Goal: Share content: Share content

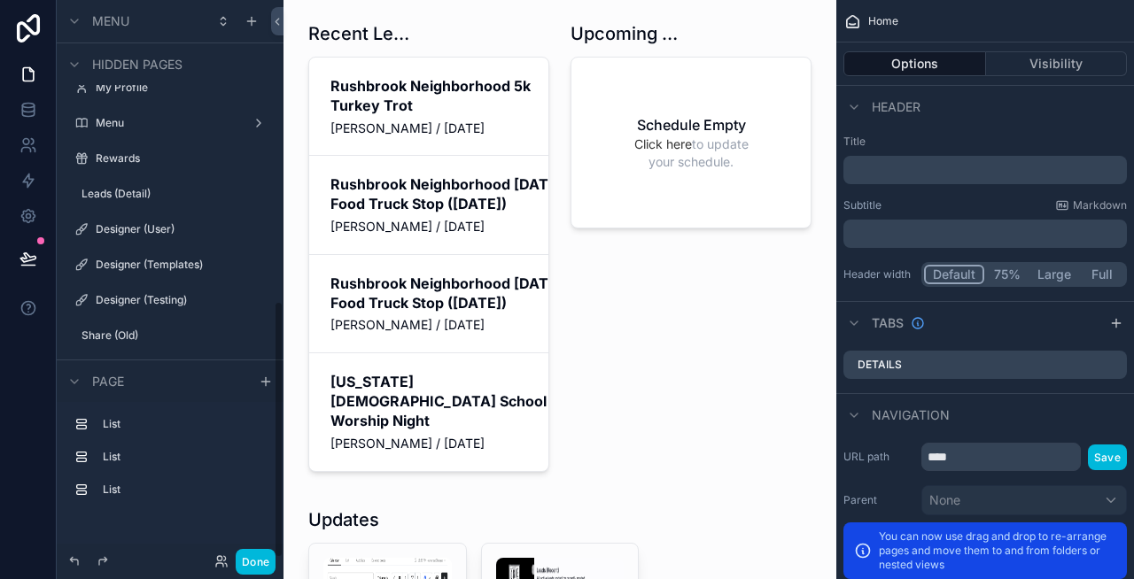
scroll to position [650, 0]
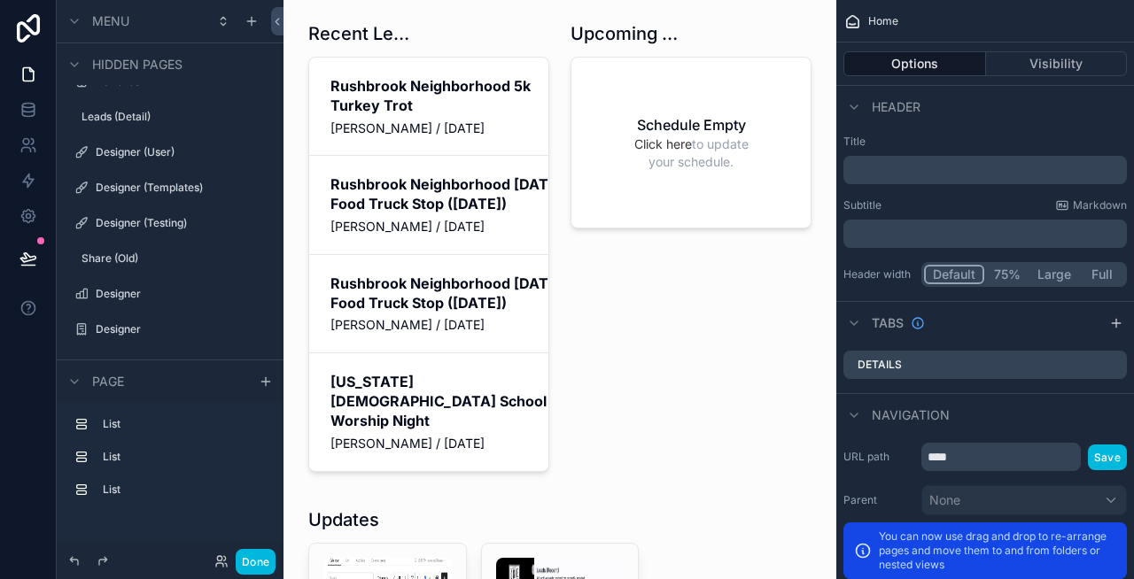
click at [192, 226] on label "Designer (Testing)" at bounding box center [179, 223] width 167 height 14
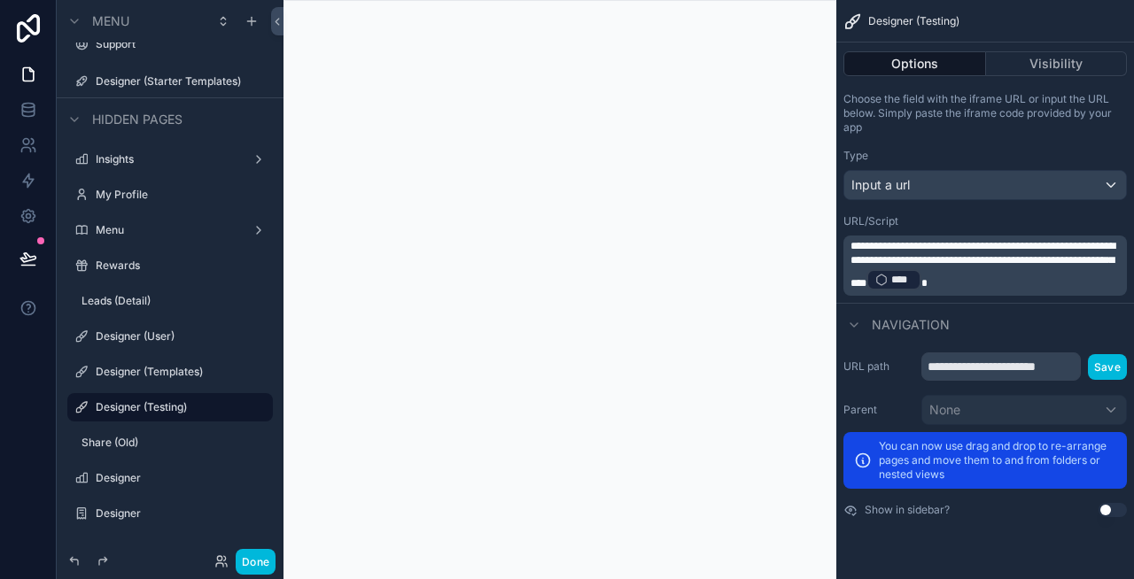
click at [0, 0] on icon "scrollable content" at bounding box center [0, 0] width 0 height 0
click at [181, 410] on input "**********" at bounding box center [156, 407] width 120 height 21
type input "**********"
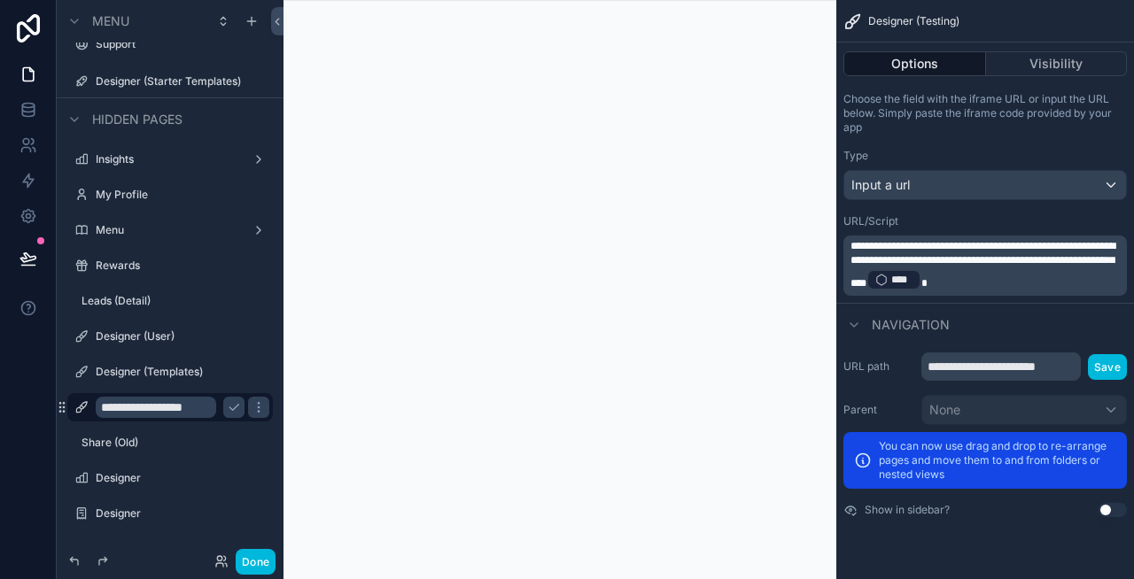
scroll to position [0, 0]
click at [234, 406] on icon "scrollable content" at bounding box center [234, 407] width 14 height 14
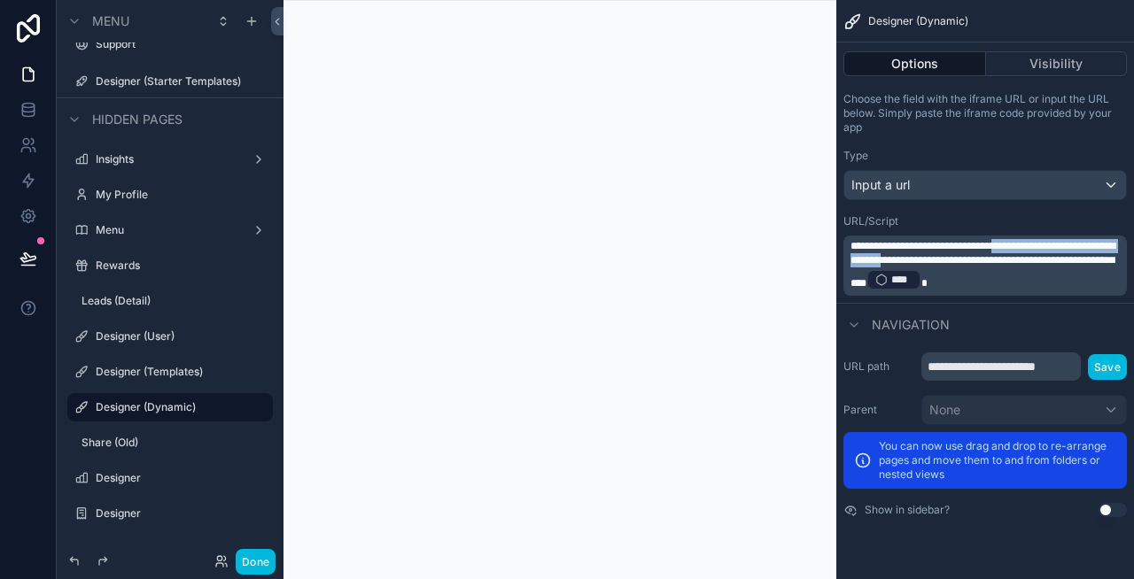
drag, startPoint x: 945, startPoint y: 260, endPoint x: 1009, endPoint y: 246, distance: 65.3
click at [1009, 246] on span "**********" at bounding box center [982, 265] width 265 height 48
click at [1103, 282] on p "**********" at bounding box center [986, 265] width 273 height 53
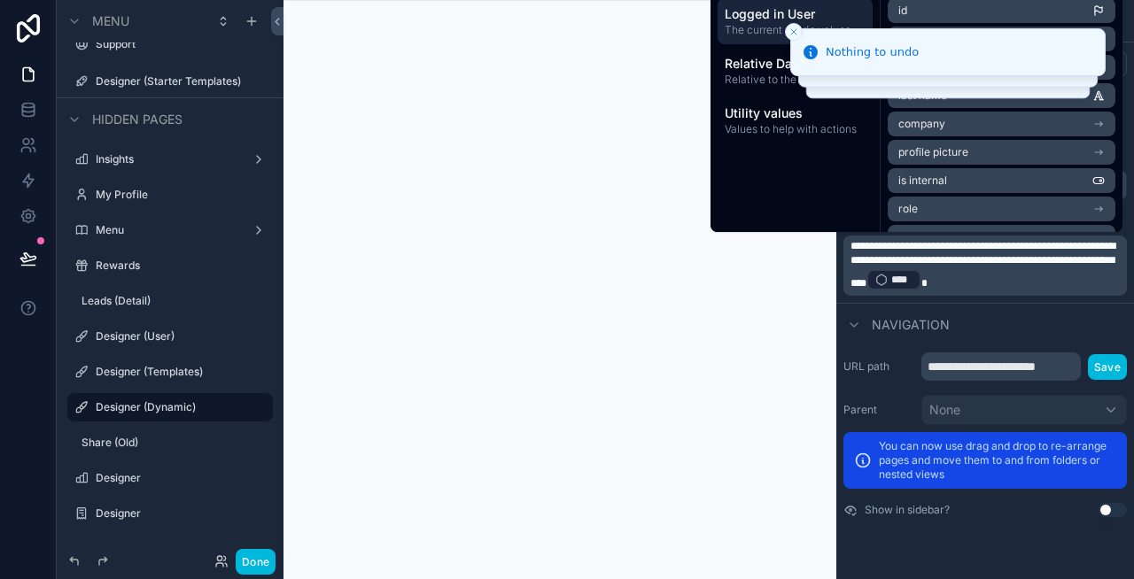
click at [1089, 278] on p "**********" at bounding box center [986, 265] width 273 height 53
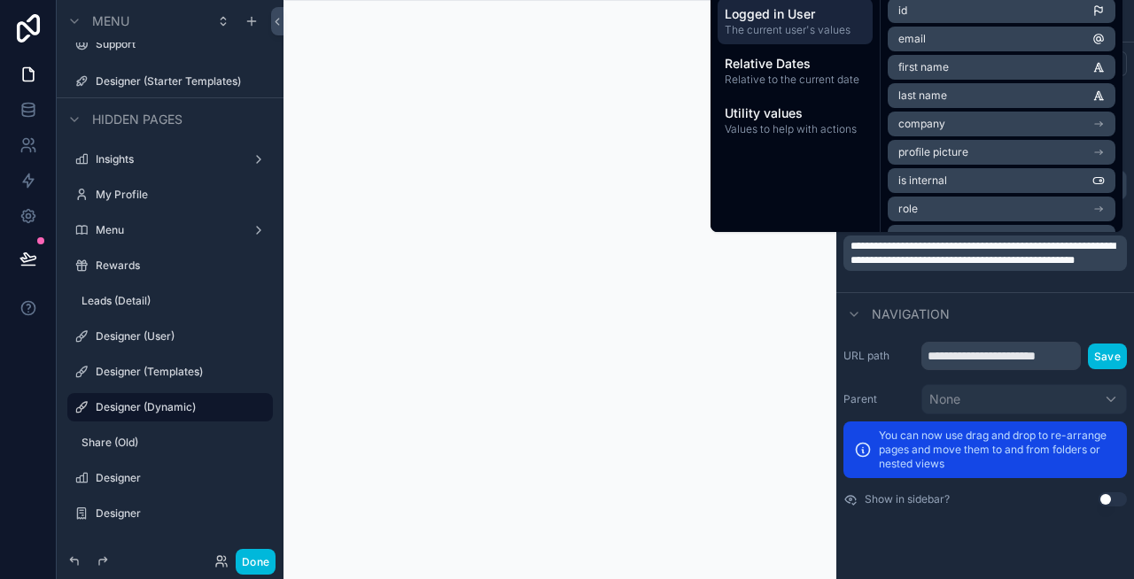
click at [924, 266] on span "**********" at bounding box center [982, 253] width 265 height 25
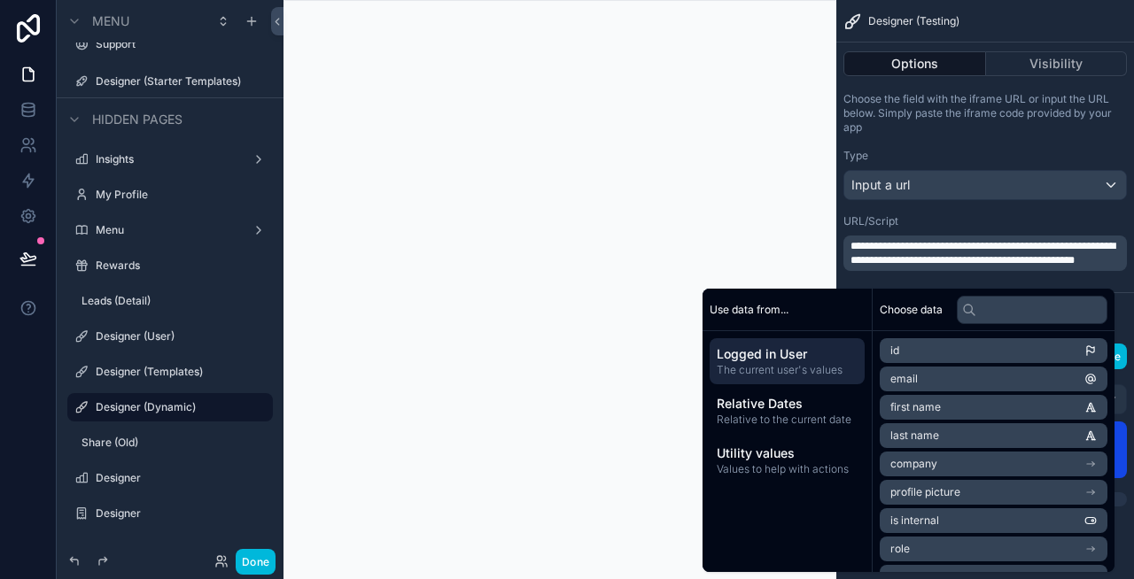
click at [936, 255] on span "**********" at bounding box center [982, 253] width 265 height 25
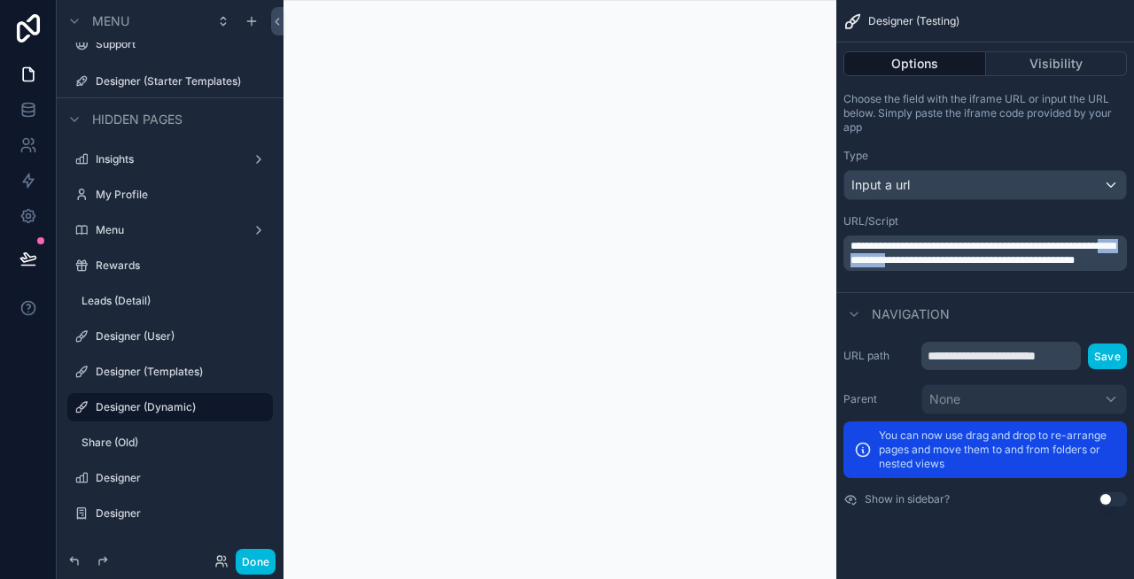
click at [936, 255] on span "**********" at bounding box center [982, 253] width 265 height 25
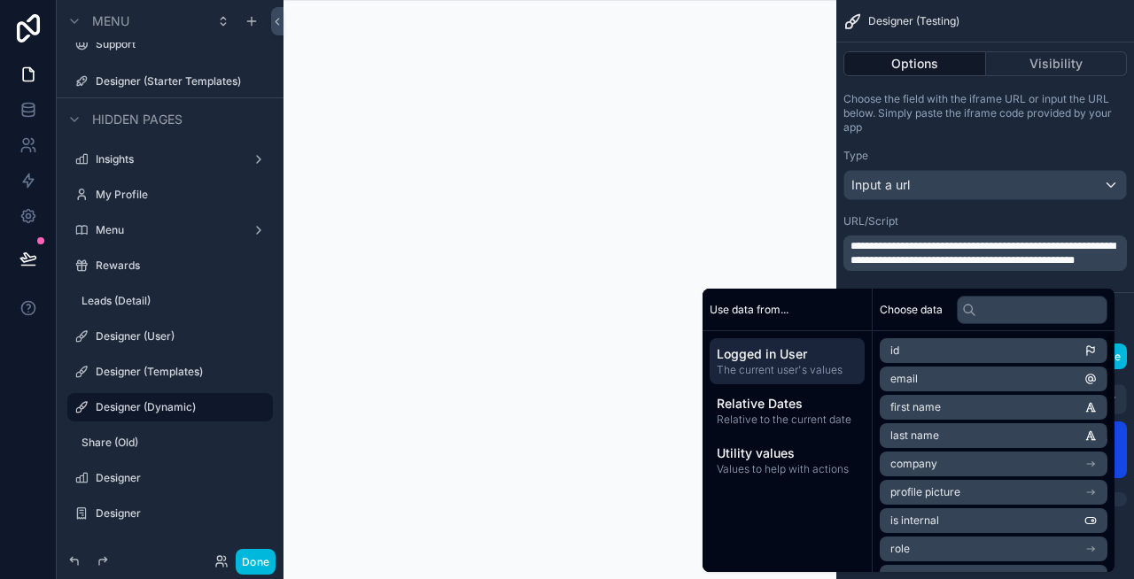
click at [797, 217] on div "scrollable content" at bounding box center [559, 289] width 553 height 579
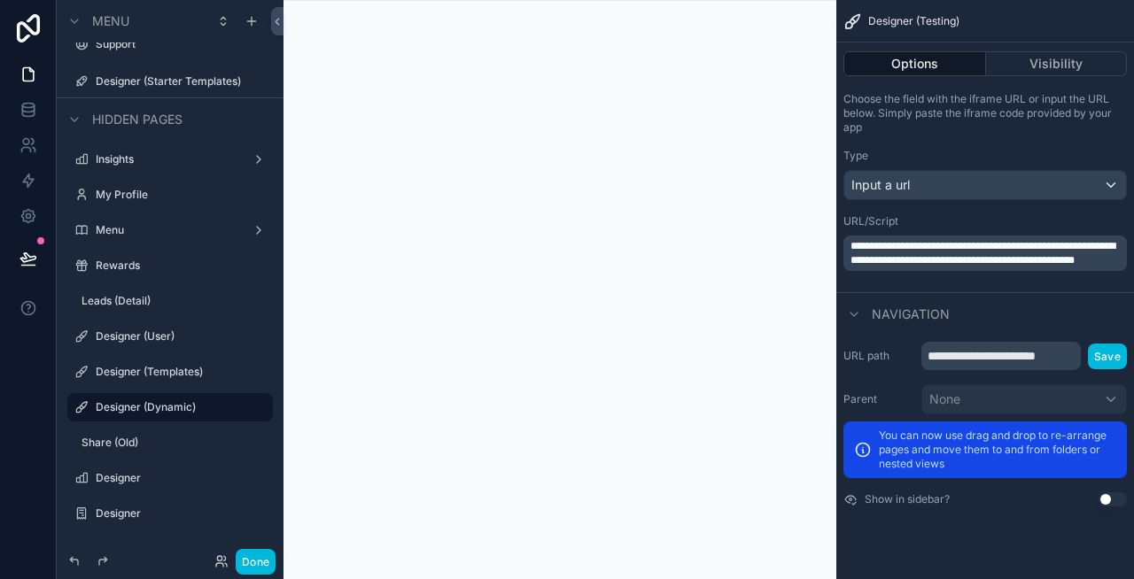
click at [971, 267] on p "**********" at bounding box center [986, 253] width 273 height 28
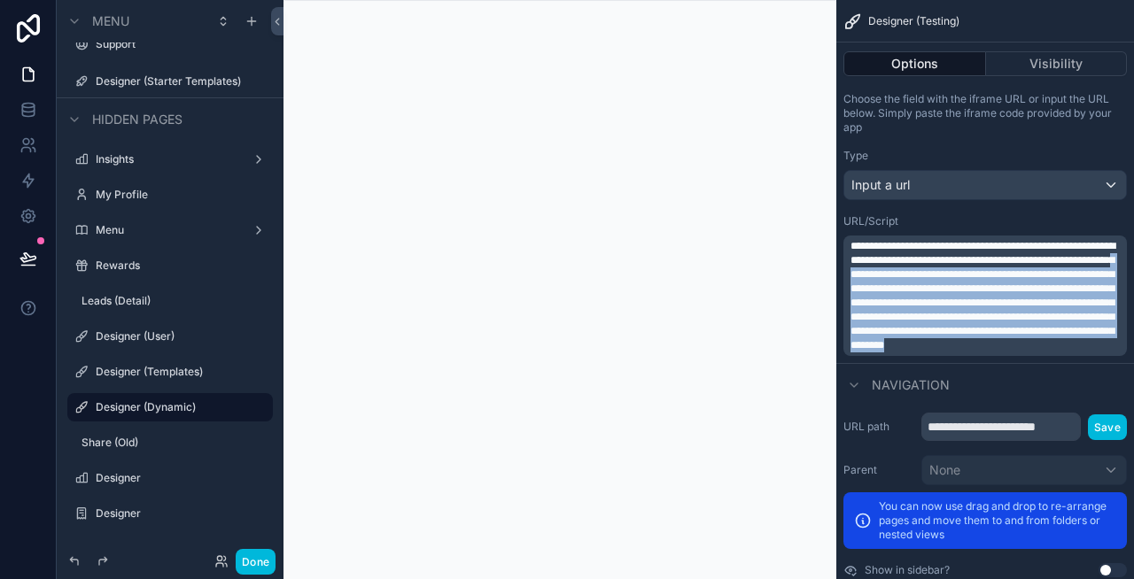
drag, startPoint x: 1102, startPoint y: 345, endPoint x: 994, endPoint y: 274, distance: 129.7
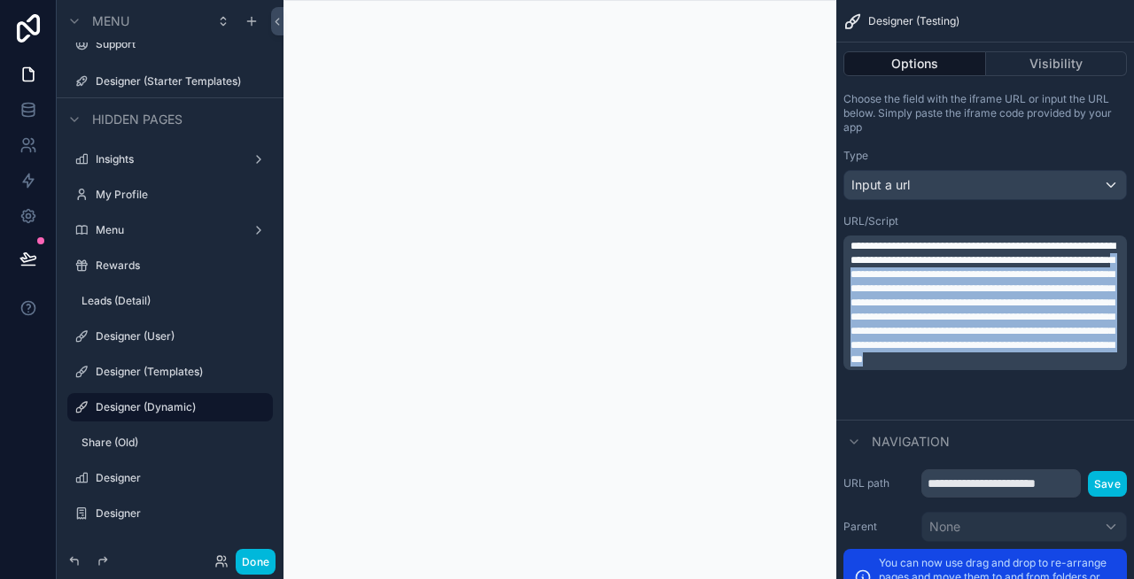
drag, startPoint x: 1092, startPoint y: 397, endPoint x: 970, endPoint y: 289, distance: 163.1
click at [970, 289] on p "**********" at bounding box center [986, 303] width 273 height 128
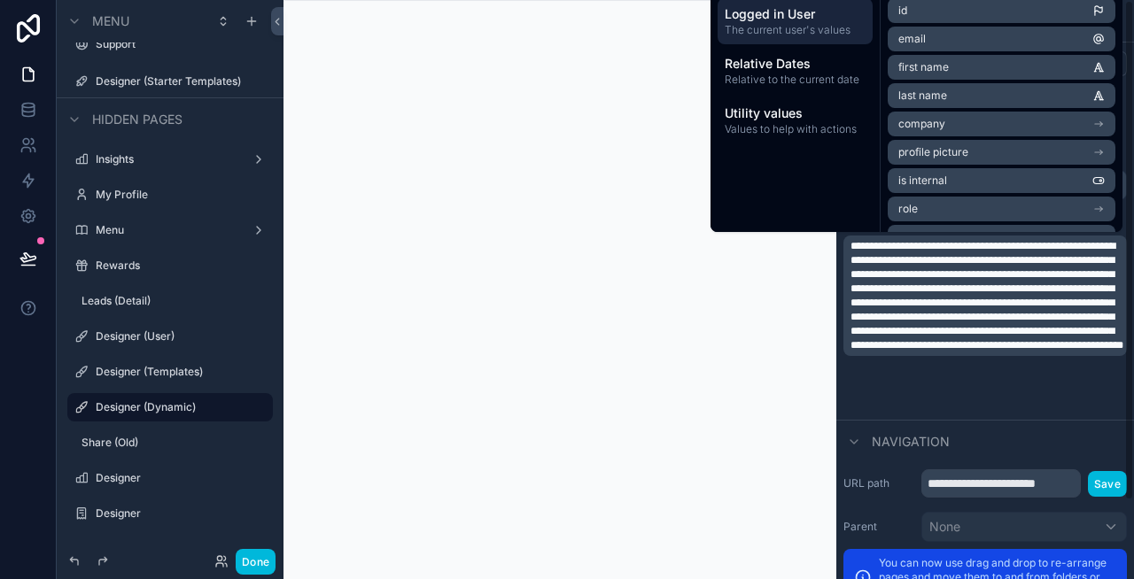
click at [921, 351] on span "**********" at bounding box center [986, 296] width 273 height 110
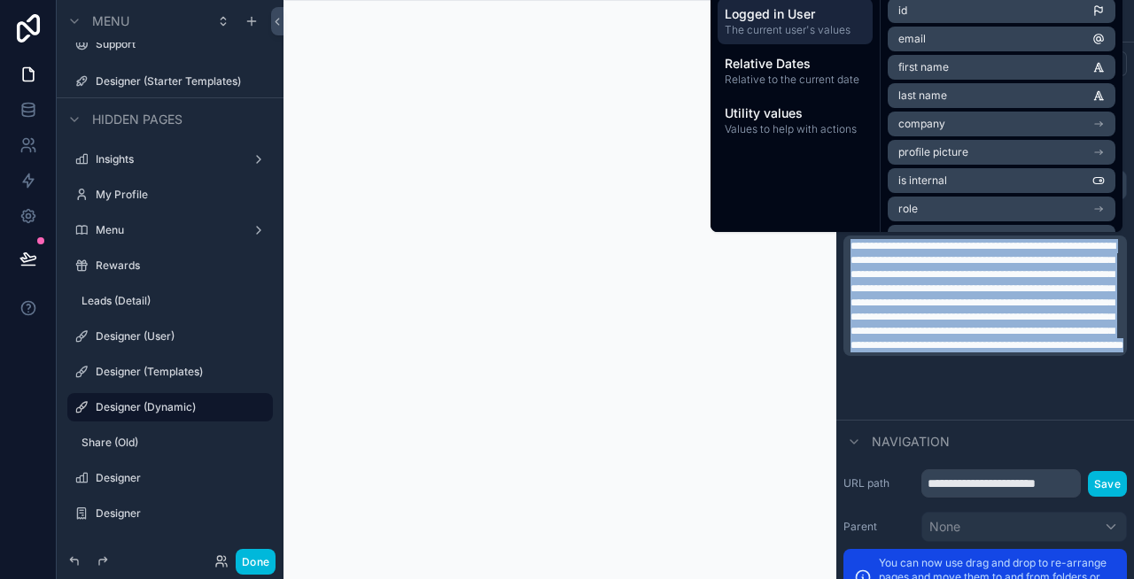
copy span "**********"
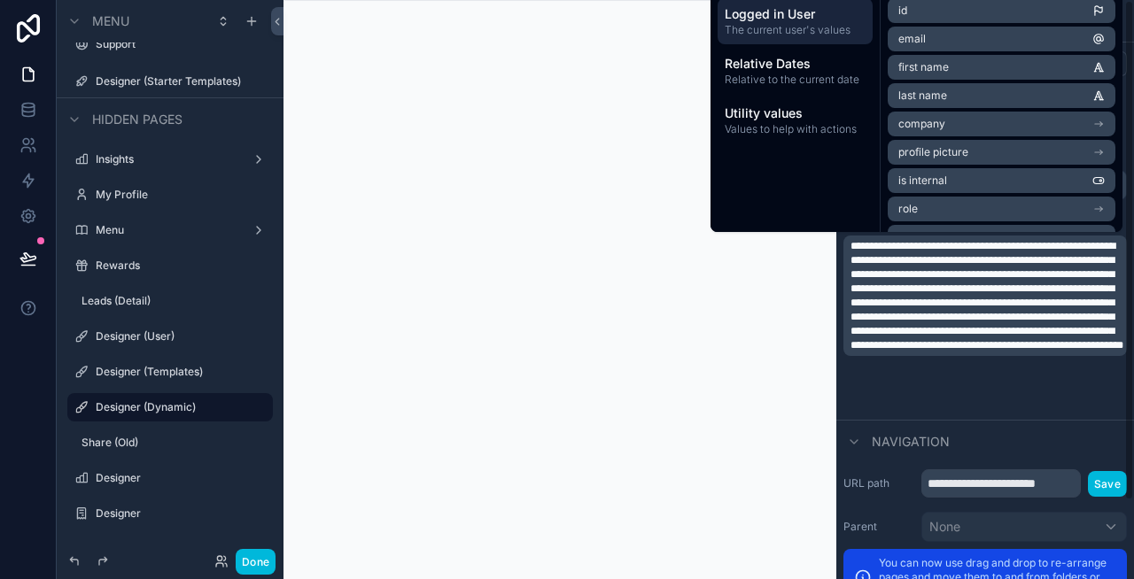
click at [1075, 352] on p "**********" at bounding box center [986, 295] width 273 height 113
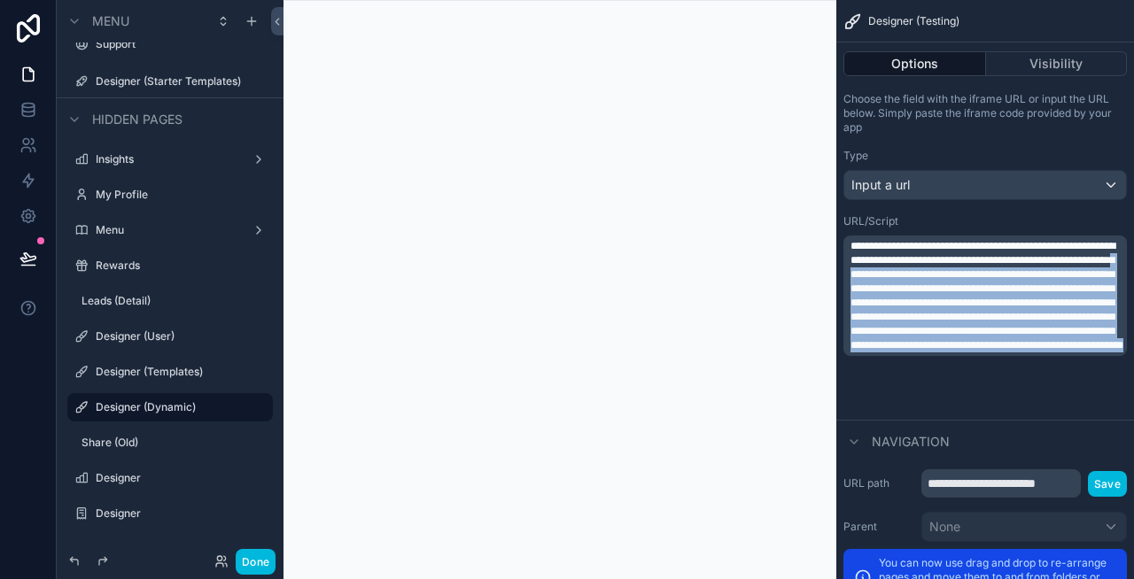
drag, startPoint x: 1088, startPoint y: 402, endPoint x: 968, endPoint y: 283, distance: 169.1
click at [968, 283] on p "**********" at bounding box center [986, 295] width 273 height 113
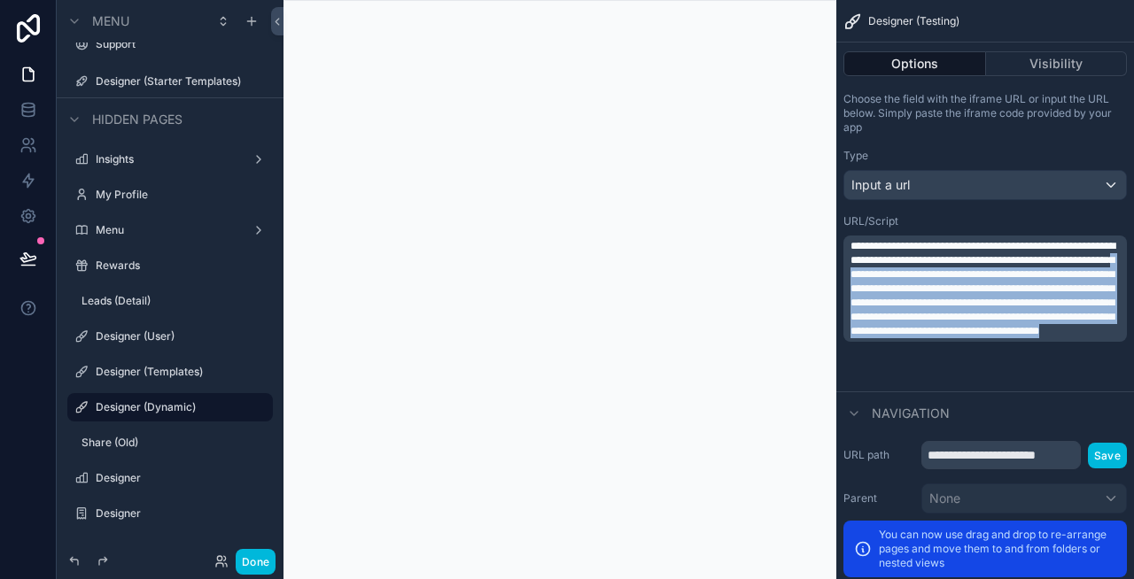
drag, startPoint x: 1102, startPoint y: 376, endPoint x: 967, endPoint y: 283, distance: 163.1
click at [967, 283] on p "**********" at bounding box center [986, 288] width 273 height 99
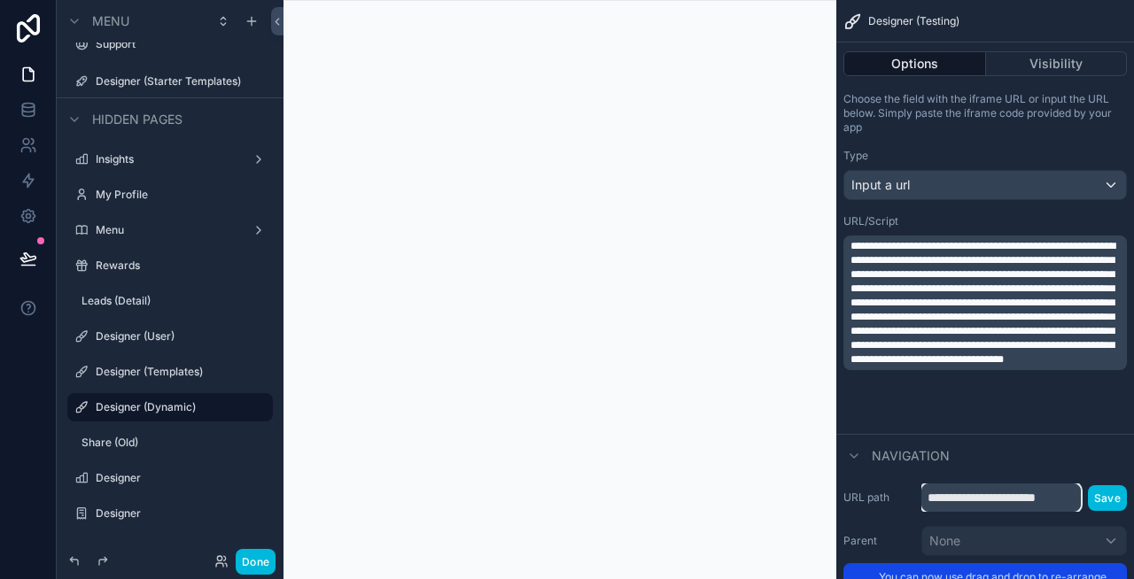
click at [1045, 536] on div "**********" at bounding box center [985, 565] width 298 height 179
type input "**********"
click at [1113, 503] on button "Save" at bounding box center [1107, 498] width 39 height 26
click at [934, 337] on p "**********" at bounding box center [986, 303] width 273 height 128
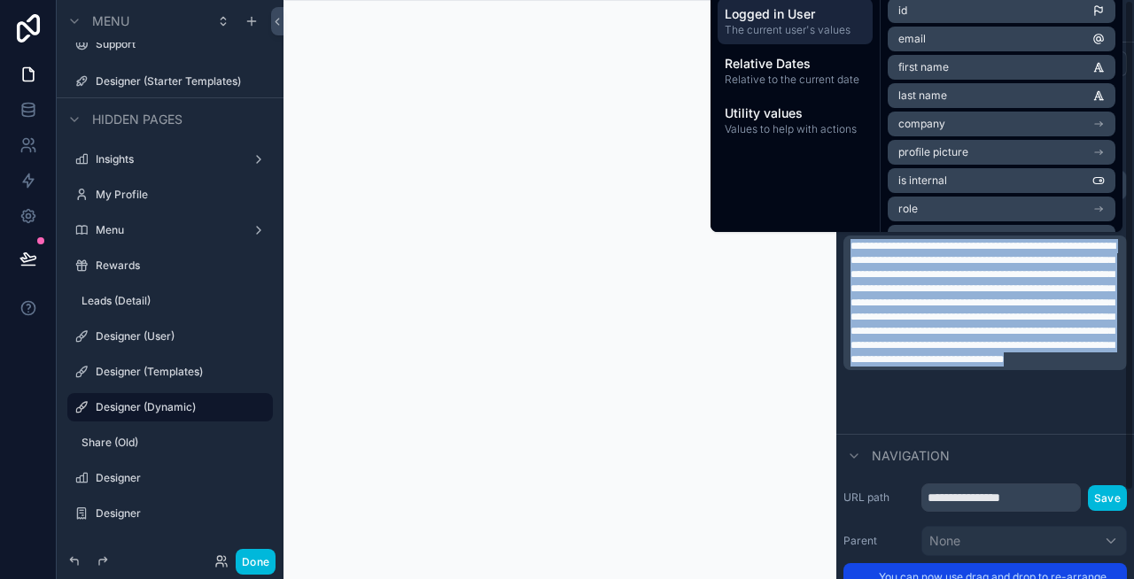
copy span "**********"
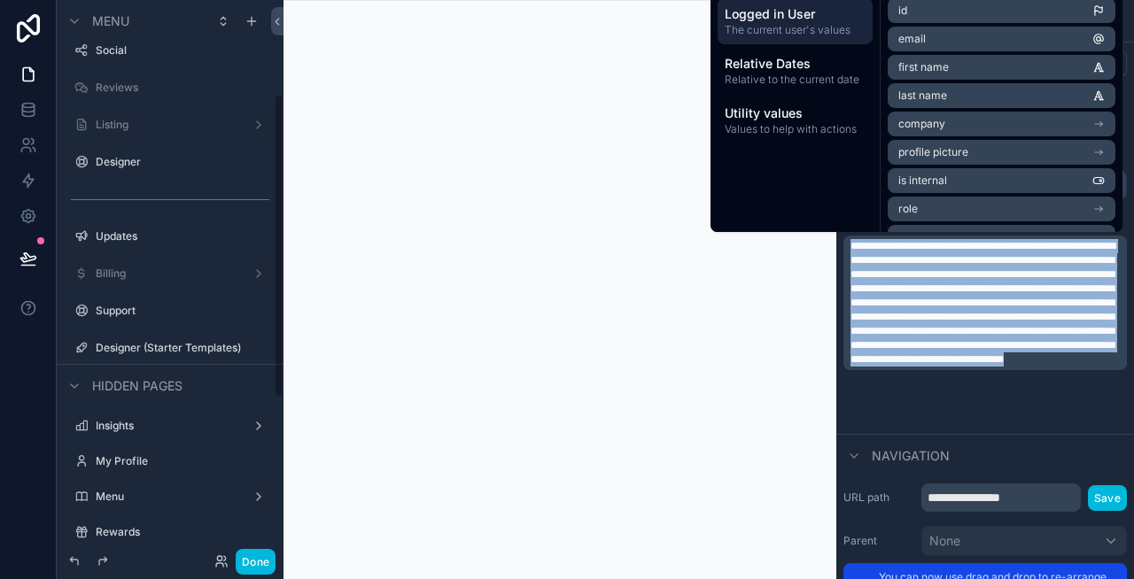
scroll to position [466, 0]
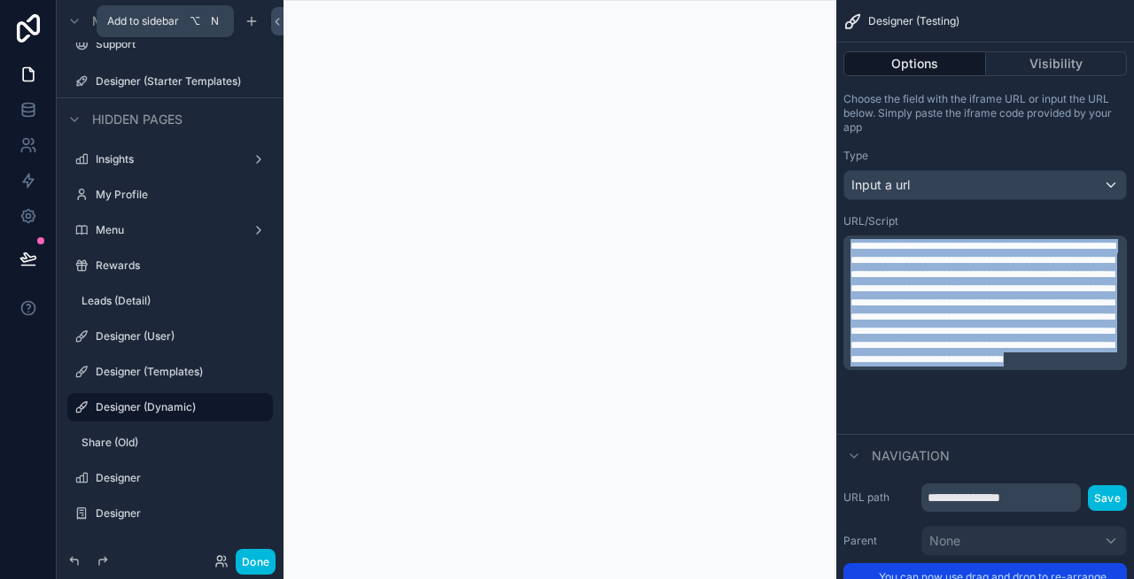
click at [252, 18] on icon "scrollable content" at bounding box center [252, 21] width 0 height 8
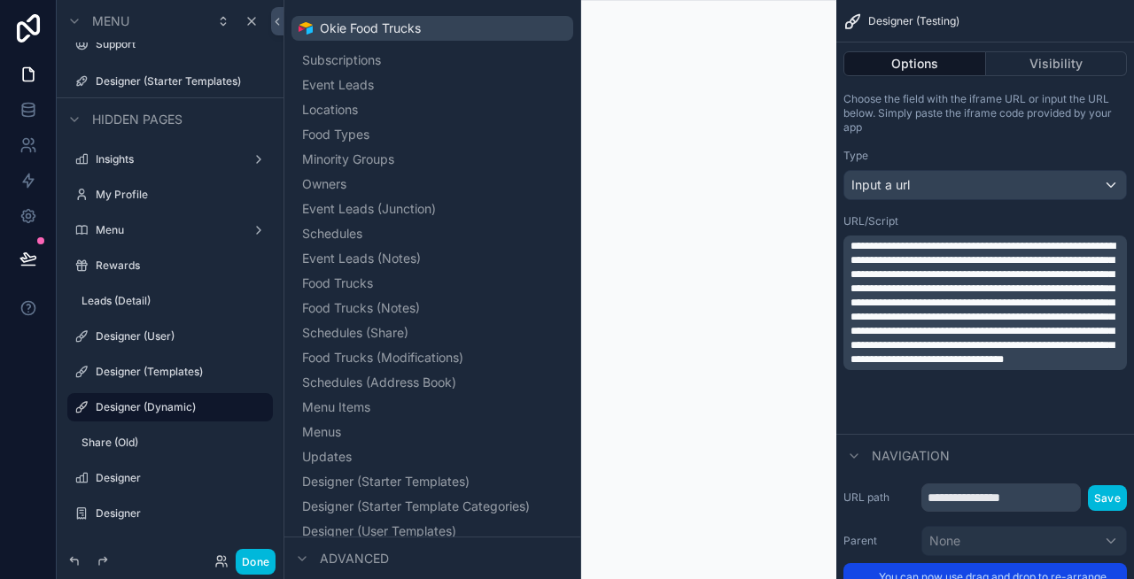
scroll to position [292, 0]
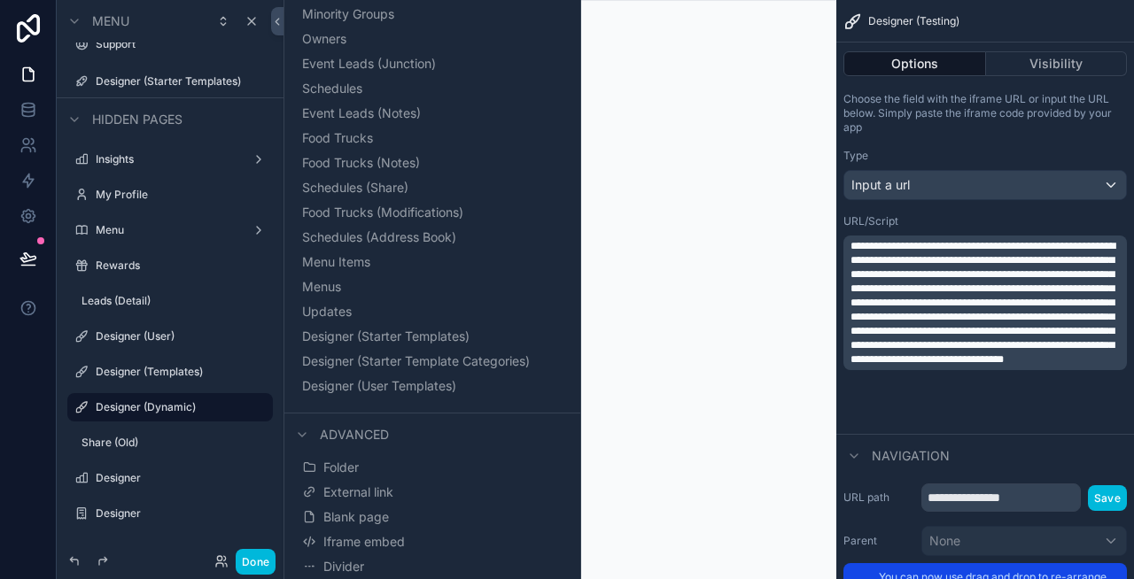
click at [368, 522] on span "Blank page" at bounding box center [356, 517] width 66 height 18
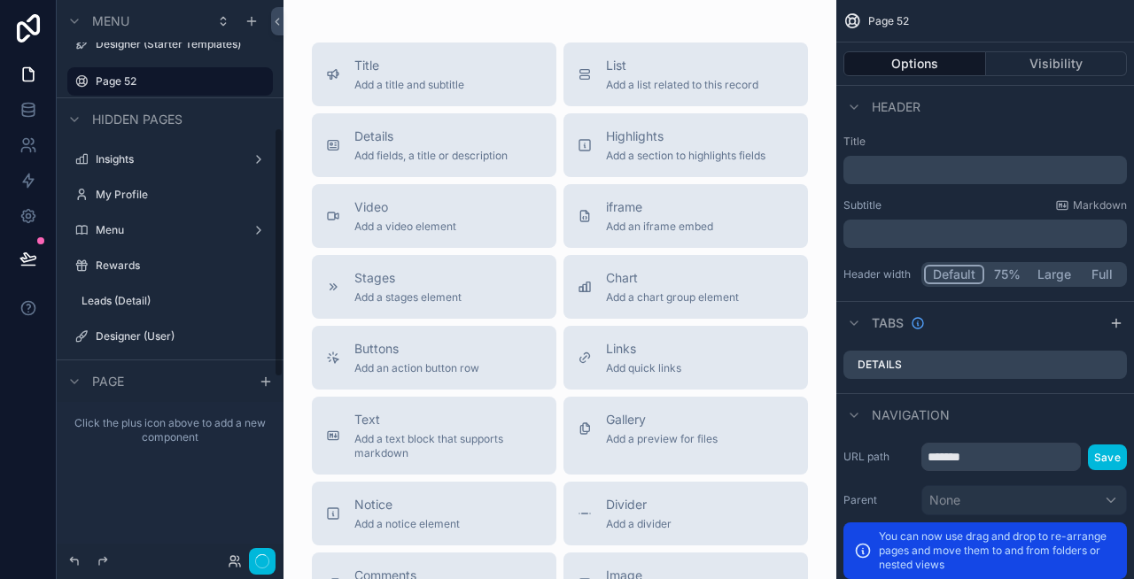
scroll to position [286, 0]
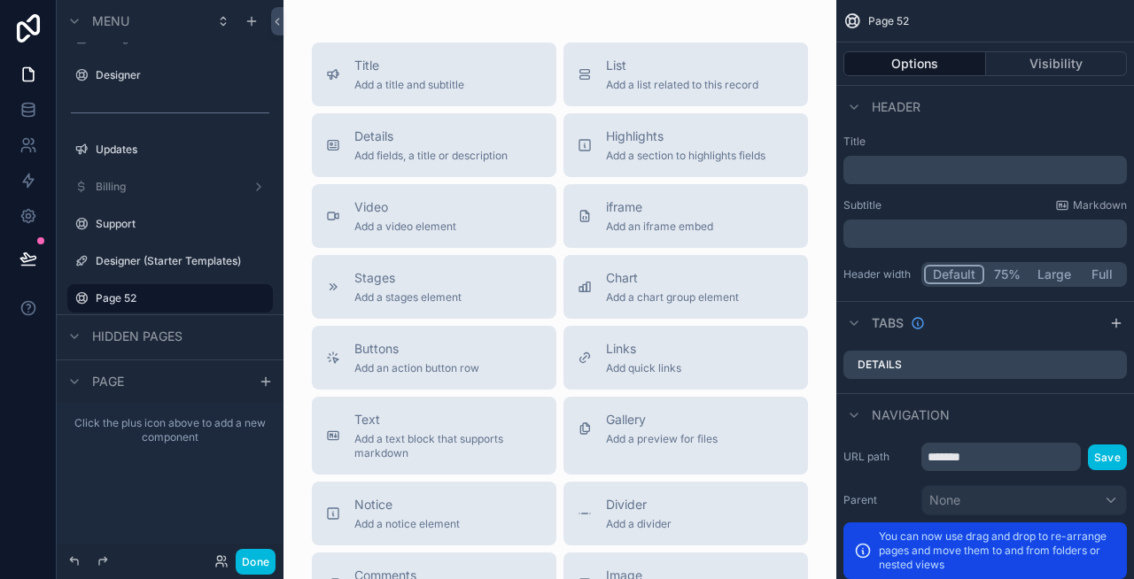
click at [0, 0] on icon "scrollable content" at bounding box center [0, 0] width 0 height 0
click at [194, 295] on input "*******" at bounding box center [156, 298] width 120 height 21
type input "**********"
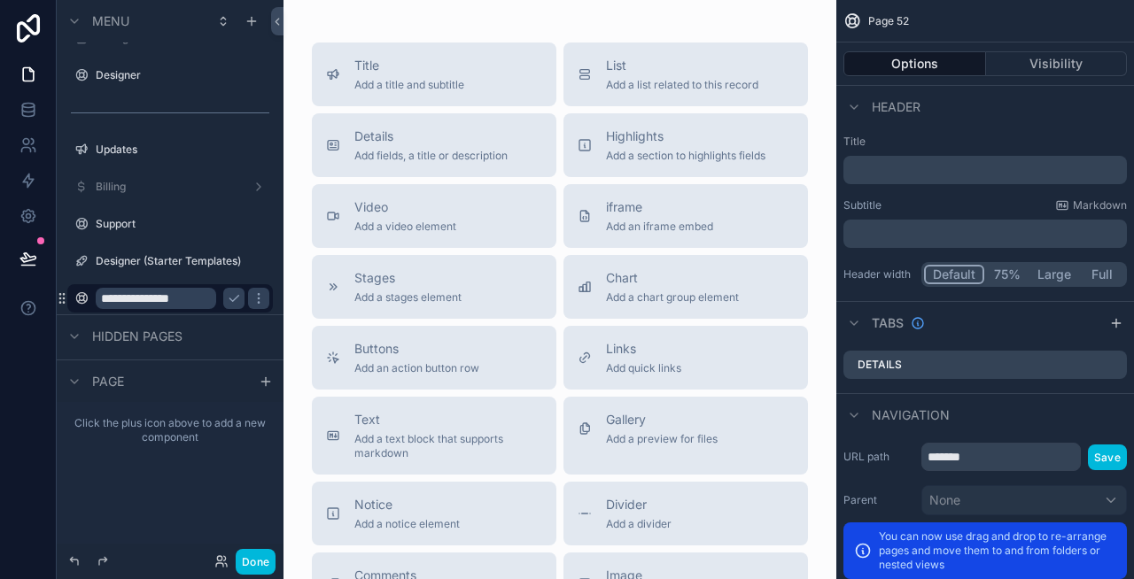
click at [236, 298] on icon "scrollable content" at bounding box center [234, 298] width 14 height 14
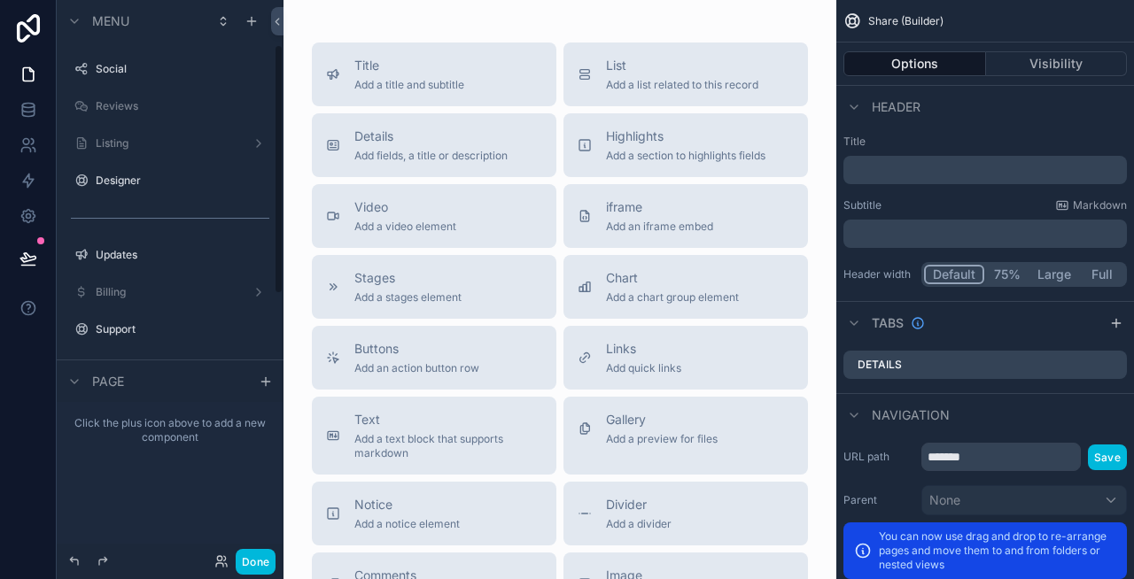
scroll to position [0, 0]
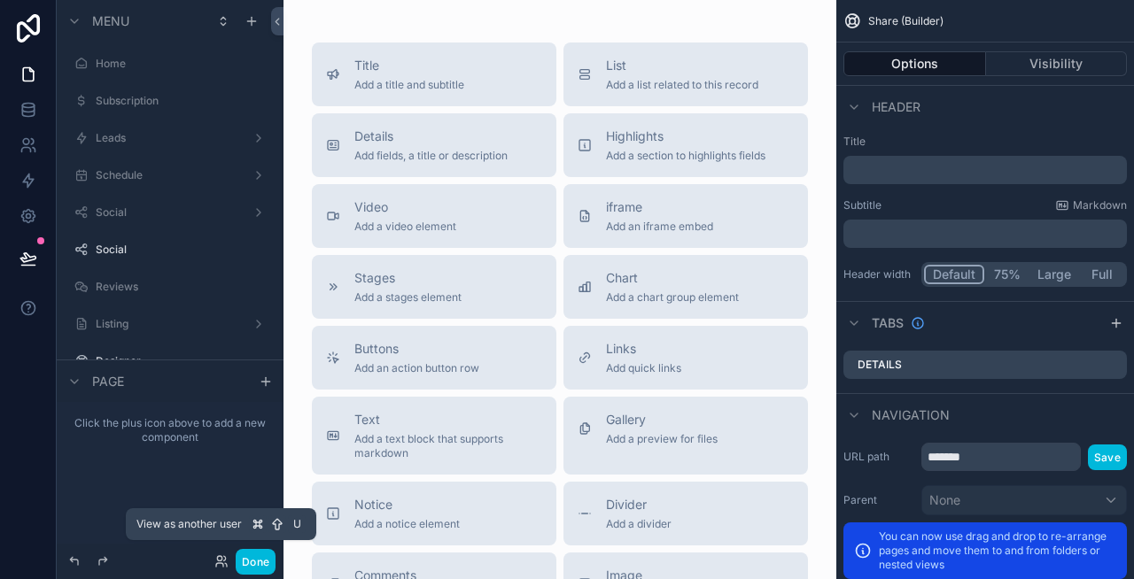
click at [218, 565] on icon at bounding box center [221, 561] width 14 height 14
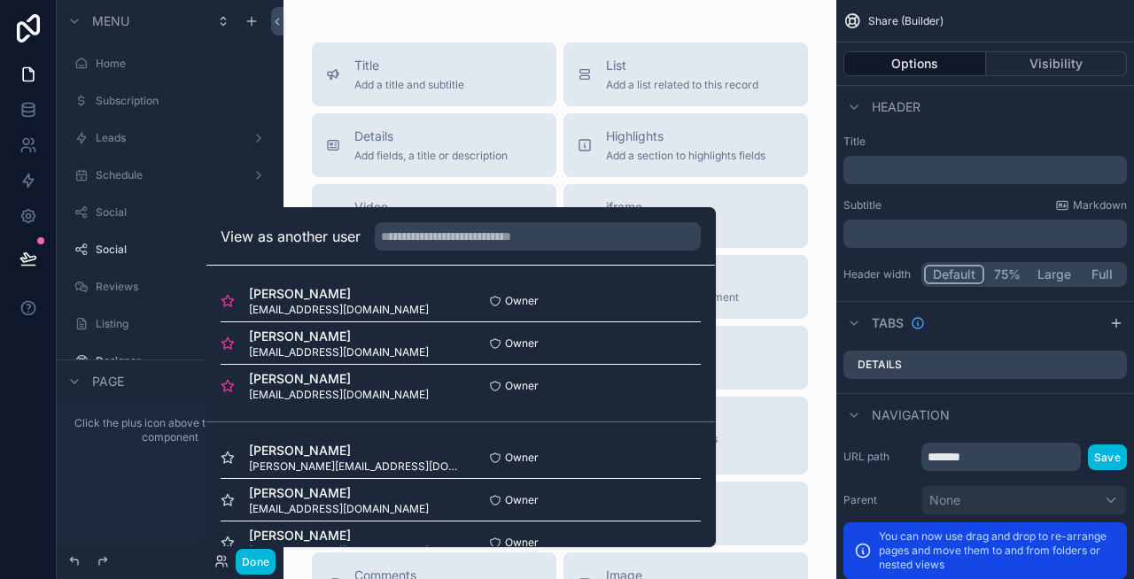
click at [0, 0] on button "Select" at bounding box center [0, 0] width 0 height 0
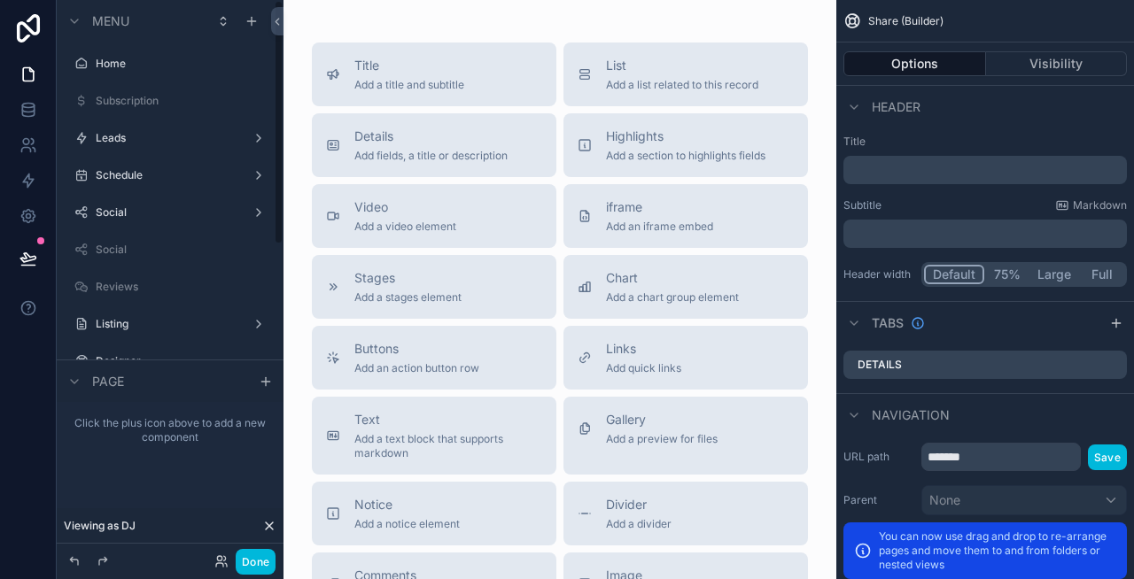
click at [152, 174] on label "Schedule" at bounding box center [167, 175] width 142 height 14
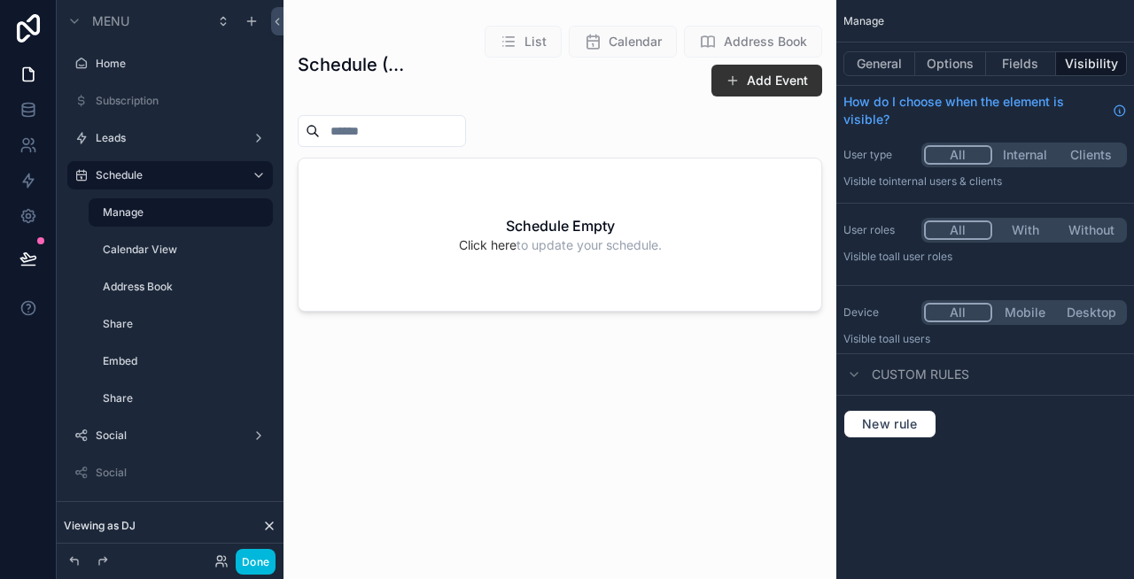
click at [159, 330] on label "Share" at bounding box center [182, 324] width 159 height 14
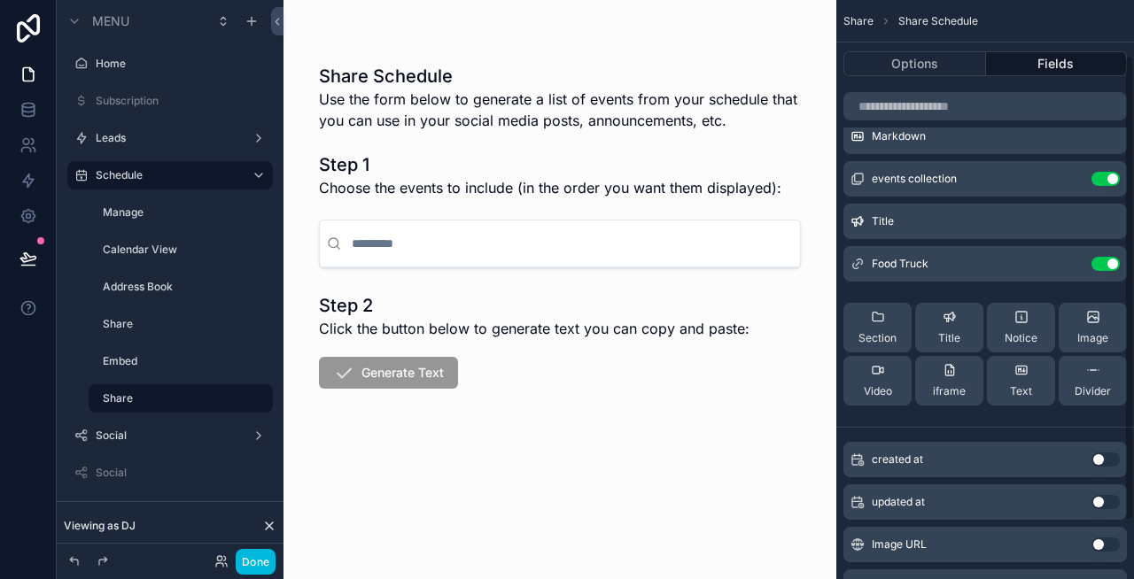
scroll to position [82, 0]
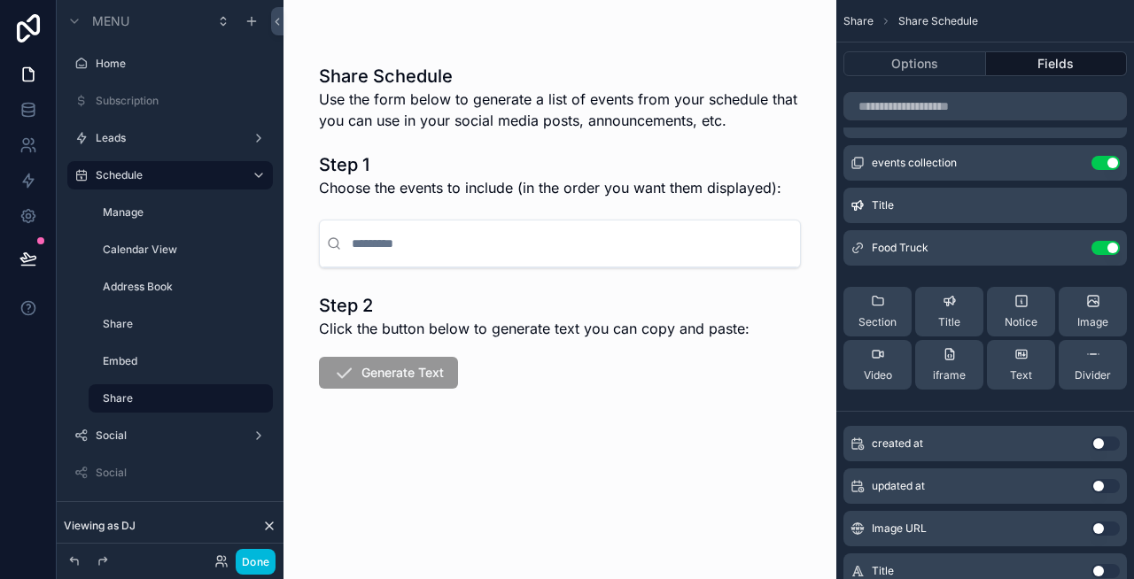
click at [253, 563] on button "Done" at bounding box center [256, 562] width 40 height 26
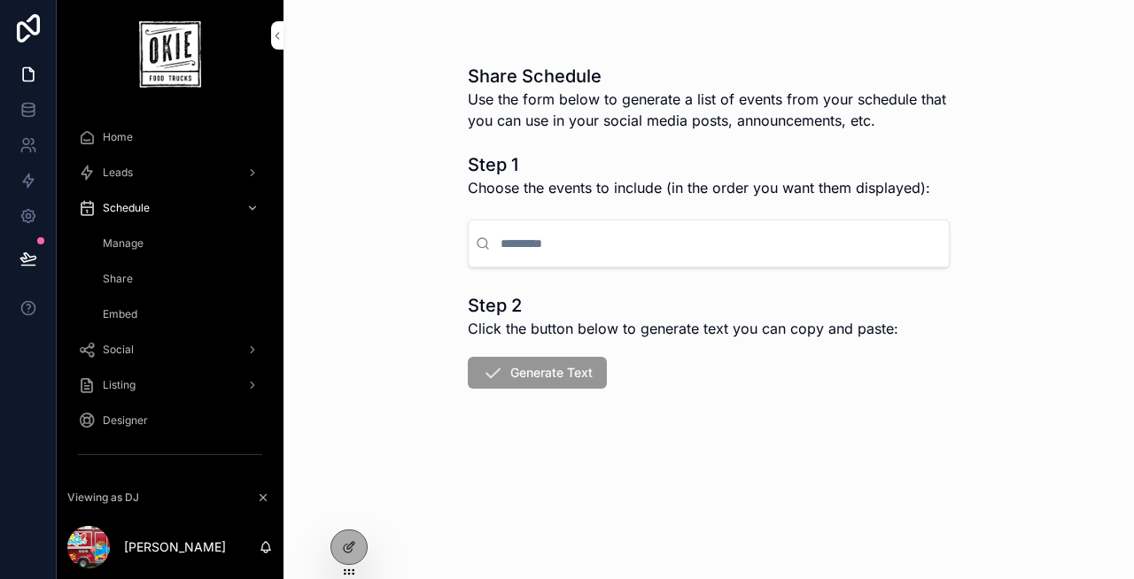
click at [553, 247] on input "scrollable content" at bounding box center [719, 244] width 445 height 32
click at [0, 0] on icon at bounding box center [0, 0] width 0 height 0
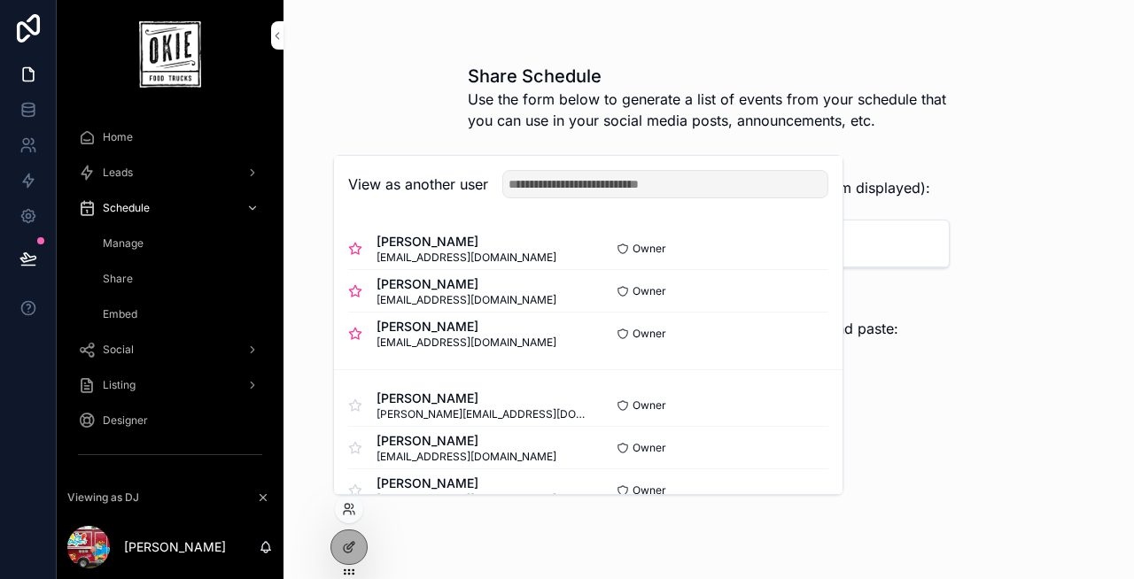
click at [0, 0] on button "Select" at bounding box center [0, 0] width 0 height 0
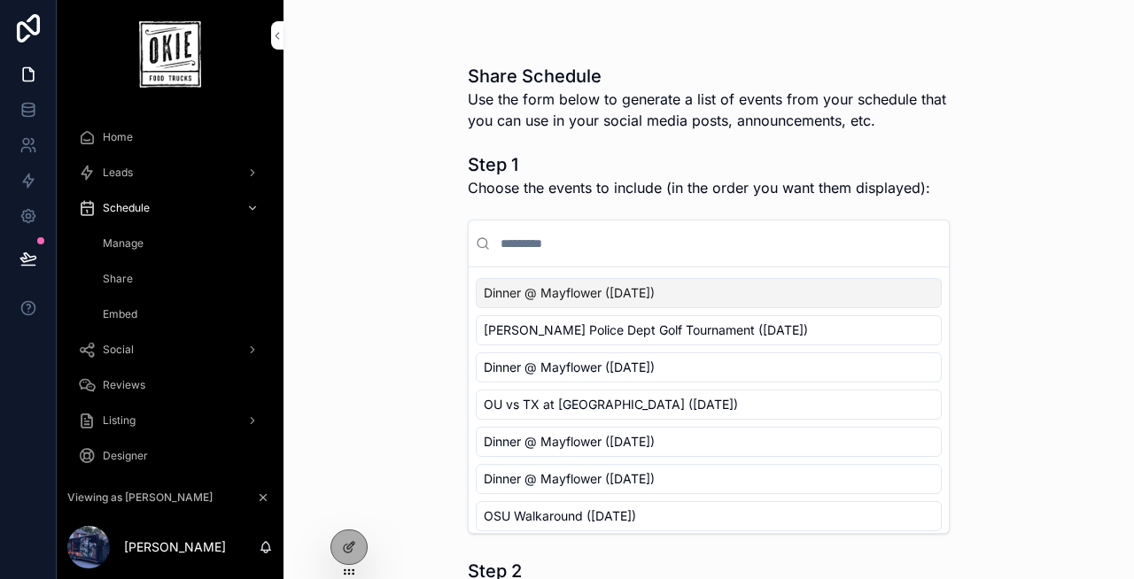
click at [561, 245] on input "scrollable content" at bounding box center [719, 244] width 445 height 32
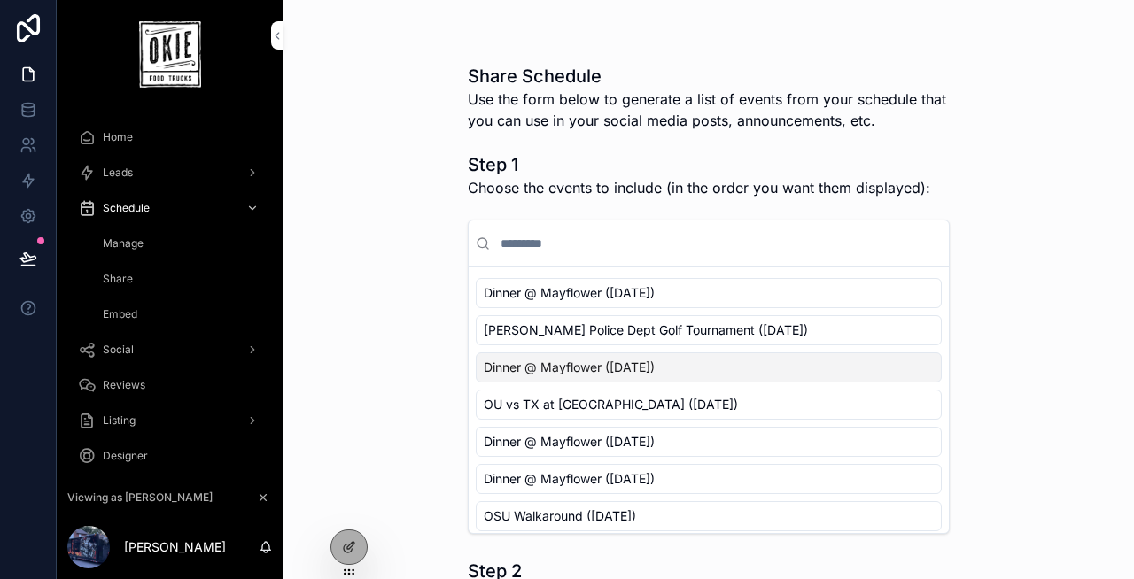
click at [585, 376] on div "Dinner @ Mayflower ([DATE])" at bounding box center [709, 367] width 466 height 30
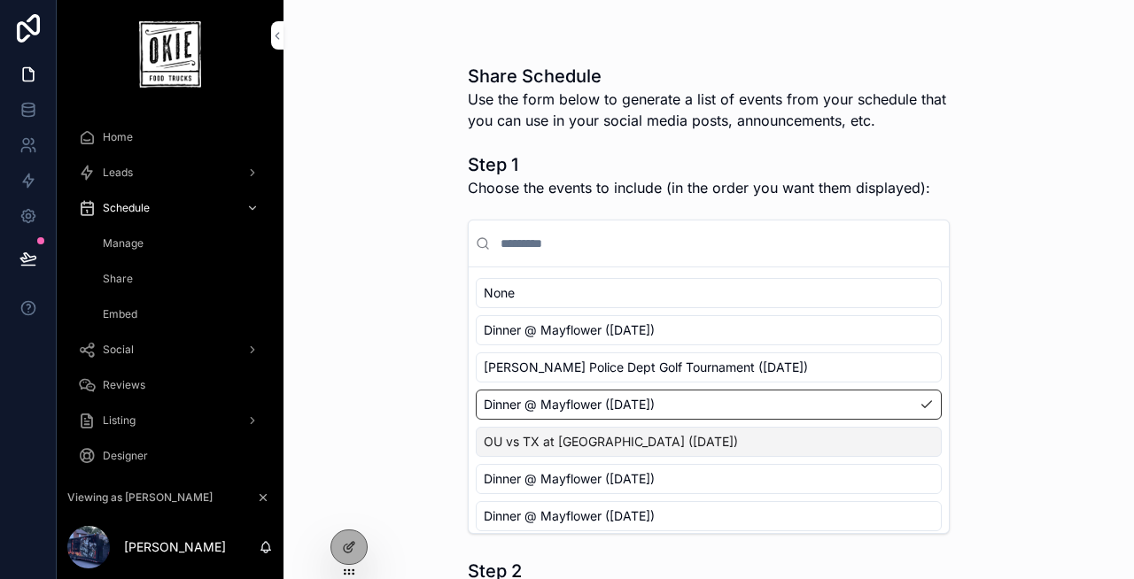
click at [590, 443] on span "OU vs TX at [GEOGRAPHIC_DATA] ([DATE])" at bounding box center [611, 442] width 254 height 18
click at [592, 477] on span "Dinner @ Mayflower ([DATE])" at bounding box center [569, 479] width 171 height 18
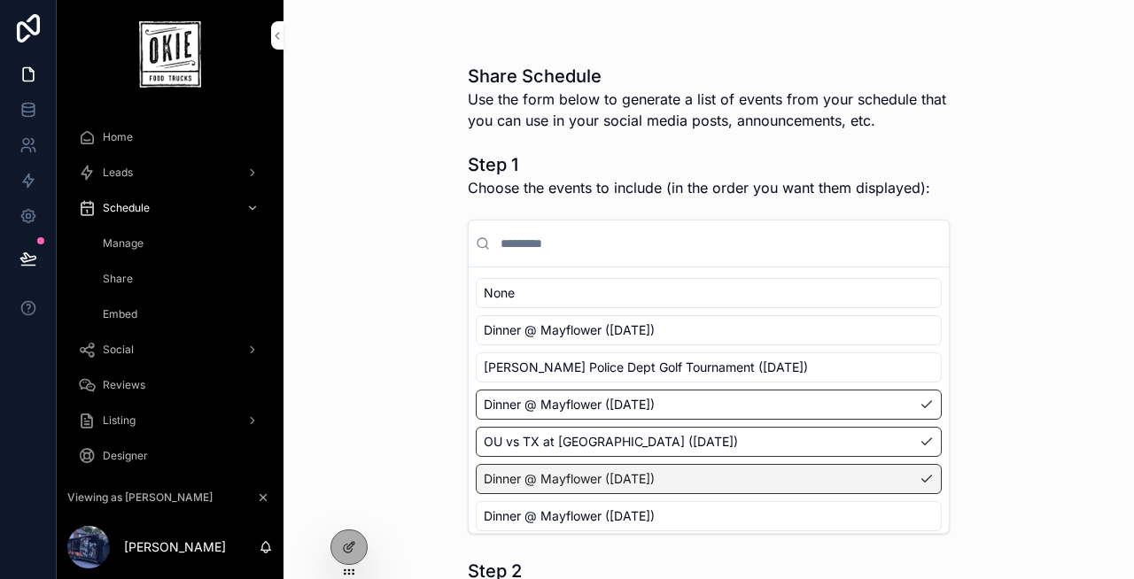
click at [351, 401] on div "Share Schedule Use the form below to generate a list of events from your schedu…" at bounding box center [708, 289] width 850 height 579
click at [436, 357] on div "Share Schedule Use the form below to generate a list of events from your schedu…" at bounding box center [708, 289] width 850 height 579
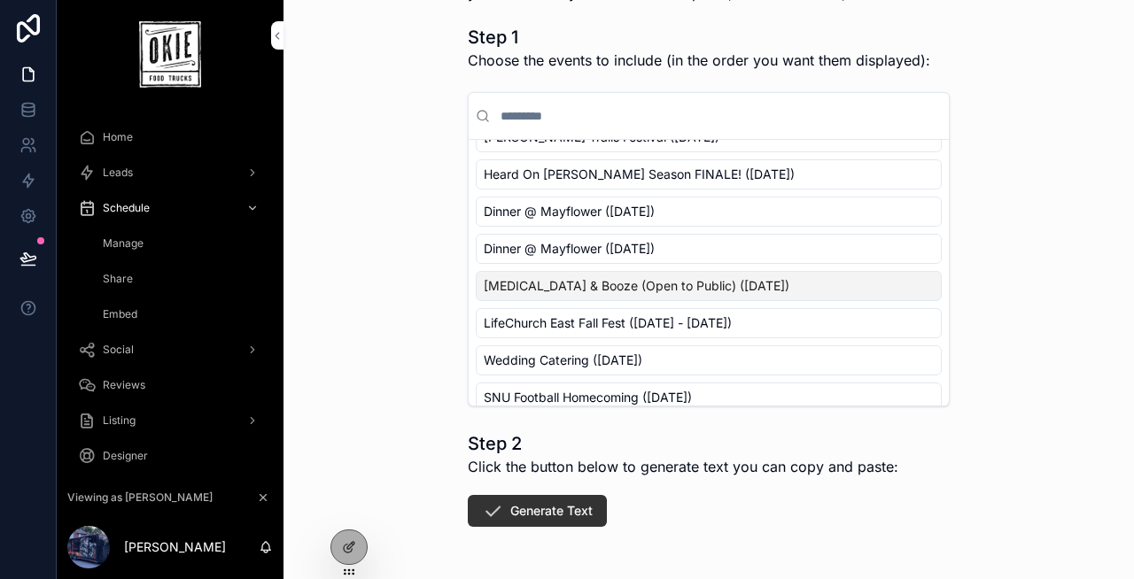
scroll to position [189, 0]
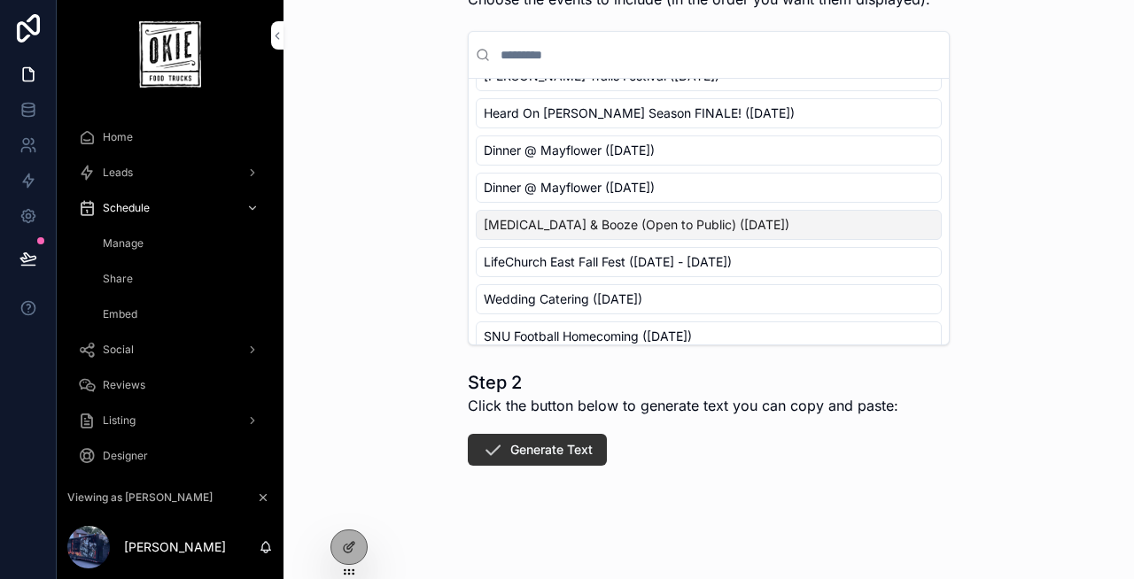
click at [523, 451] on button "Generate Text" at bounding box center [537, 450] width 139 height 32
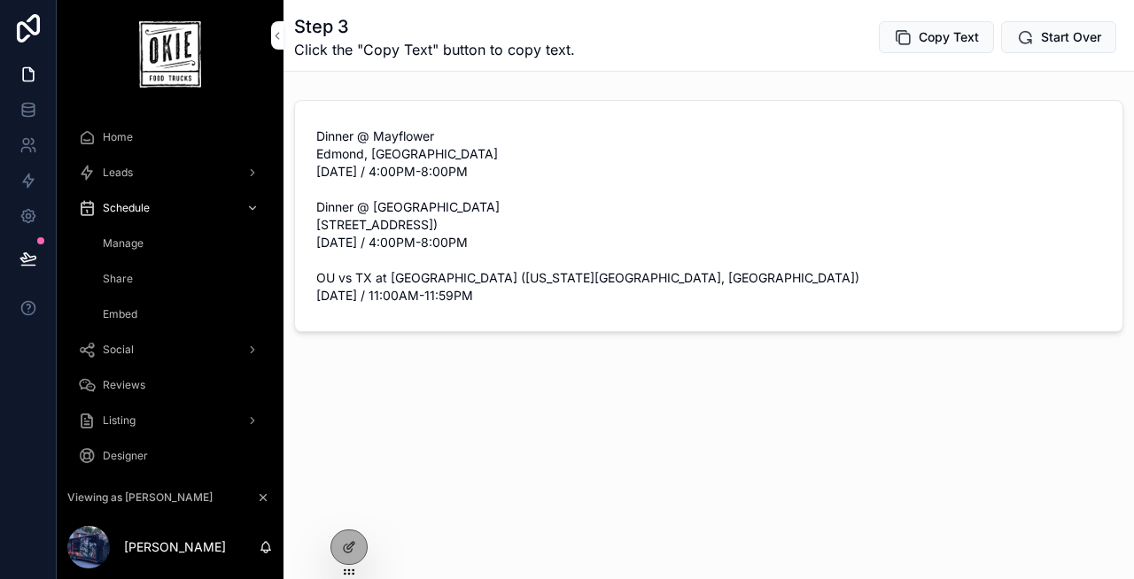
click at [629, 424] on div "Step 3 Click the "Copy Text" button to copy text. Copy Text Start Over Dinner @…" at bounding box center [708, 226] width 850 height 453
click at [1047, 43] on span "Start Over" at bounding box center [1071, 37] width 60 height 18
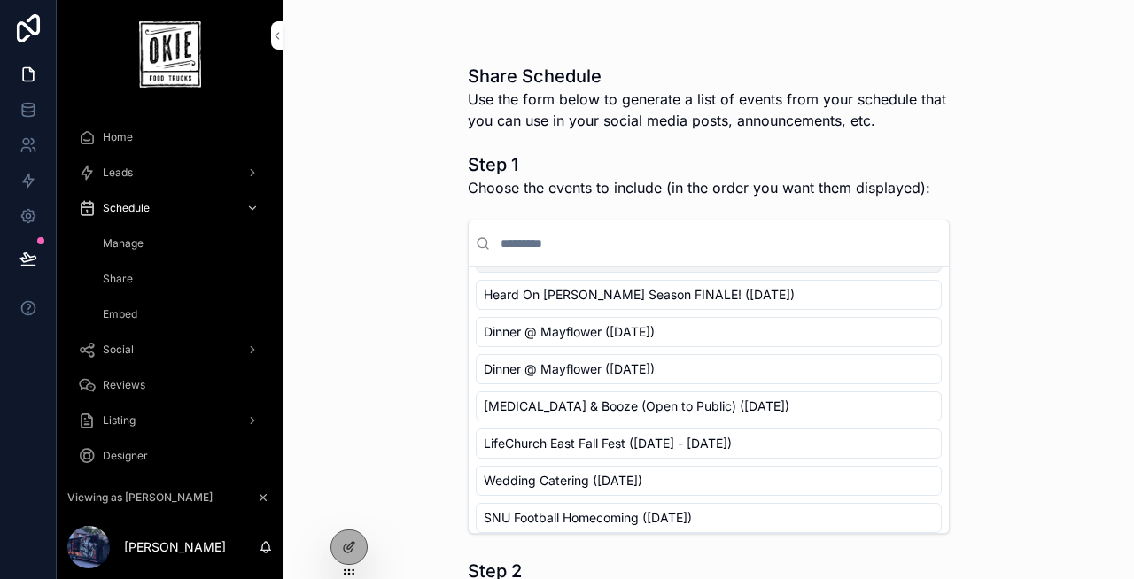
scroll to position [306, 0]
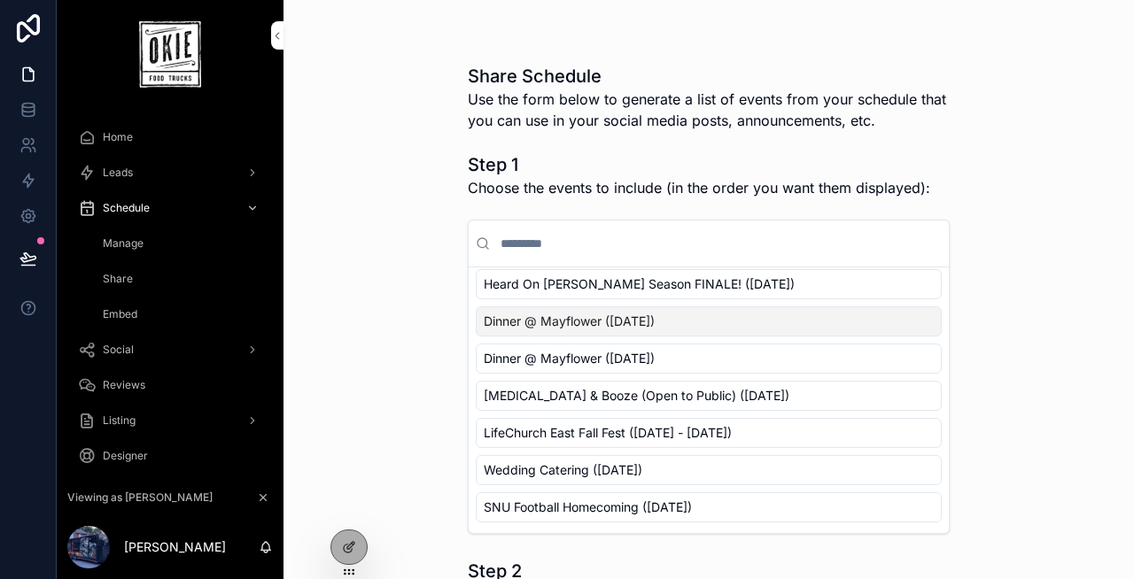
click at [616, 319] on span "Dinner @ Mayflower ([DATE])" at bounding box center [569, 322] width 171 height 18
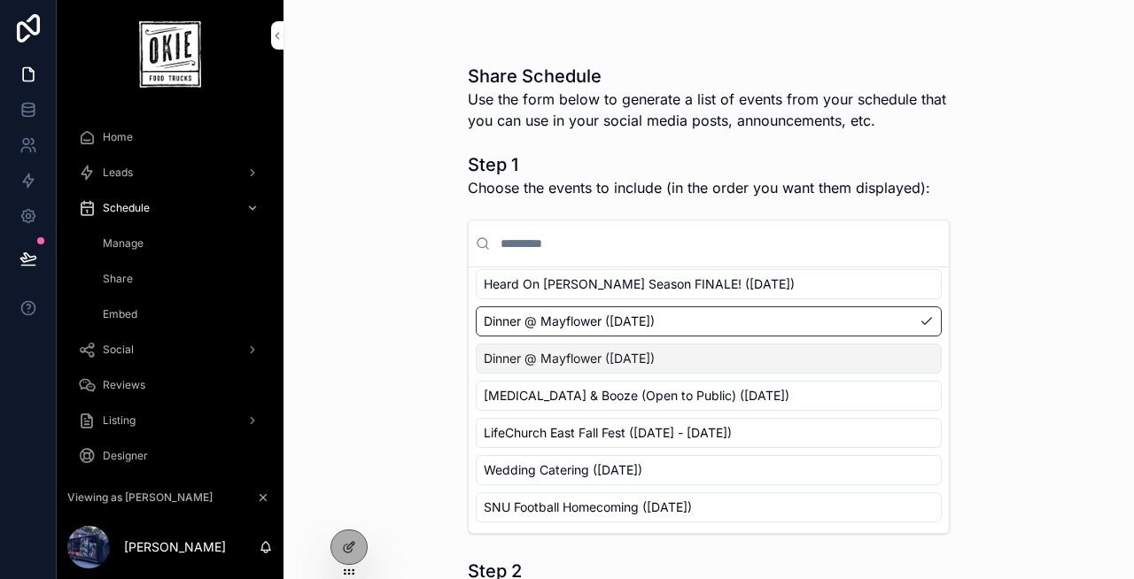
click at [633, 358] on span "Dinner @ Mayflower ([DATE])" at bounding box center [569, 359] width 171 height 18
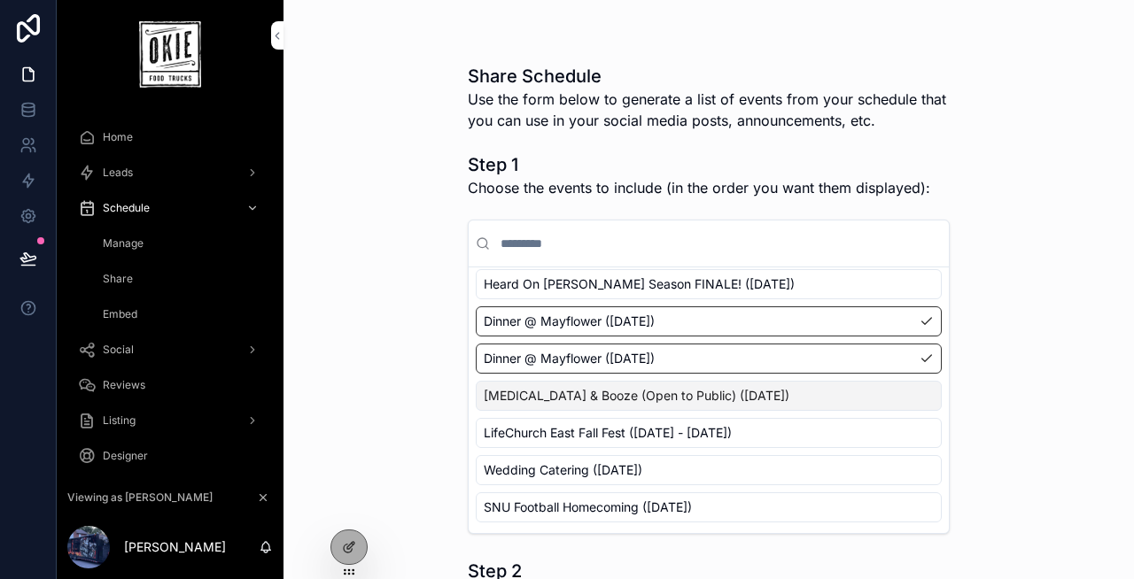
click at [636, 398] on span "[MEDICAL_DATA] & Booze (Open to Public) ([DATE])" at bounding box center [637, 396] width 306 height 18
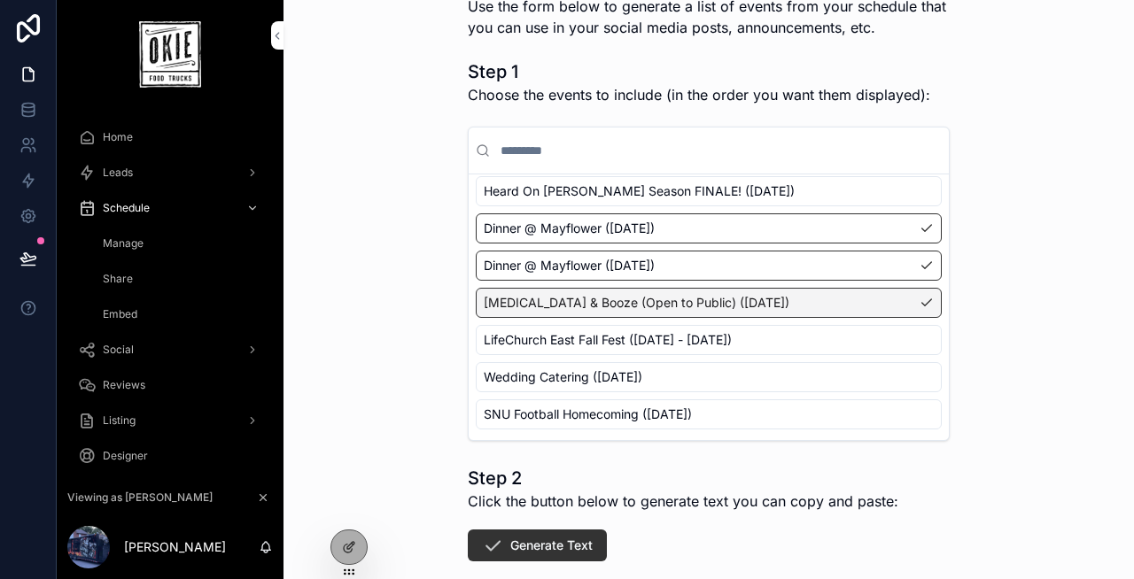
scroll to position [135, 0]
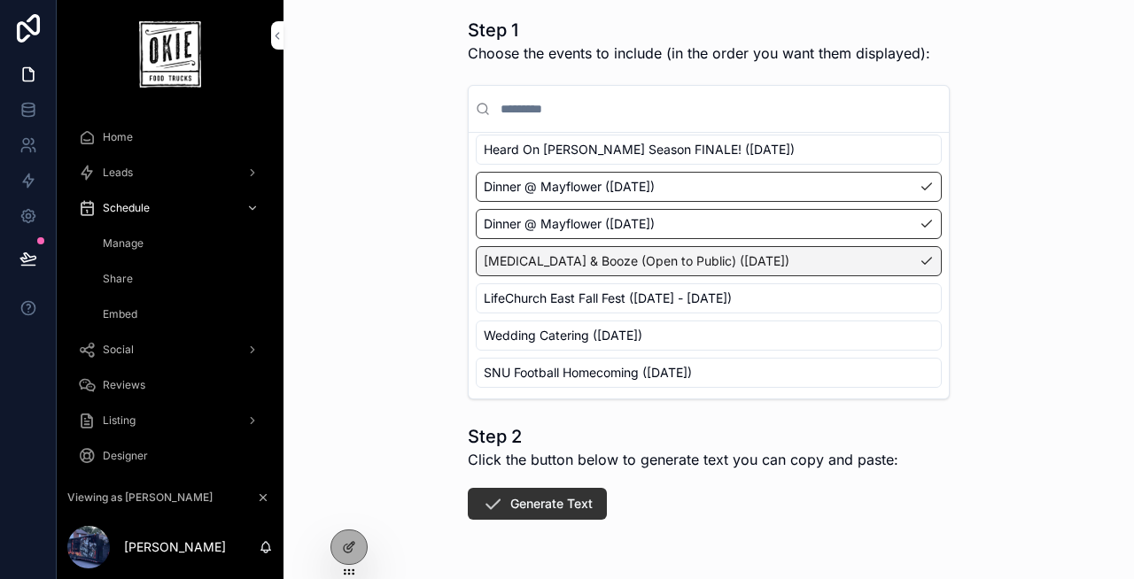
click at [515, 496] on button "Generate Text" at bounding box center [537, 504] width 139 height 32
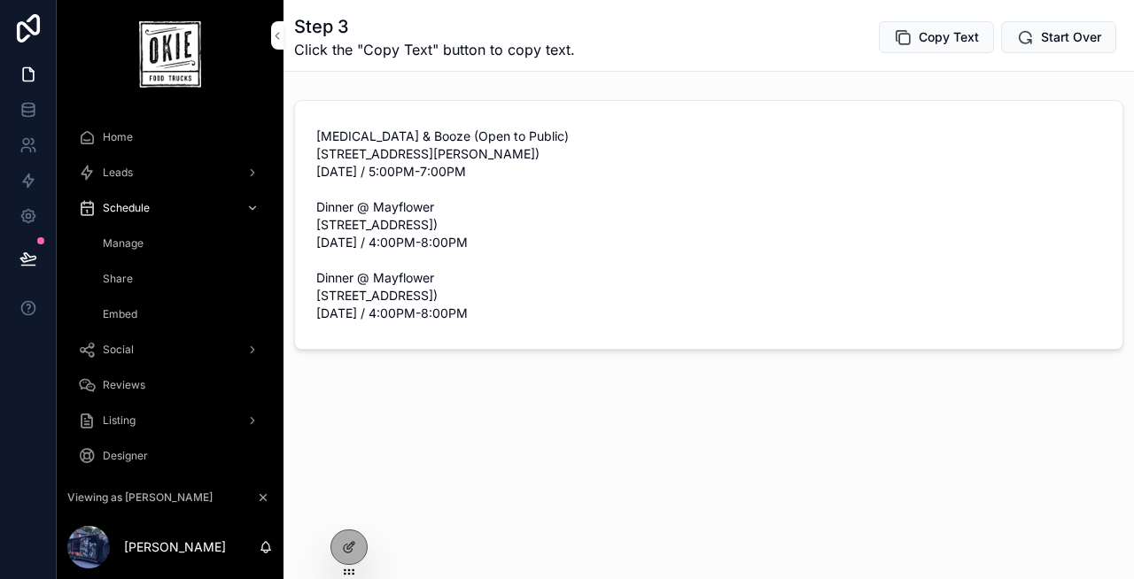
click at [128, 281] on span "Share" at bounding box center [118, 279] width 30 height 14
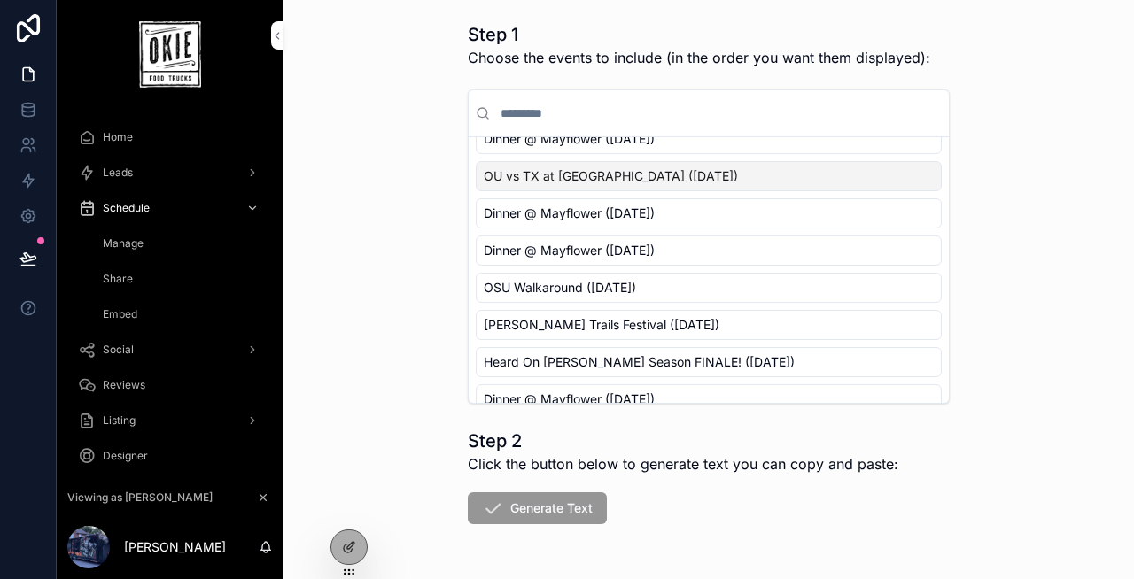
scroll to position [306, 0]
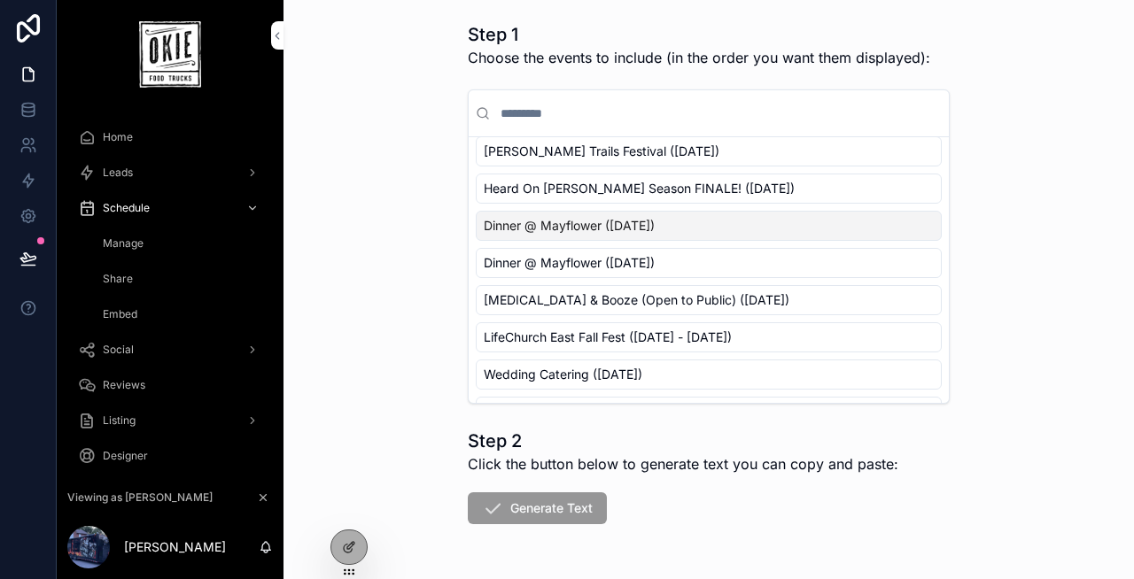
click at [655, 224] on span "Dinner @ Mayflower ([DATE])" at bounding box center [569, 226] width 171 height 18
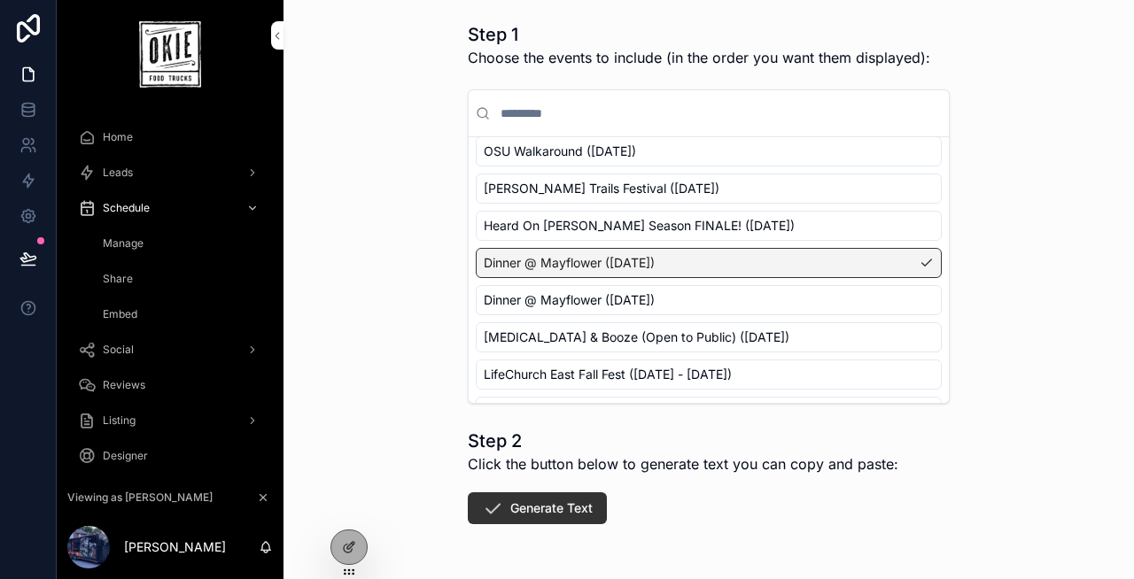
scroll to position [309, 0]
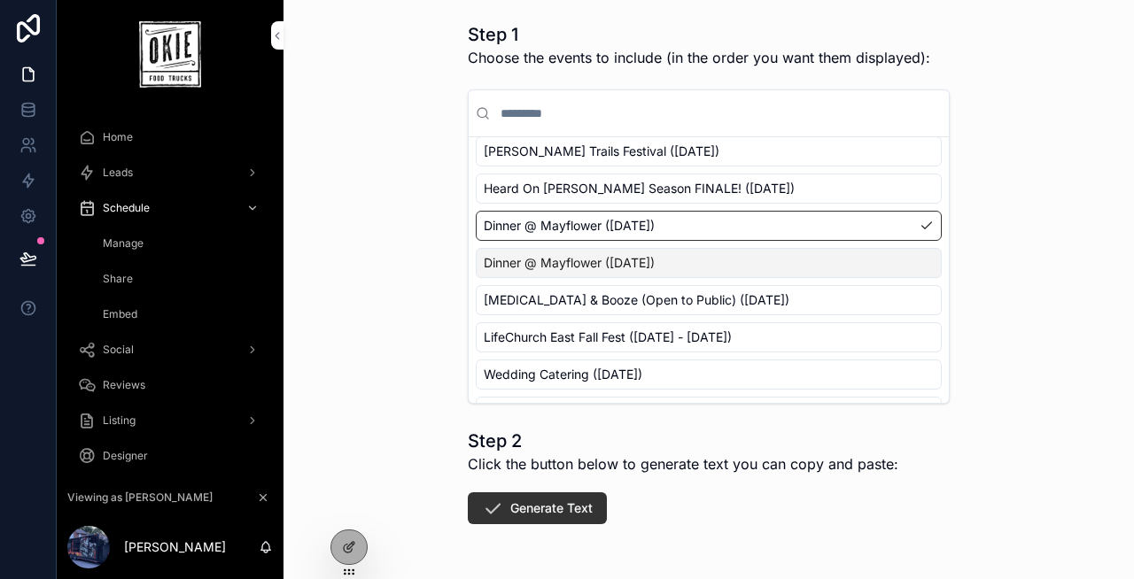
click at [655, 258] on span "Dinner @ Mayflower ([DATE])" at bounding box center [569, 263] width 171 height 18
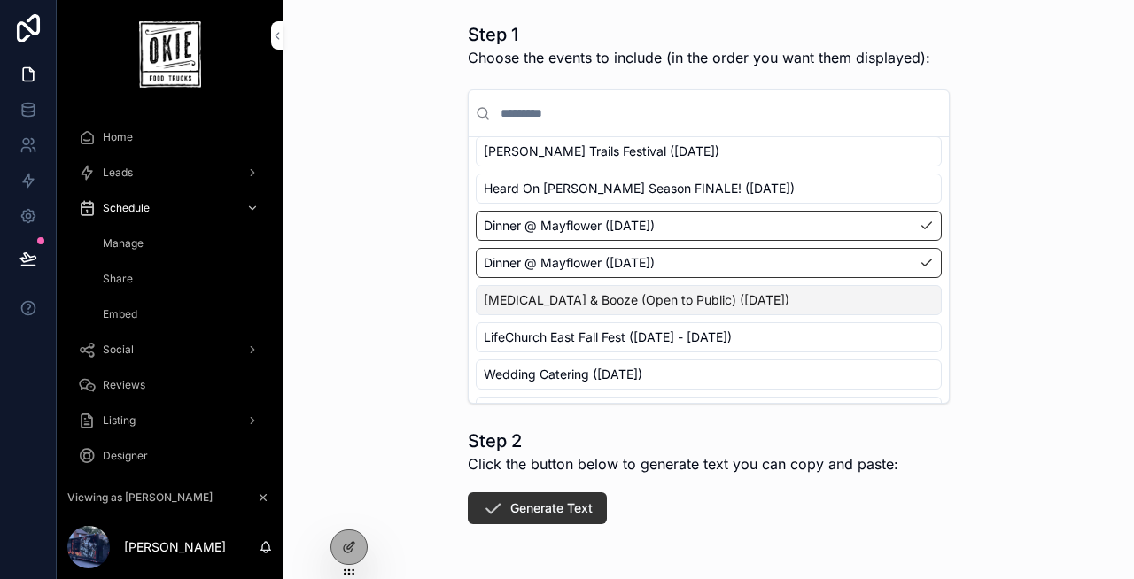
click at [687, 303] on span "[MEDICAL_DATA] & Booze (Open to Public) ([DATE])" at bounding box center [637, 300] width 306 height 18
click at [524, 513] on button "Generate Text" at bounding box center [537, 508] width 139 height 32
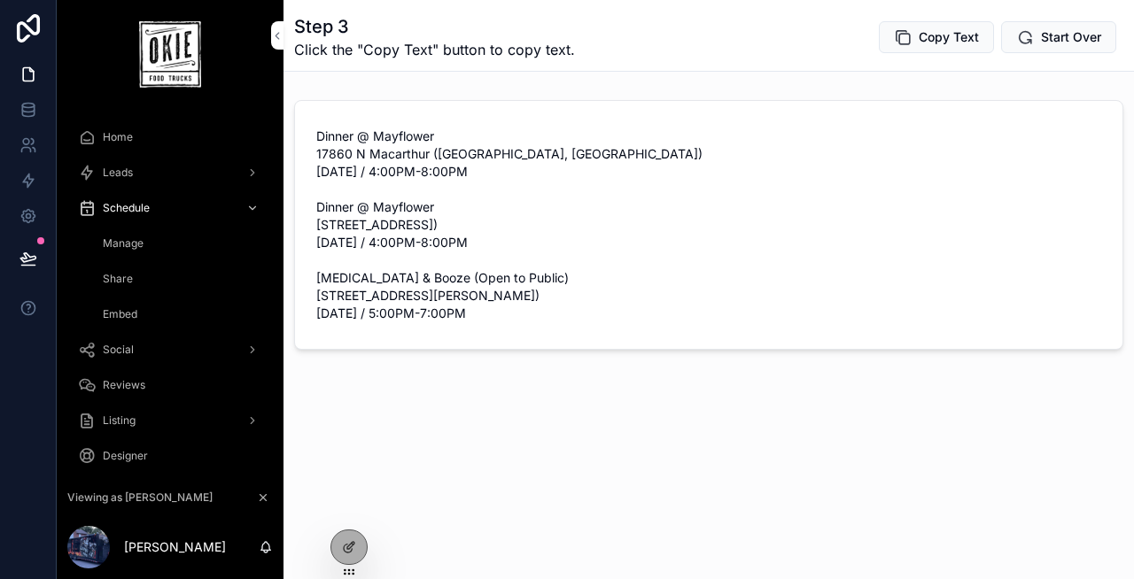
click at [1081, 46] on button "Start Over" at bounding box center [1058, 37] width 115 height 32
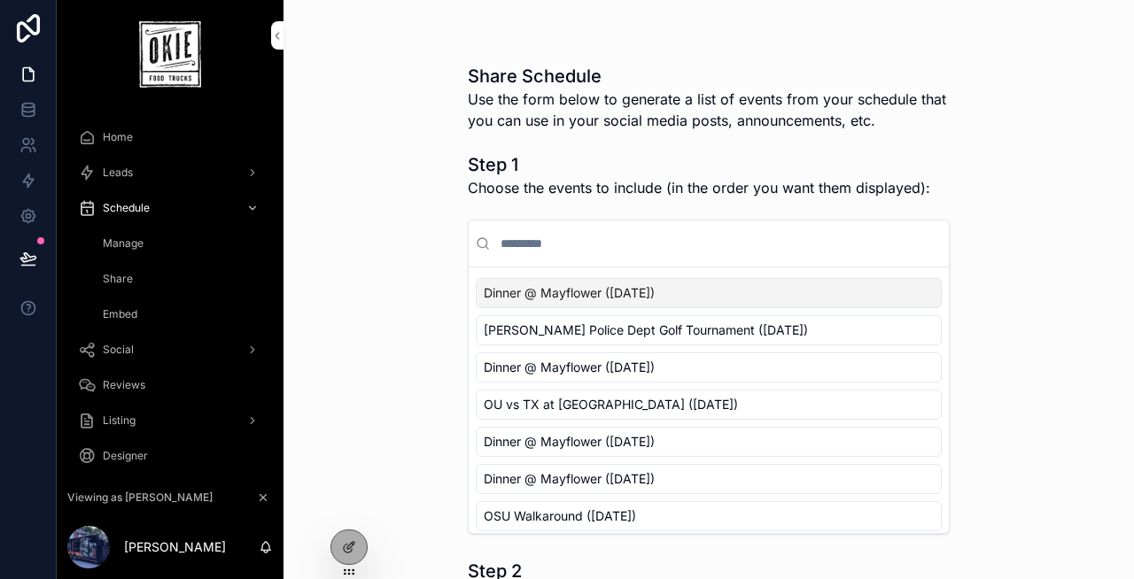
click at [655, 294] on span "Dinner @ Mayflower ([DATE])" at bounding box center [569, 293] width 171 height 18
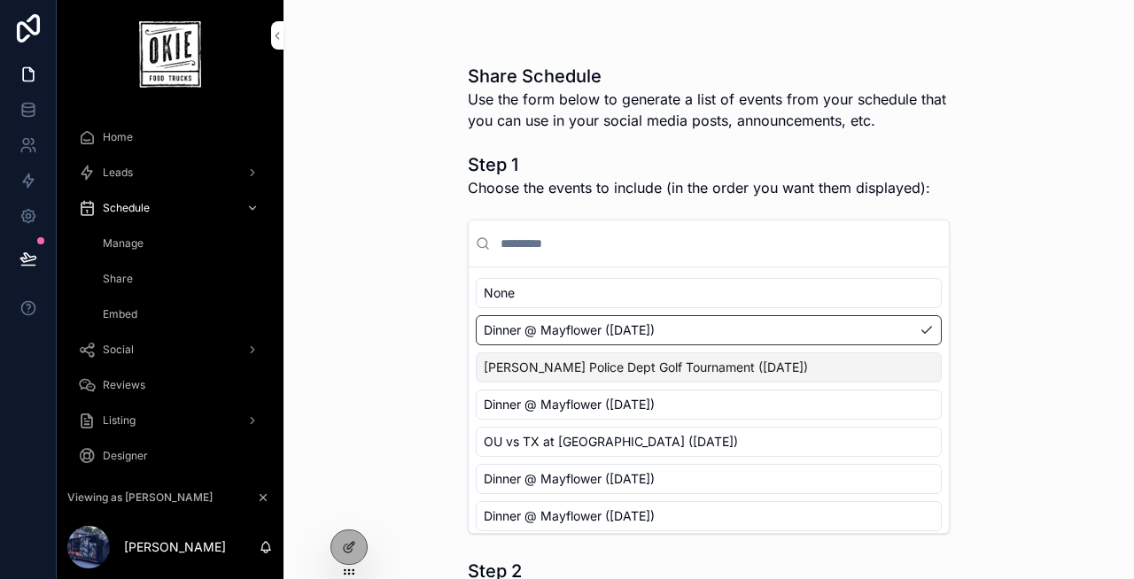
click at [662, 366] on span "[PERSON_NAME] Police Dept Golf Tournament ([DATE])" at bounding box center [646, 368] width 324 height 18
click at [655, 406] on span "Dinner @ Mayflower ([DATE])" at bounding box center [569, 405] width 171 height 18
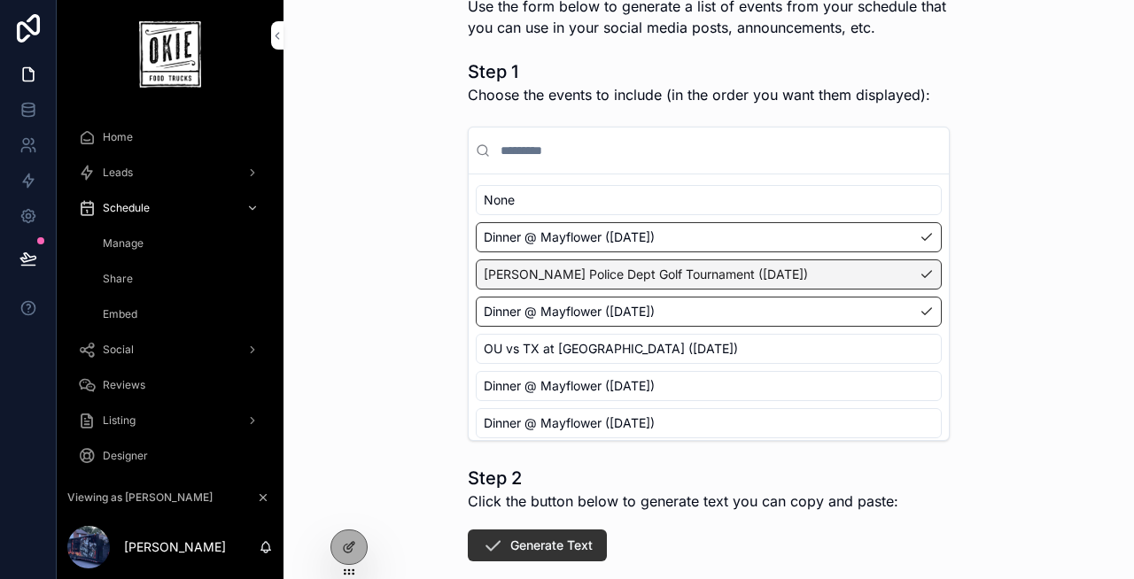
scroll to position [96, 0]
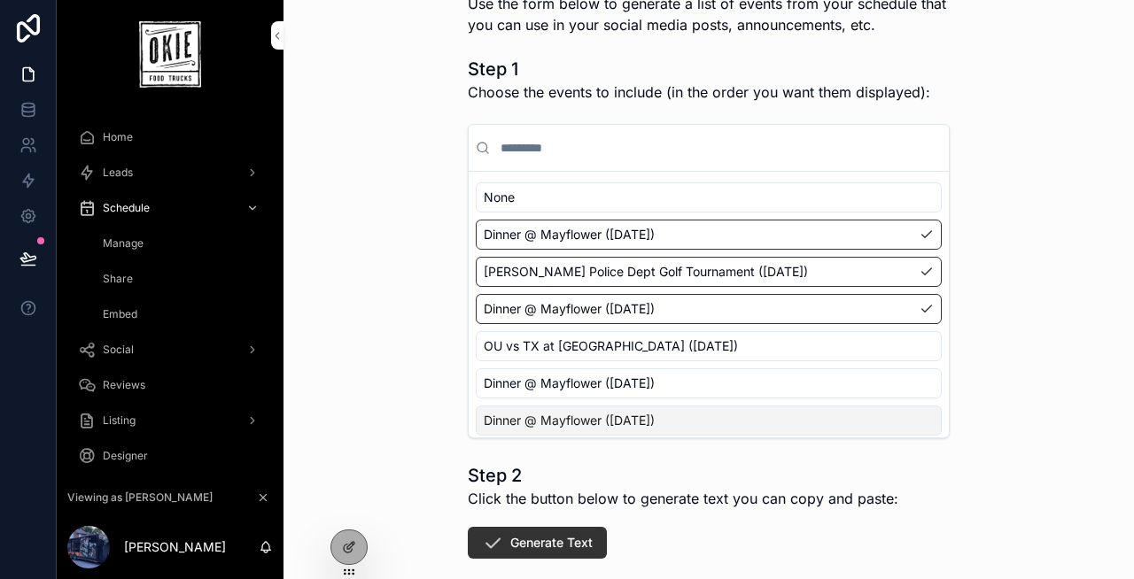
click at [510, 553] on button "Generate Text" at bounding box center [537, 543] width 139 height 32
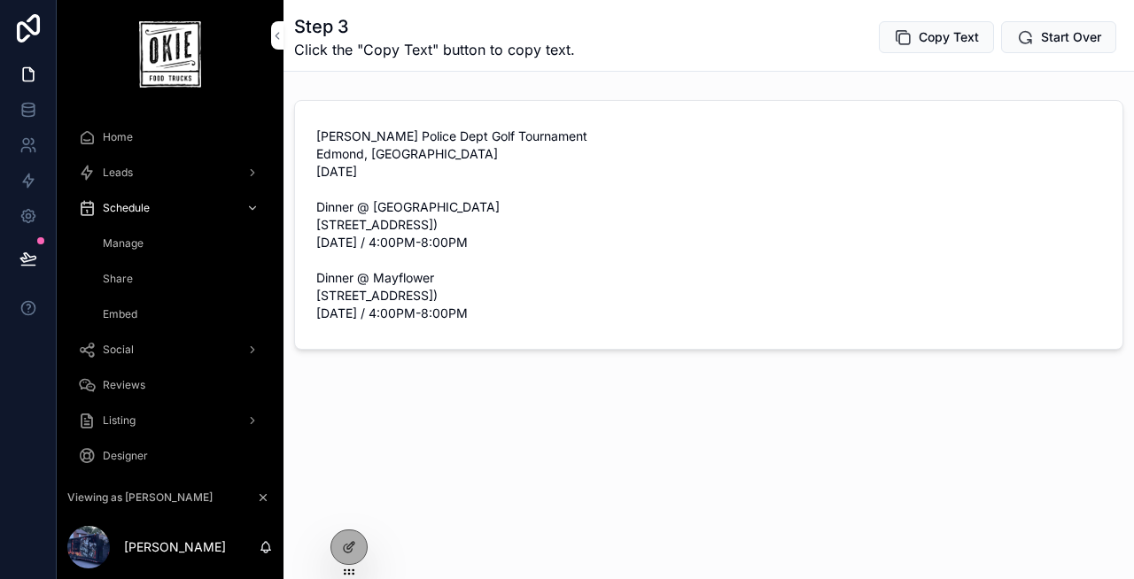
click at [1077, 45] on span "Start Over" at bounding box center [1071, 37] width 60 height 18
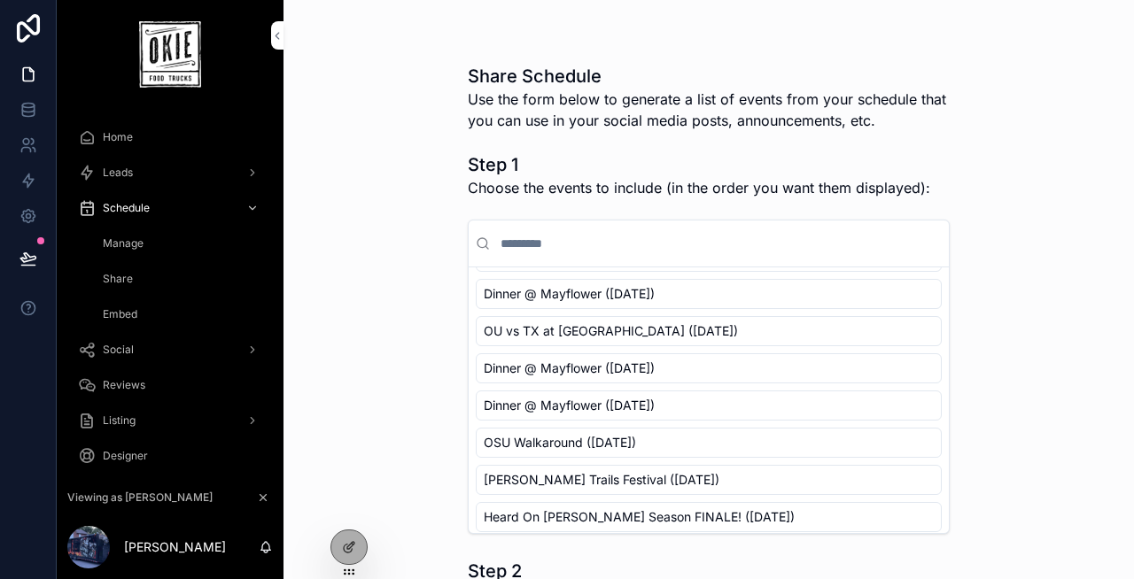
scroll to position [81, 0]
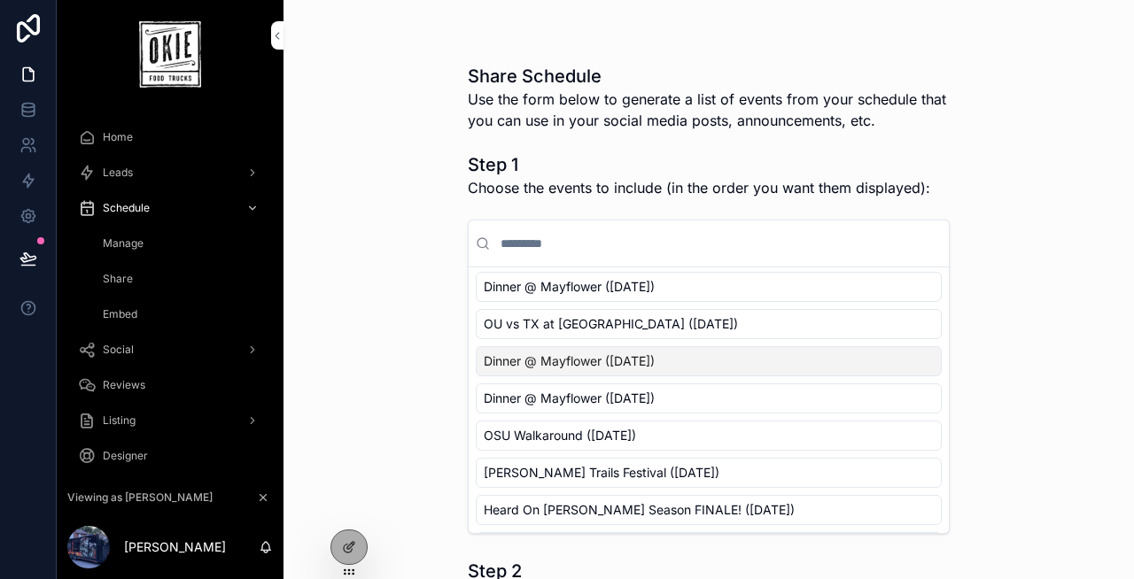
click at [655, 366] on span "Dinner @ Mayflower ([DATE])" at bounding box center [569, 361] width 171 height 18
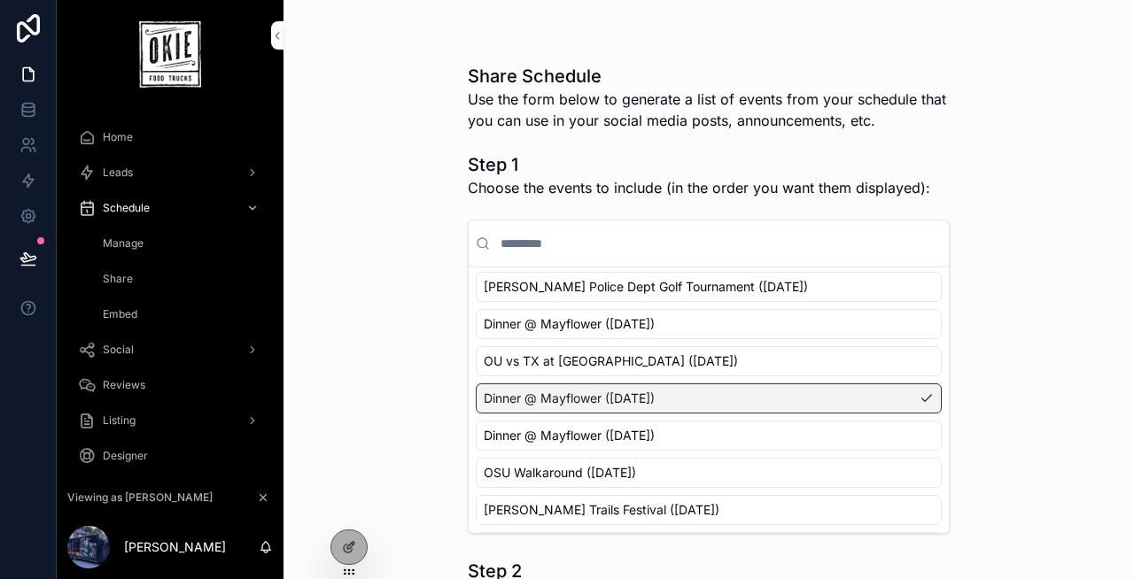
scroll to position [118, 0]
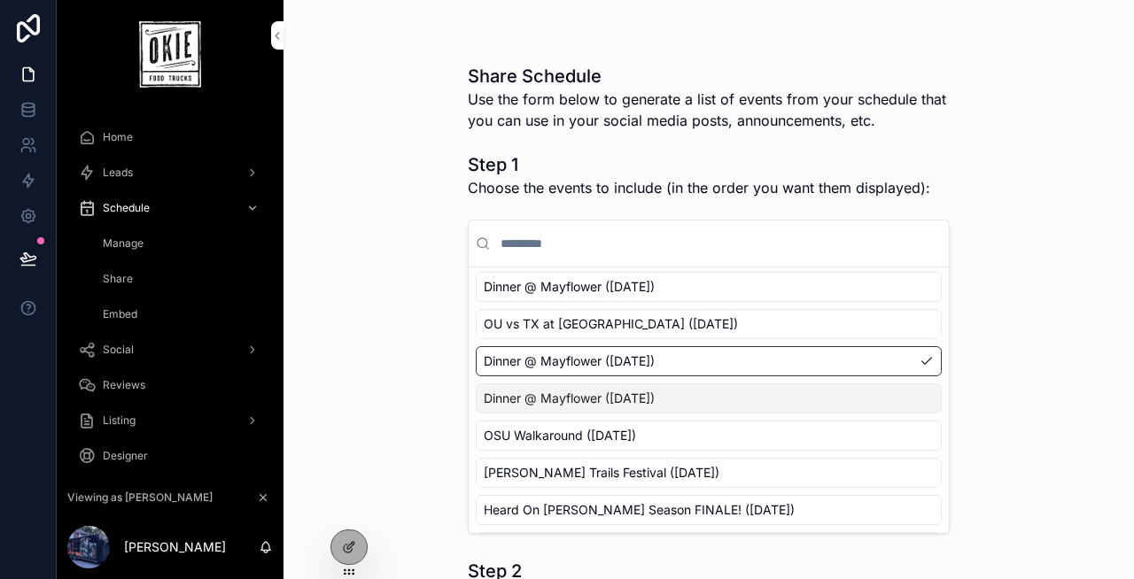
click at [655, 400] on span "Dinner @ Mayflower ([DATE])" at bounding box center [569, 399] width 171 height 18
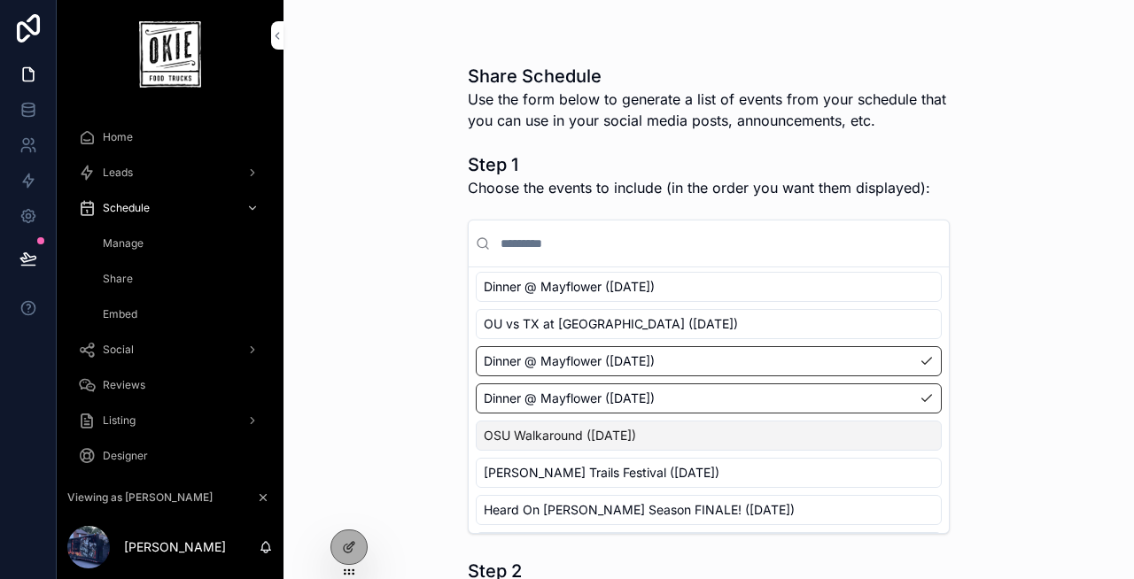
click at [636, 427] on span "OSU Walkaround ([DATE])" at bounding box center [560, 436] width 152 height 18
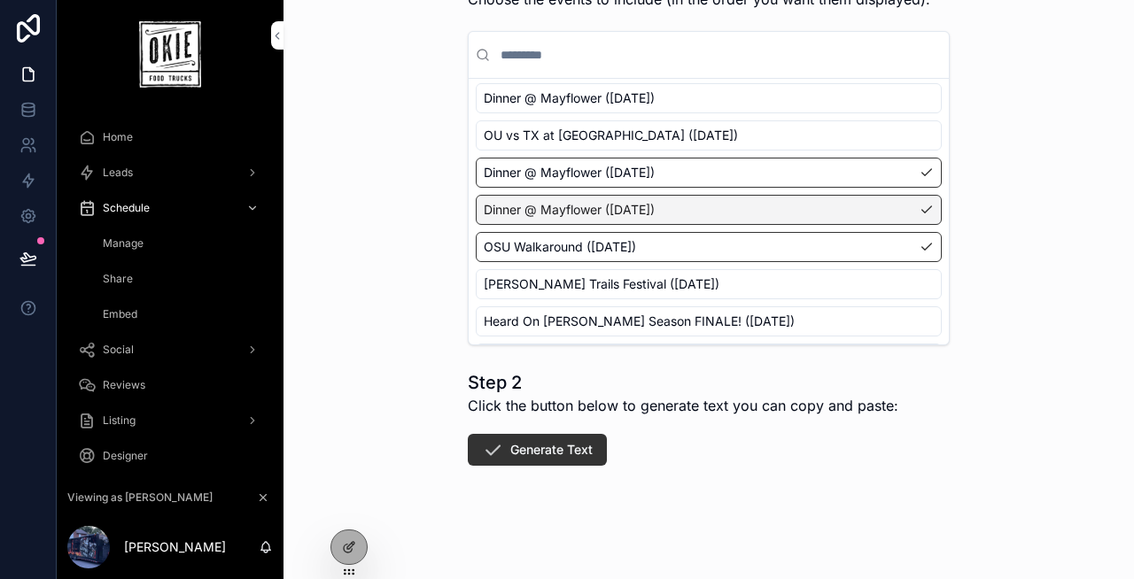
click at [509, 449] on button "Generate Text" at bounding box center [537, 450] width 139 height 32
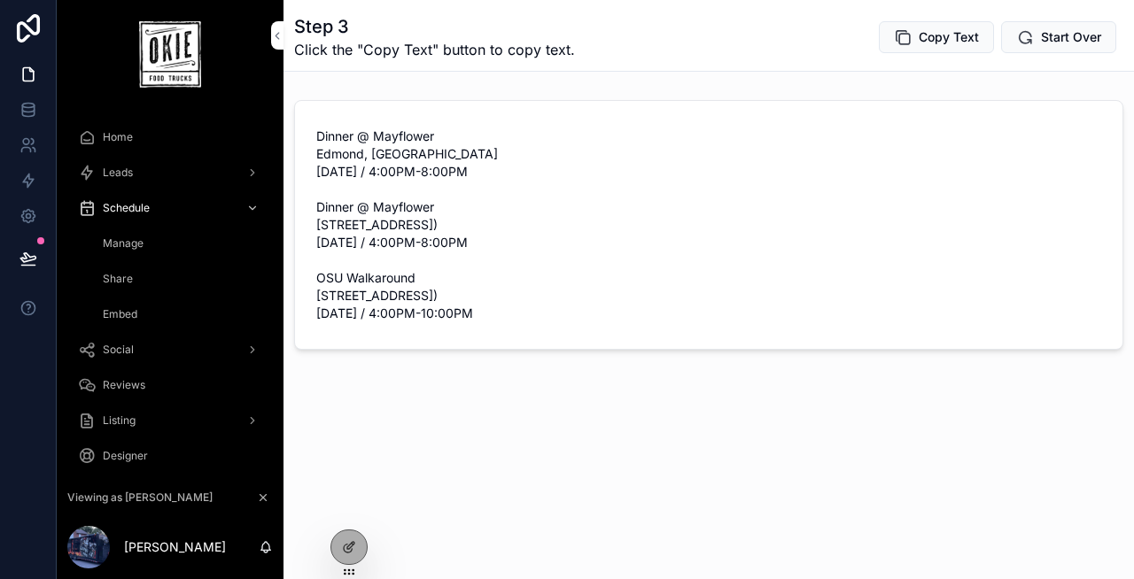
click at [1034, 38] on button "Start Over" at bounding box center [1058, 37] width 115 height 32
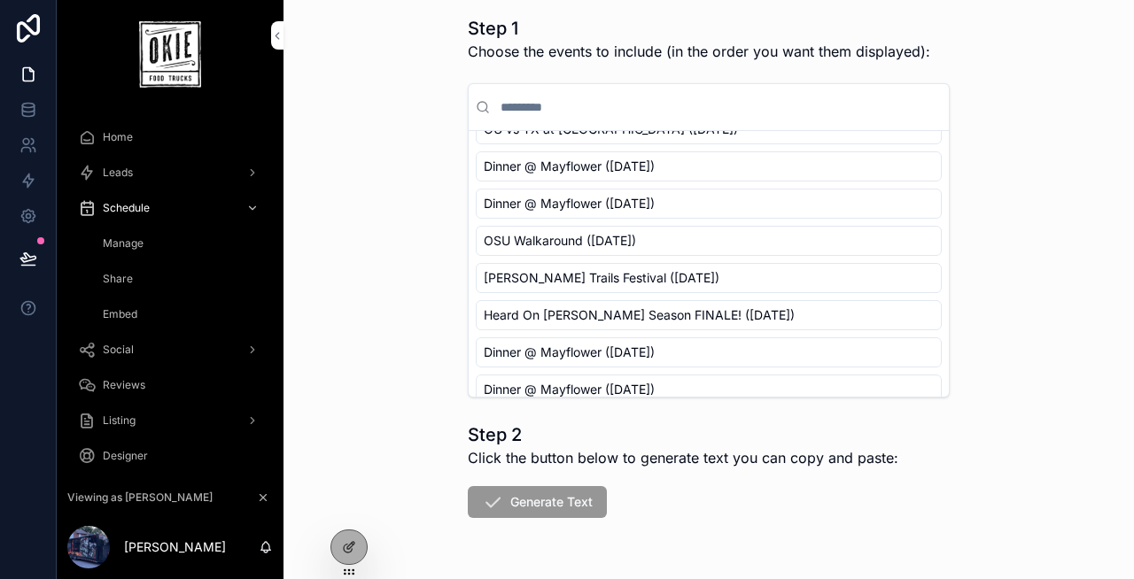
scroll to position [142, 0]
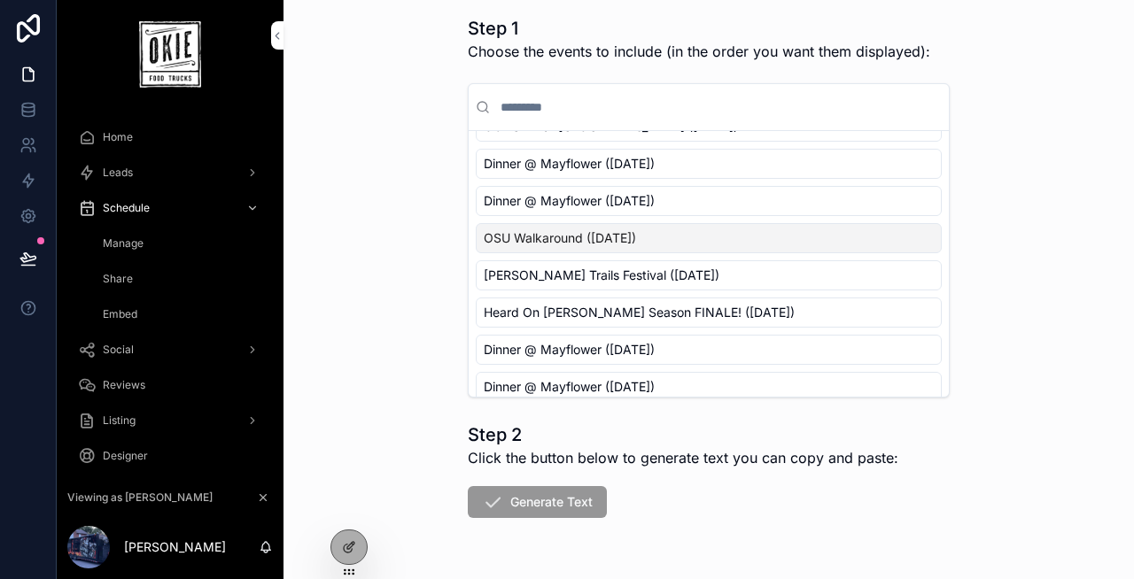
click at [627, 247] on div "OSU Walkaround ([DATE])" at bounding box center [709, 238] width 466 height 30
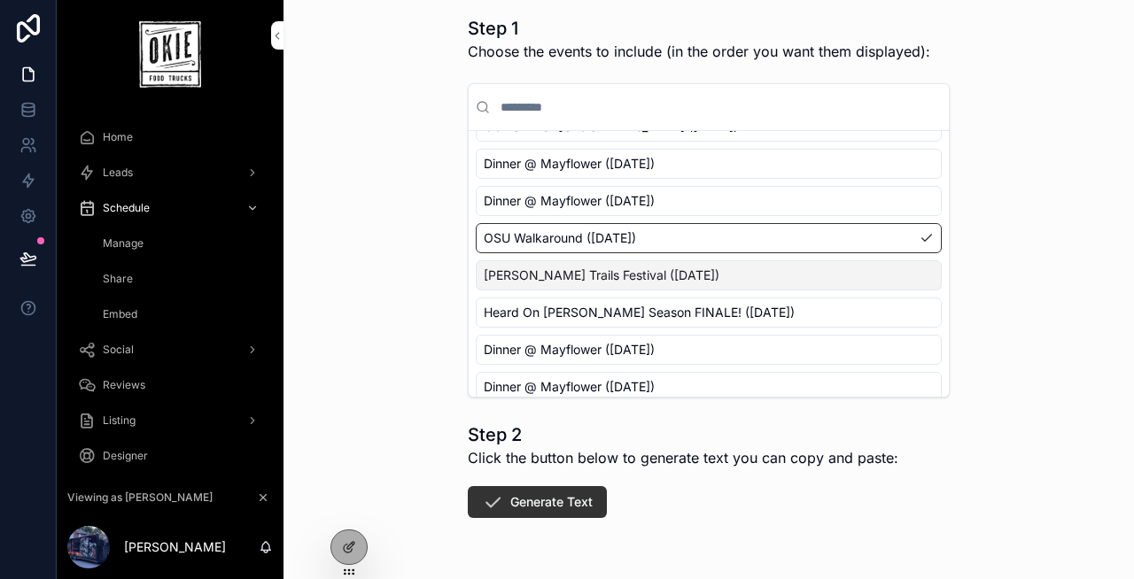
click at [631, 267] on span "[PERSON_NAME] Trails Festival ([DATE])" at bounding box center [602, 276] width 236 height 18
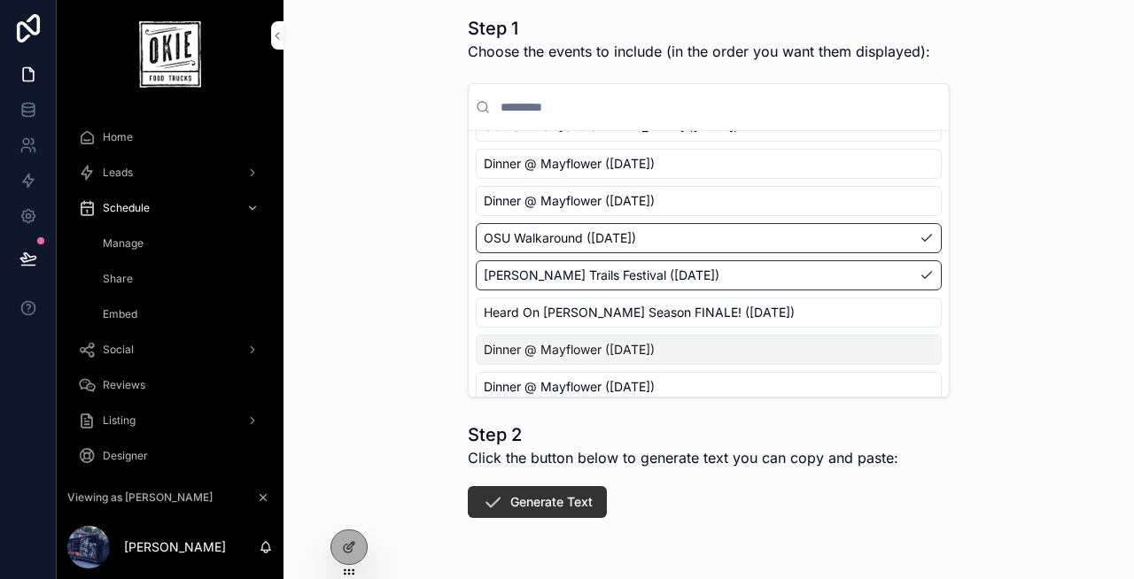
click at [652, 342] on span "Dinner @ Mayflower ([DATE])" at bounding box center [569, 350] width 171 height 18
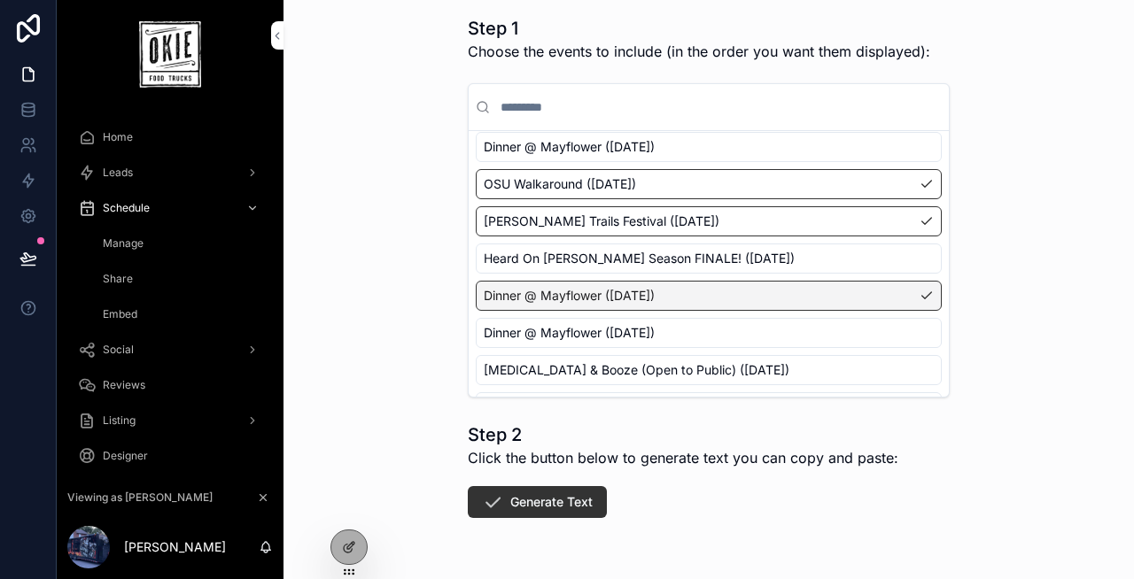
scroll to position [234, 0]
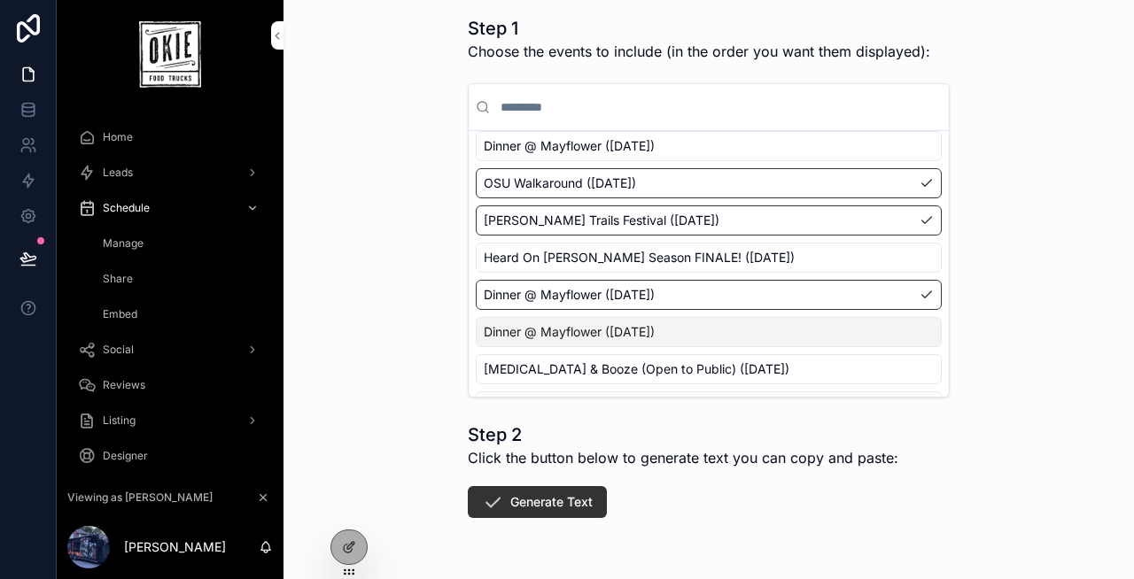
click at [655, 330] on span "Dinner @ Mayflower ([DATE])" at bounding box center [569, 332] width 171 height 18
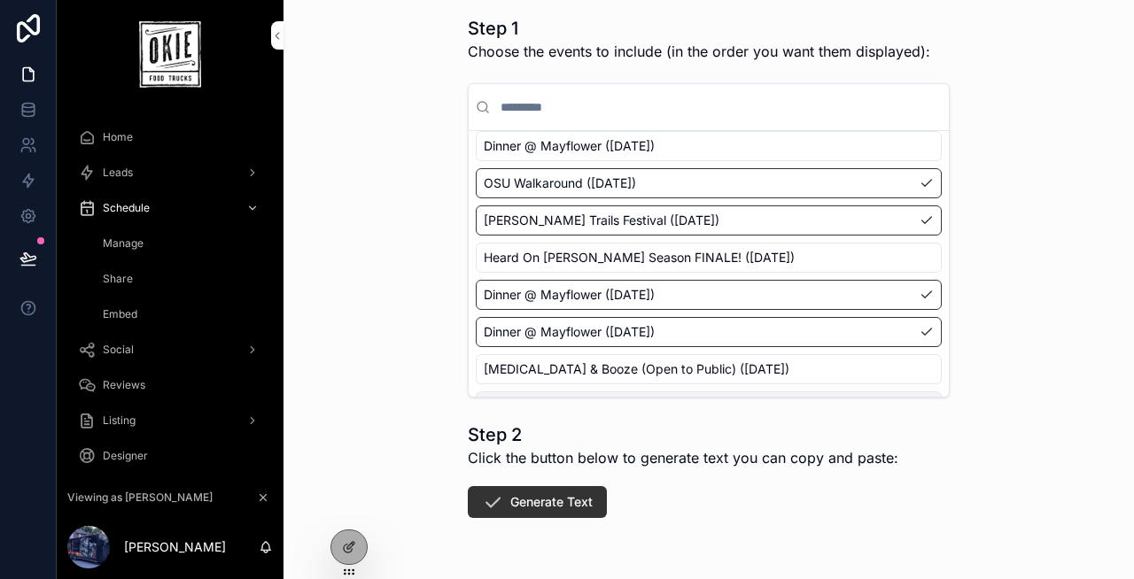
click at [554, 494] on button "Generate Text" at bounding box center [537, 502] width 139 height 32
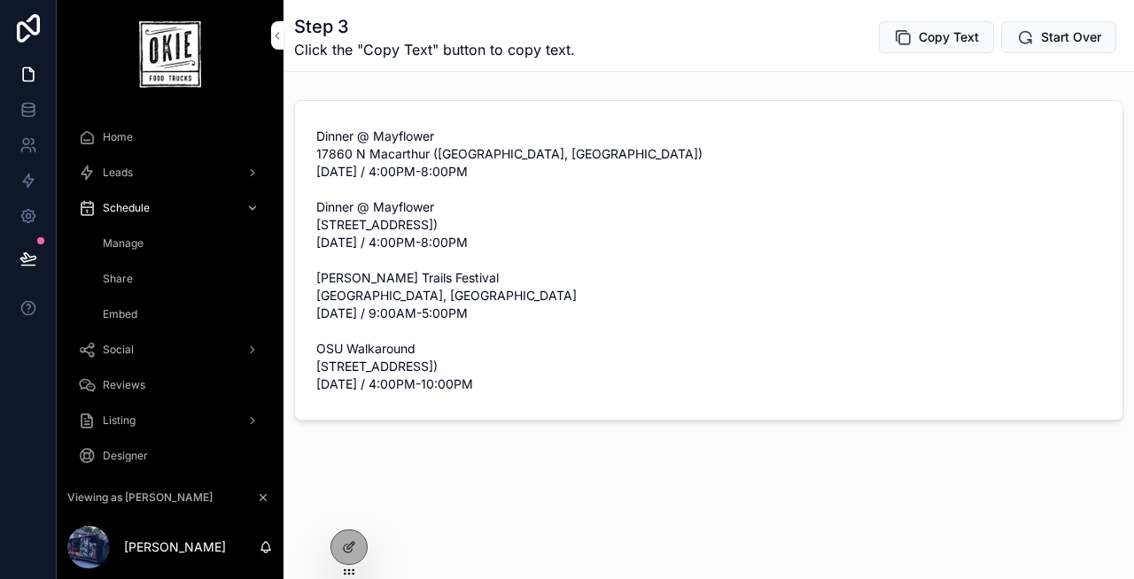
click at [618, 507] on div "Step 3 Click the "Copy Text" button to copy text. Copy Text Start Over Dinner @…" at bounding box center [708, 270] width 850 height 541
click at [1049, 27] on button "Start Over" at bounding box center [1058, 37] width 115 height 32
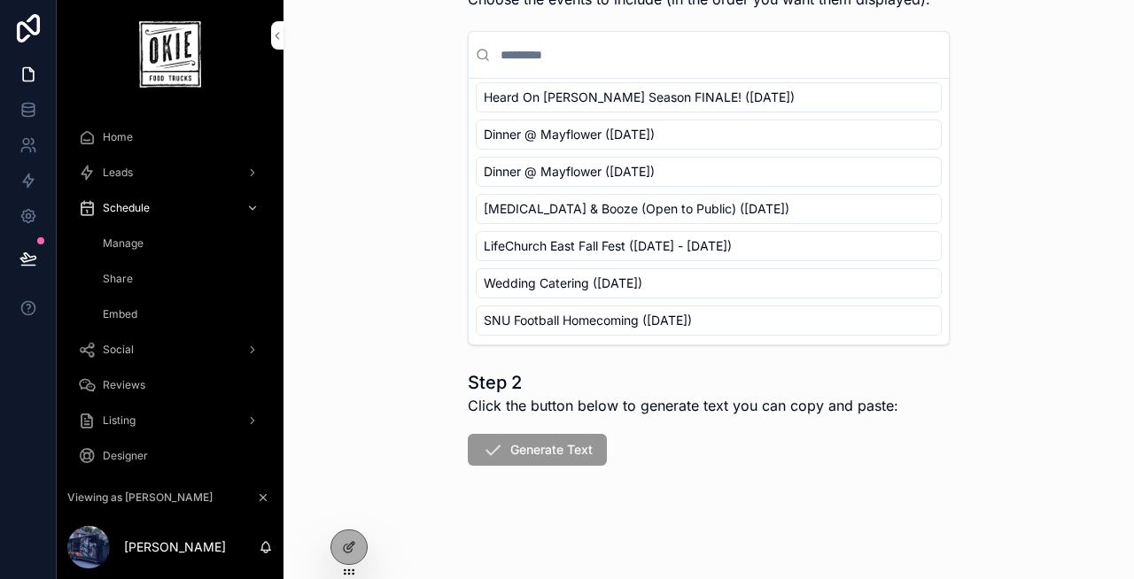
scroll to position [306, 0]
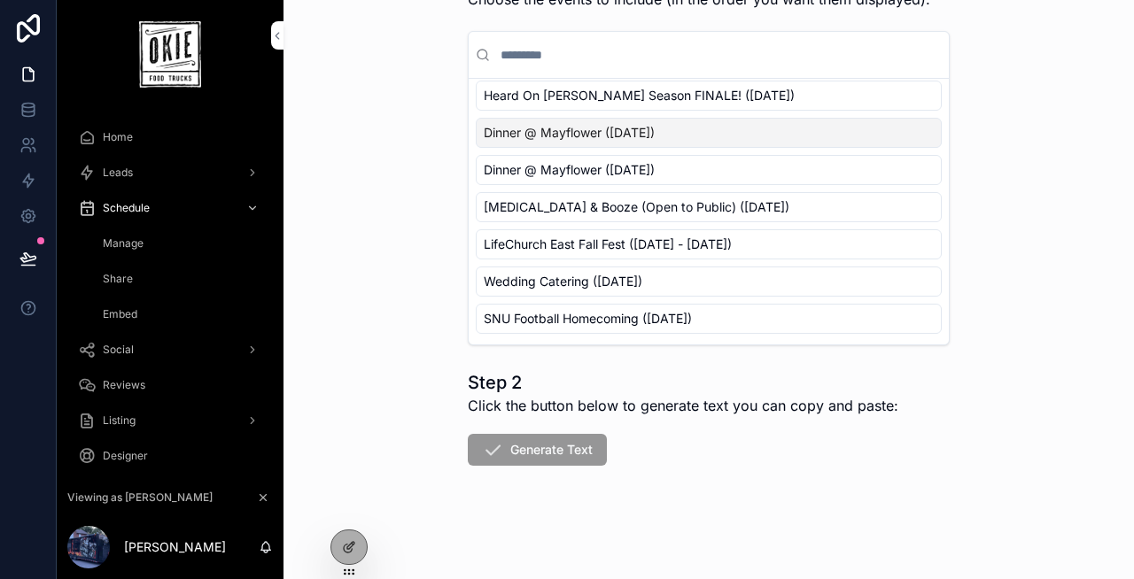
click at [635, 136] on span "Dinner @ Mayflower ([DATE])" at bounding box center [569, 133] width 171 height 18
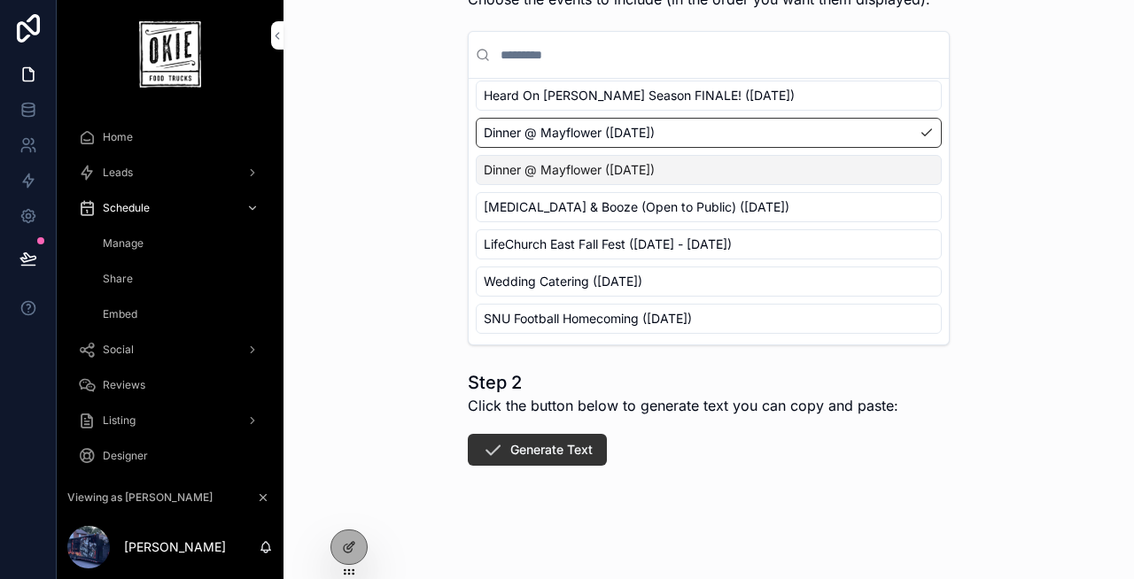
click at [642, 170] on span "Dinner @ Mayflower ([DATE])" at bounding box center [569, 170] width 171 height 18
click at [643, 198] on span "[MEDICAL_DATA] & Booze (Open to Public) ([DATE])" at bounding box center [637, 207] width 306 height 18
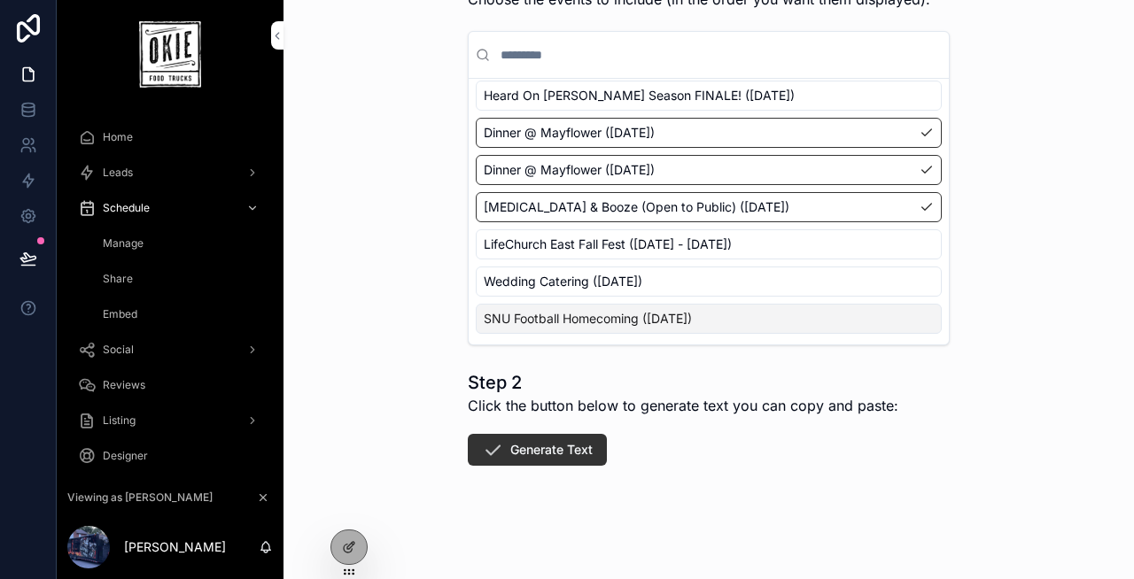
click at [558, 447] on button "Generate Text" at bounding box center [537, 450] width 139 height 32
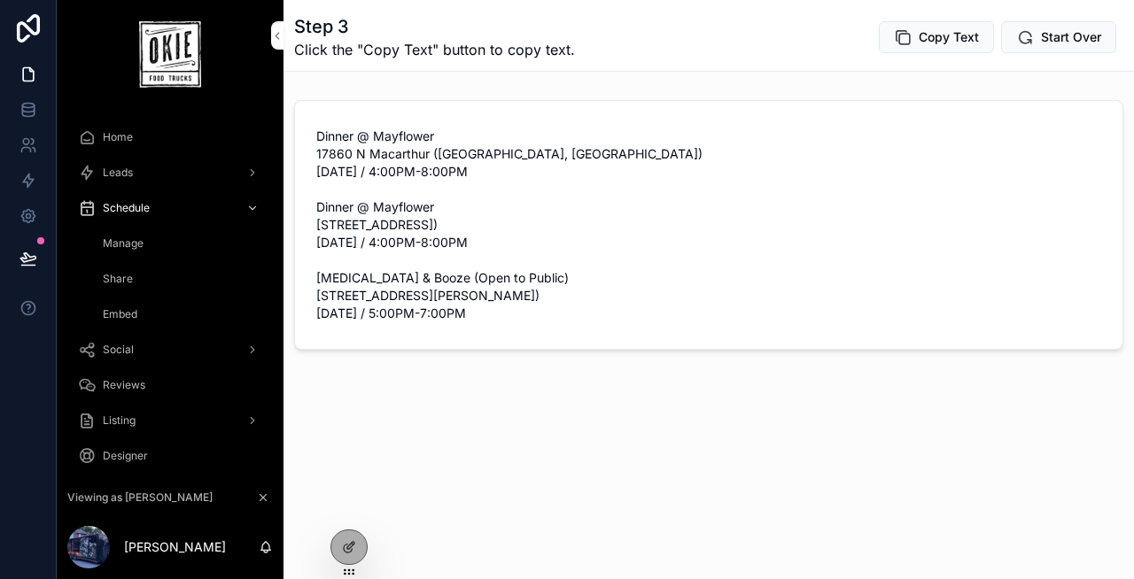
click at [558, 447] on div "Step 3 Click the "Copy Text" button to copy text. Copy Text Start Over Dinner @…" at bounding box center [708, 235] width 850 height 470
click at [542, 446] on div "Step 3 Click the "Copy Text" button to copy text. Copy Text Start Over Dinner @…" at bounding box center [708, 235] width 850 height 470
click at [137, 247] on span "Manage" at bounding box center [123, 243] width 41 height 14
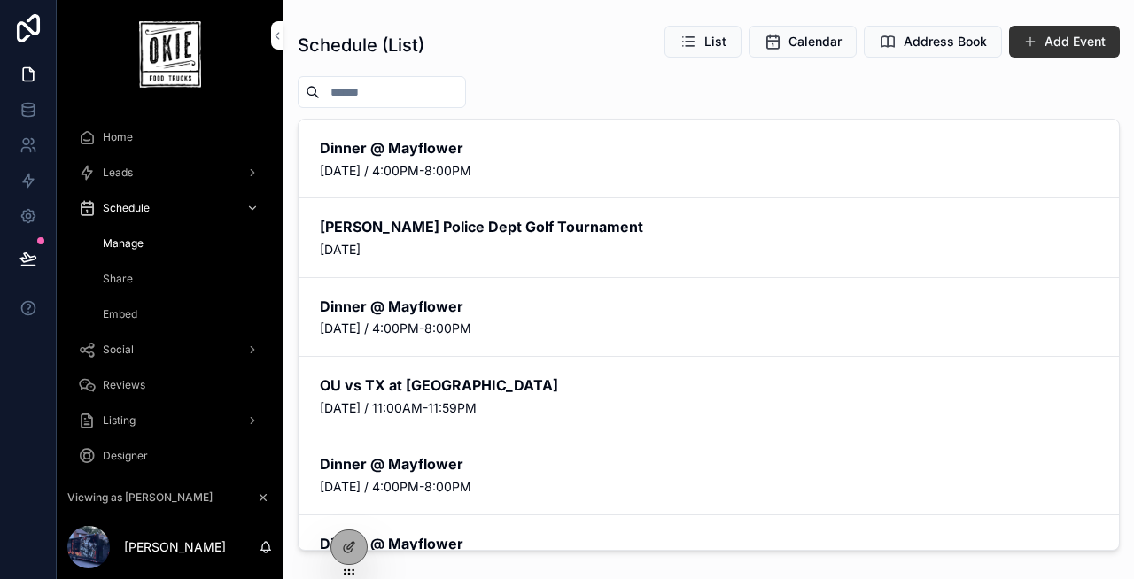
click at [120, 278] on span "Share" at bounding box center [118, 279] width 30 height 14
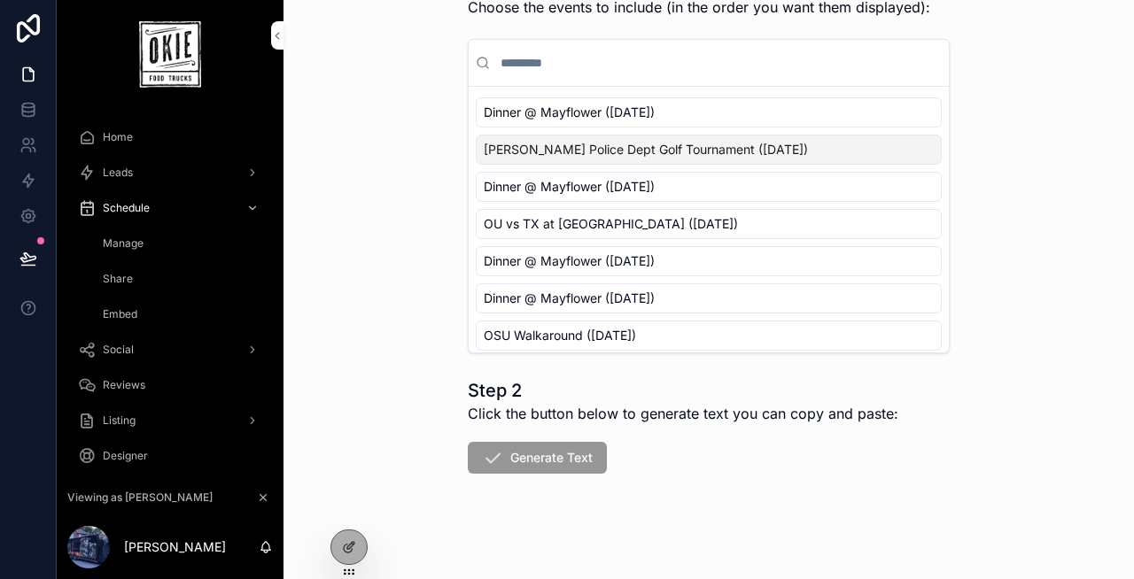
scroll to position [189, 0]
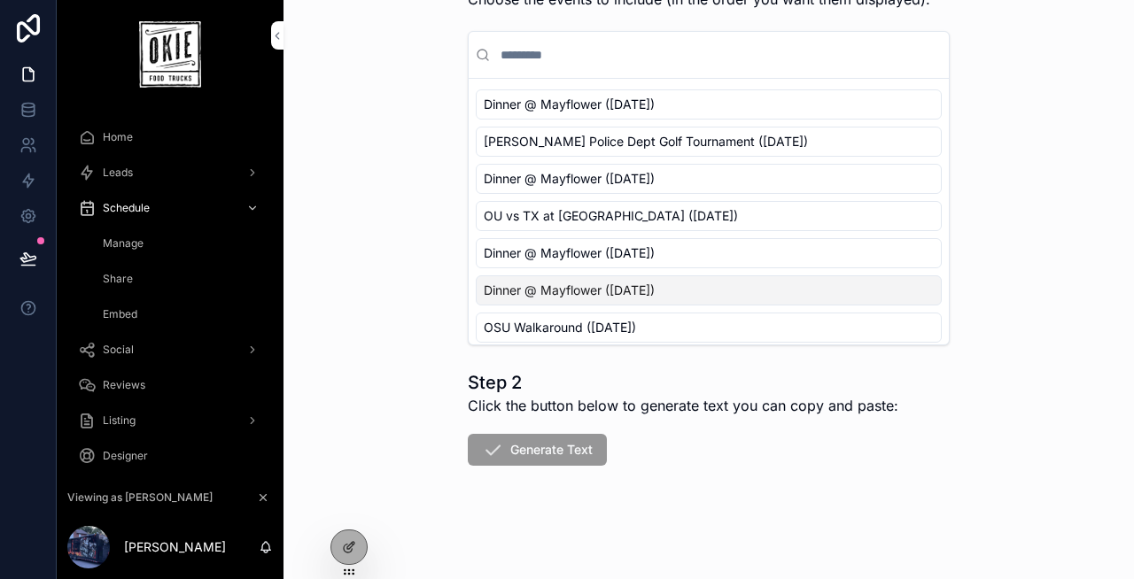
click at [341, 550] on div at bounding box center [348, 548] width 35 height 34
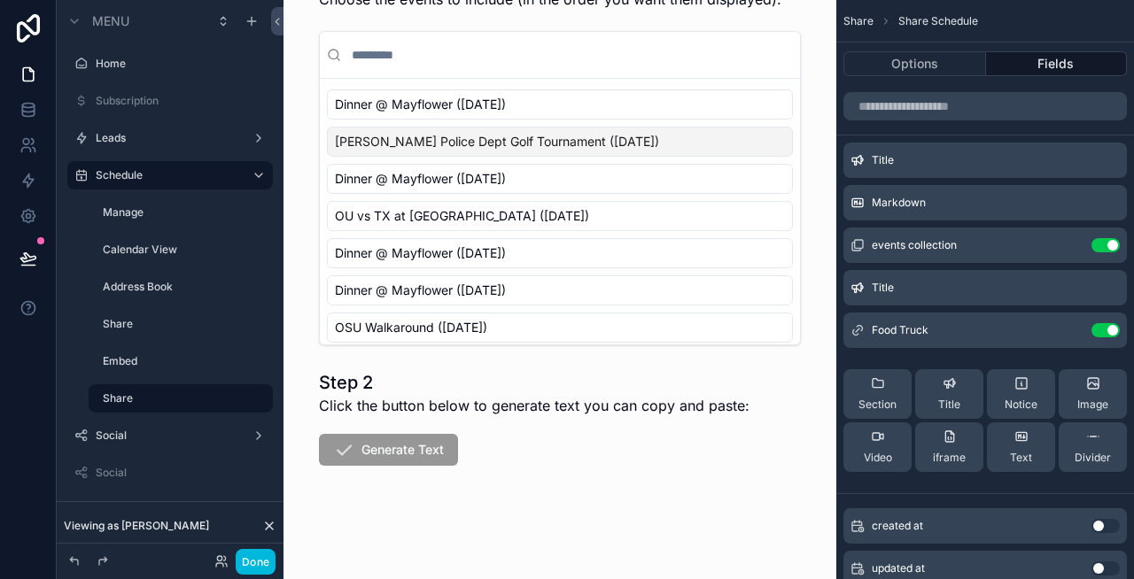
click at [0, 0] on icon "scrollable content" at bounding box center [0, 0] width 0 height 0
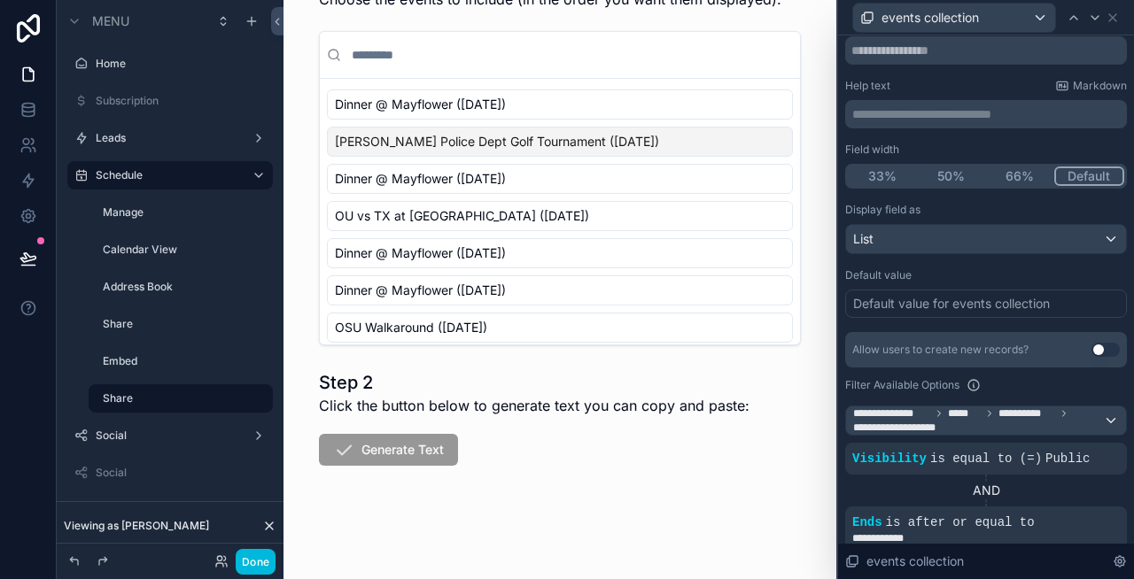
scroll to position [53, 0]
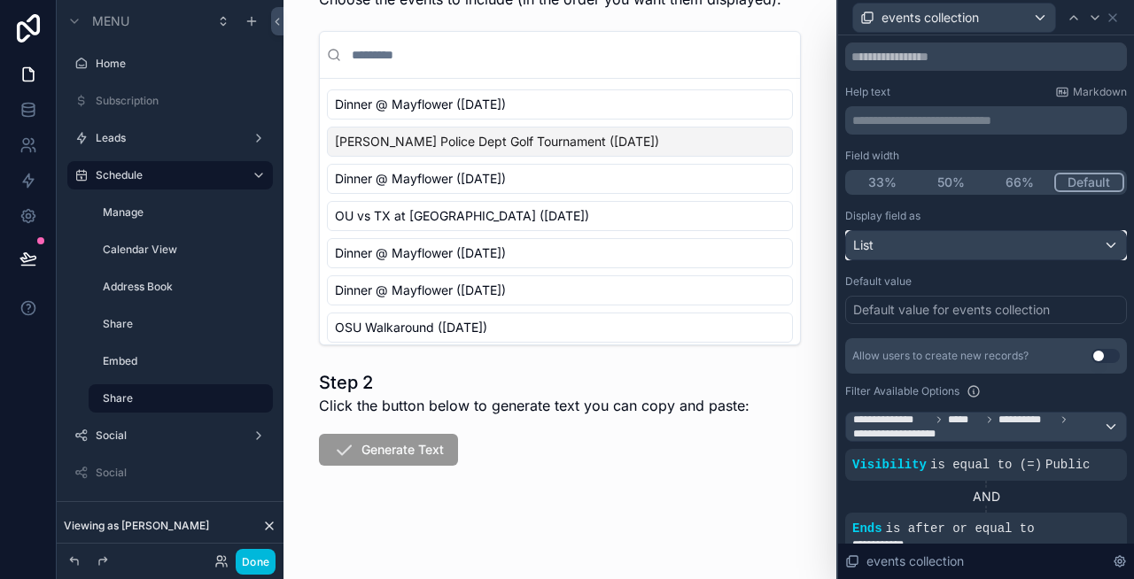
click at [980, 244] on div "List" at bounding box center [986, 245] width 280 height 28
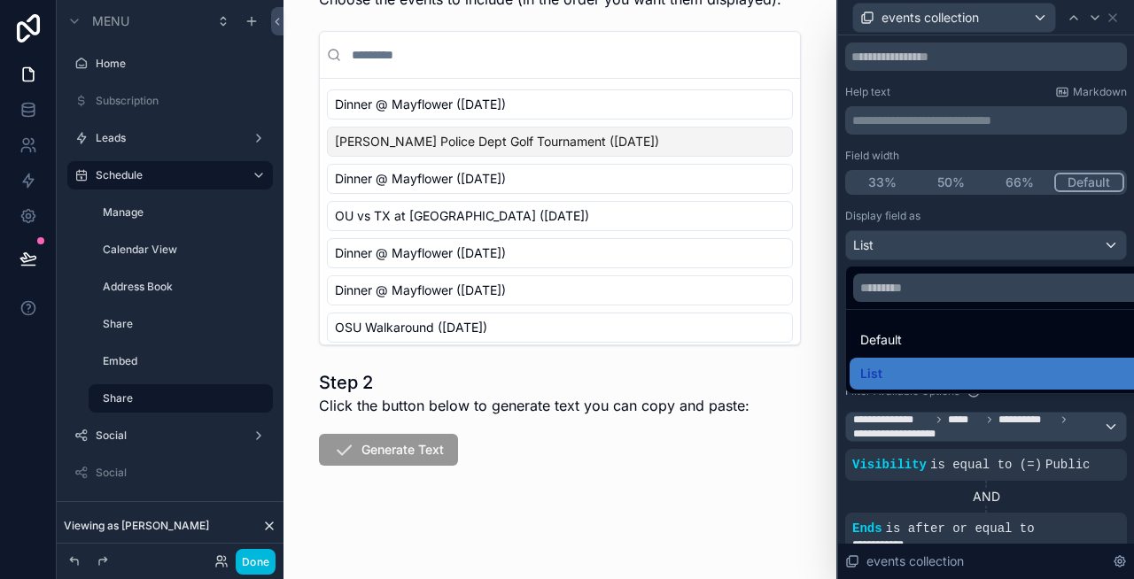
click at [949, 338] on div "Default" at bounding box center [1006, 339] width 292 height 21
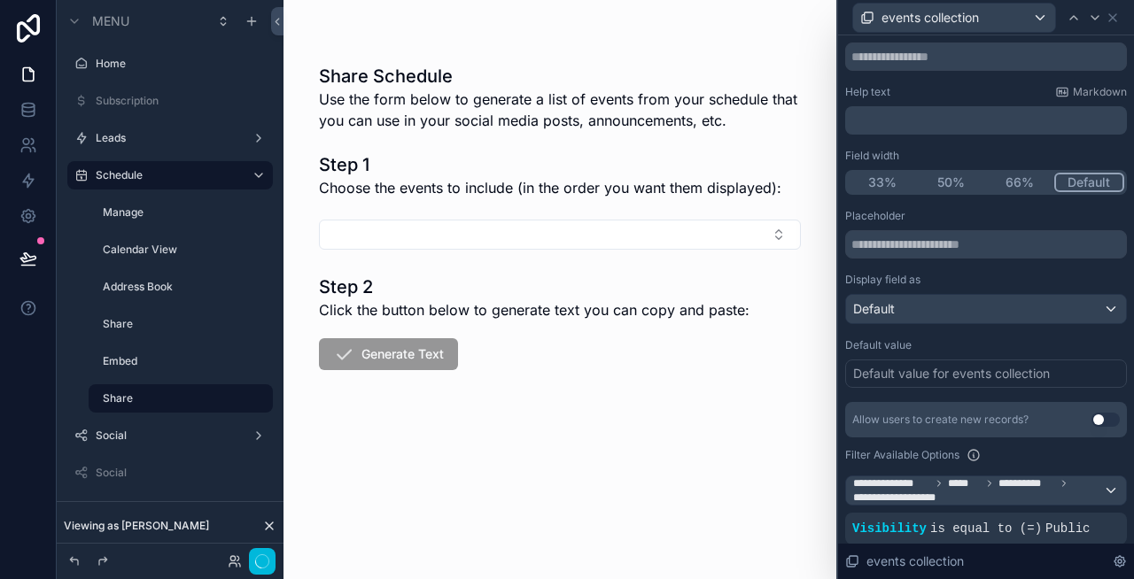
scroll to position [0, 0]
click at [595, 241] on button "Select Button" at bounding box center [560, 235] width 482 height 30
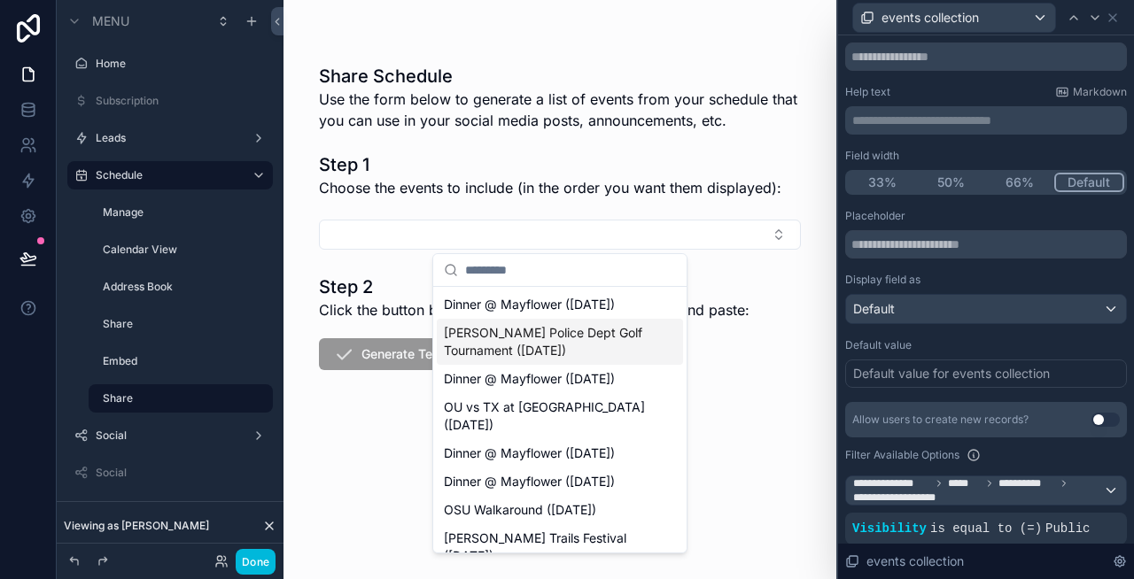
click at [565, 360] on span "[PERSON_NAME] Police Dept Golf Tournament ([DATE])" at bounding box center [549, 341] width 211 height 35
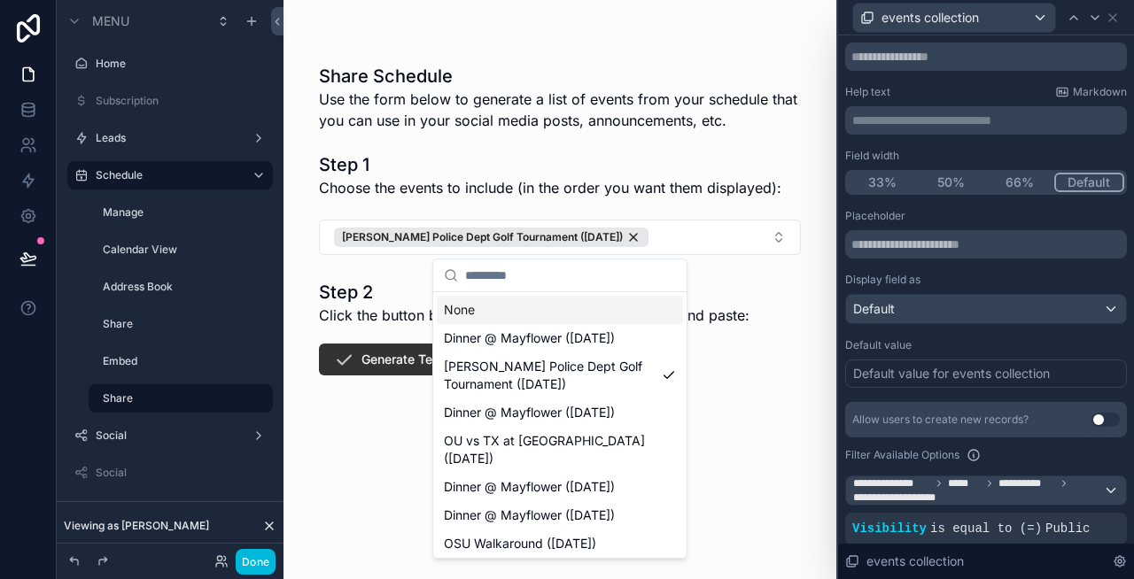
click at [735, 232] on button "[PERSON_NAME] Police Dept Golf Tournament ([DATE])" at bounding box center [560, 237] width 482 height 35
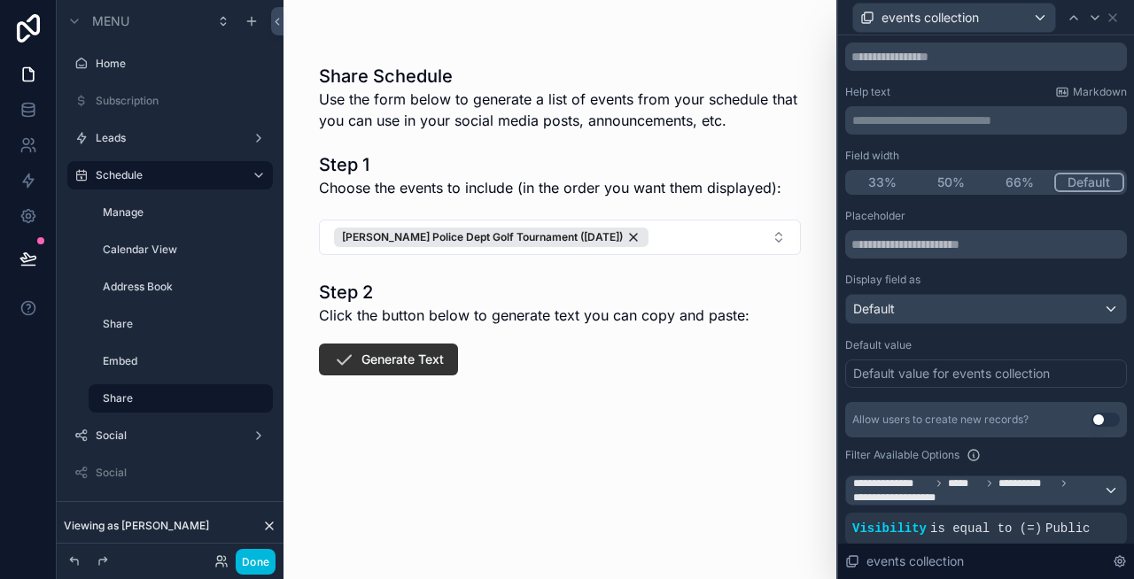
click at [735, 232] on button "[PERSON_NAME] Police Dept Golf Tournament ([DATE])" at bounding box center [560, 237] width 482 height 35
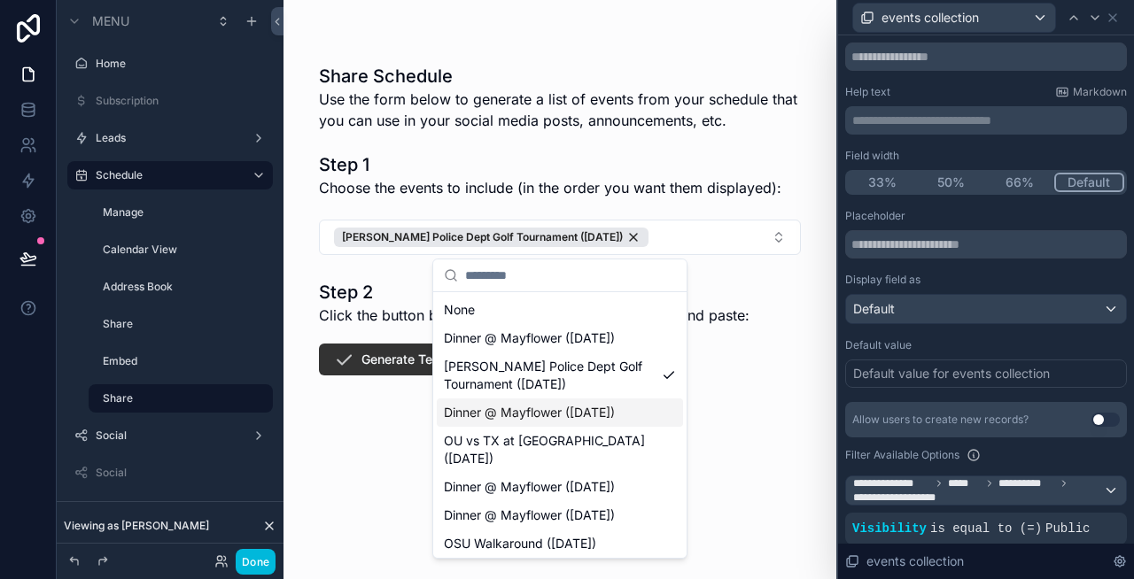
click at [532, 422] on span "Dinner @ Mayflower ([DATE])" at bounding box center [529, 413] width 171 height 18
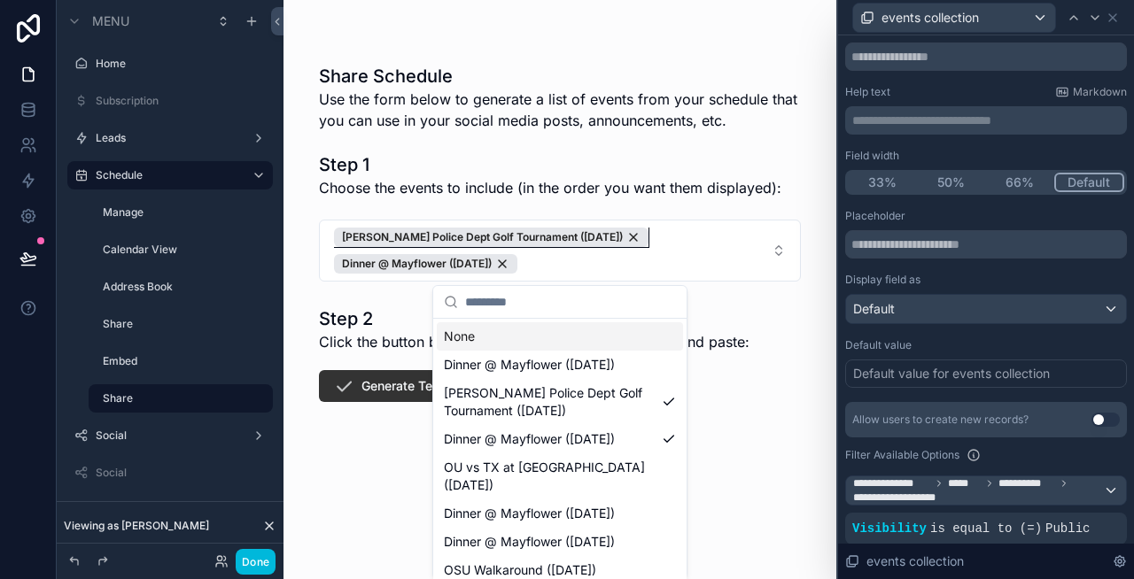
click at [648, 238] on div "[PERSON_NAME] Police Dept Golf Tournament ([DATE])" at bounding box center [491, 237] width 314 height 19
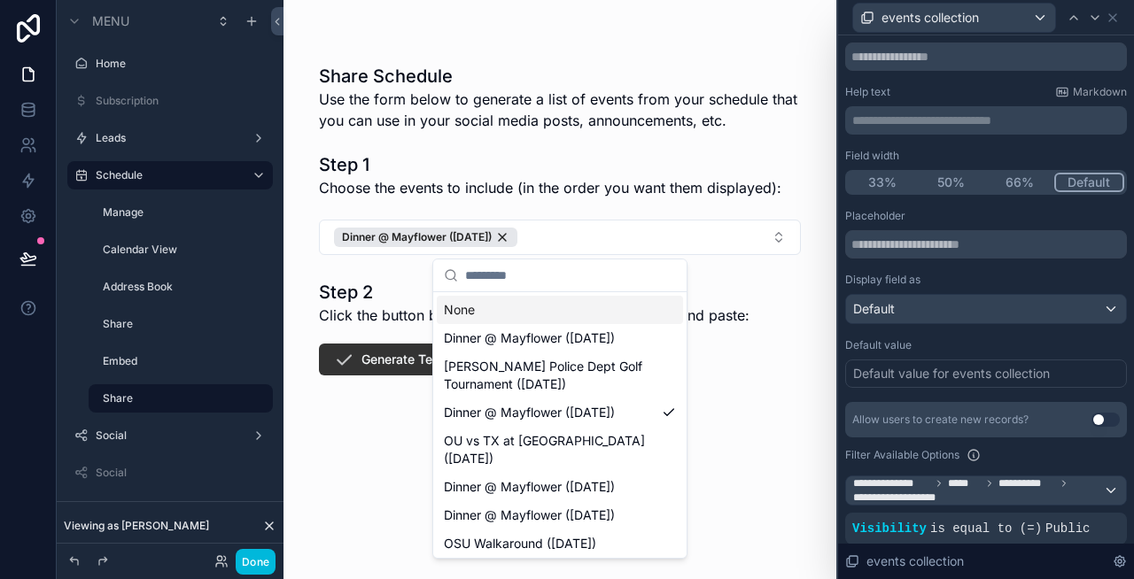
click at [517, 235] on div "Dinner @ Mayflower ([DATE])" at bounding box center [425, 237] width 183 height 19
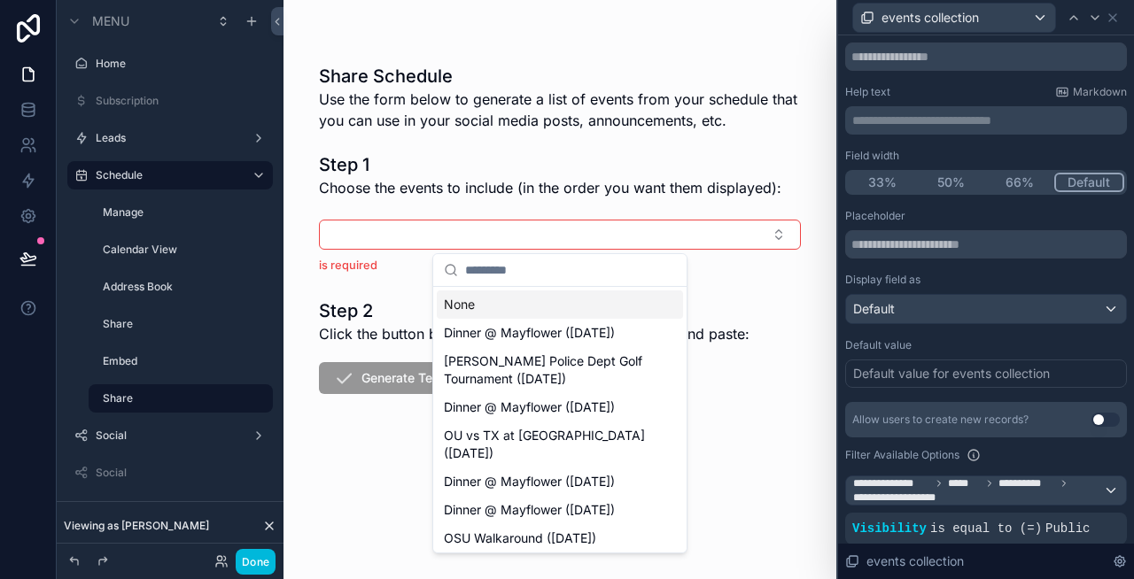
click at [743, 398] on form "Step 1 Choose the events to include (in the order you want them displayed): is …" at bounding box center [560, 326] width 482 height 362
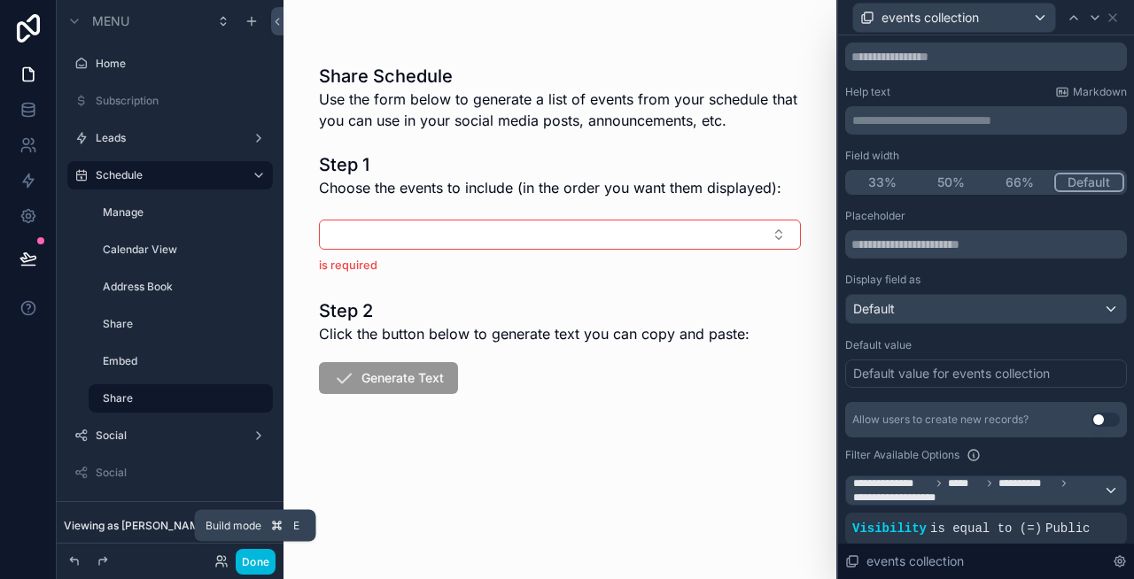
click at [256, 560] on button "Done" at bounding box center [256, 562] width 40 height 26
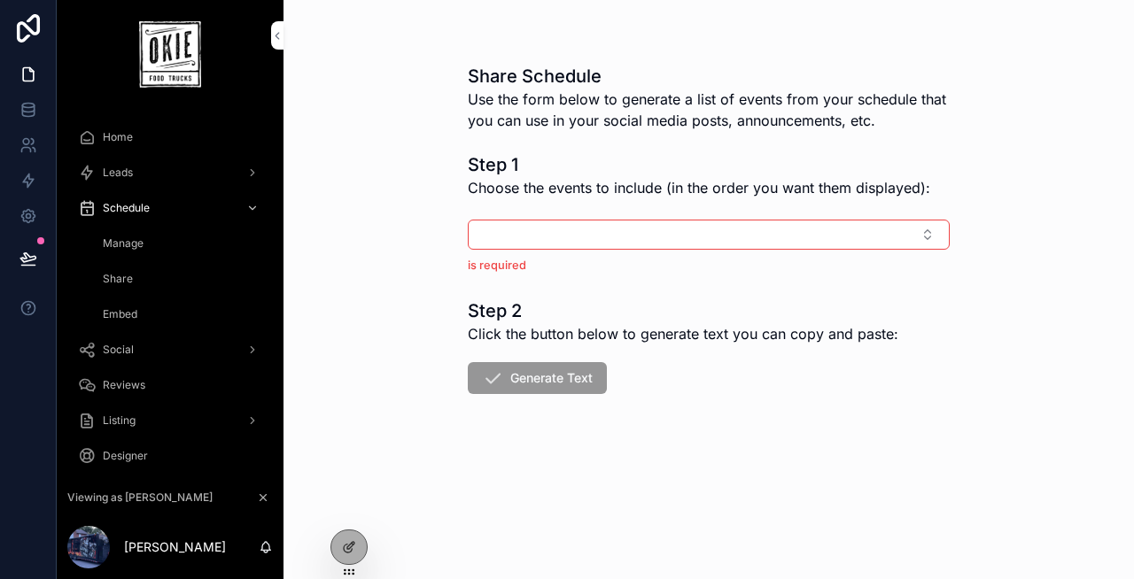
click at [619, 238] on button "Select Button" at bounding box center [709, 235] width 482 height 30
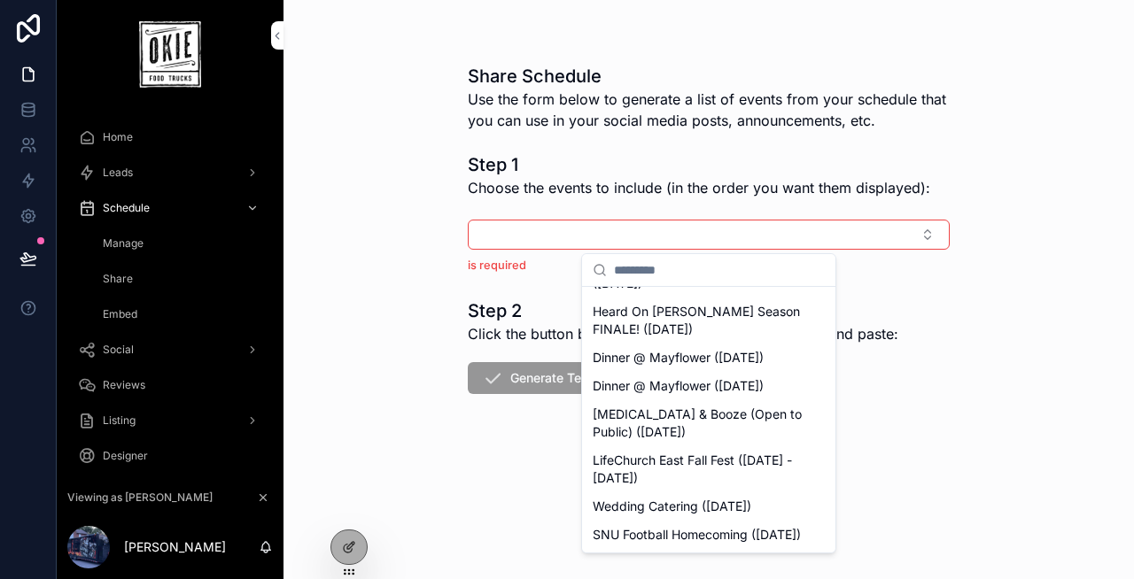
scroll to position [384, 0]
click at [684, 367] on span "Dinner @ Mayflower ([DATE])" at bounding box center [678, 358] width 171 height 18
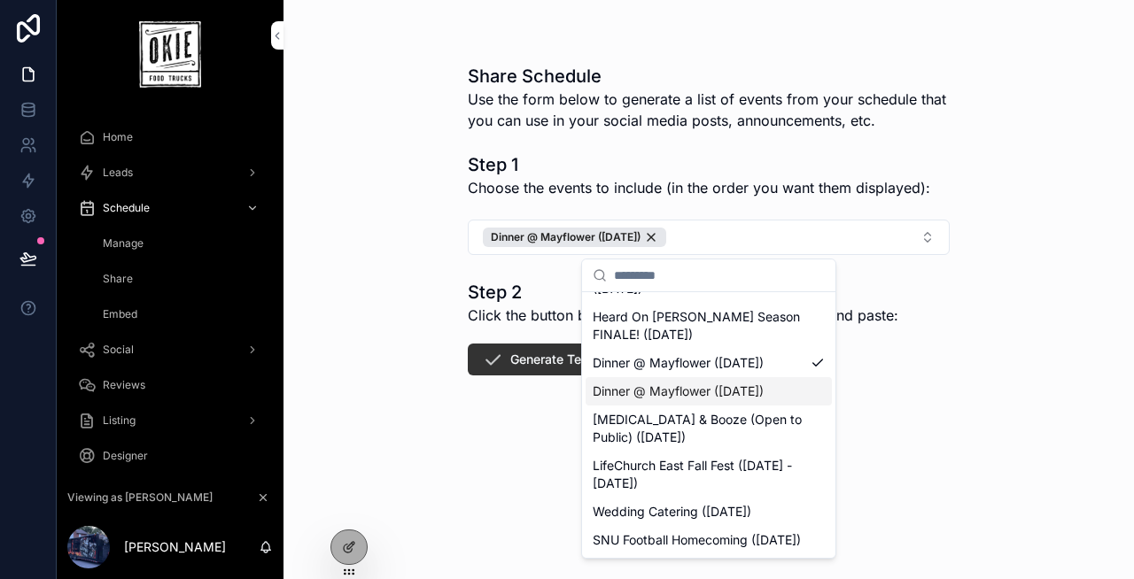
click at [686, 400] on span "Dinner @ Mayflower ([DATE])" at bounding box center [678, 392] width 171 height 18
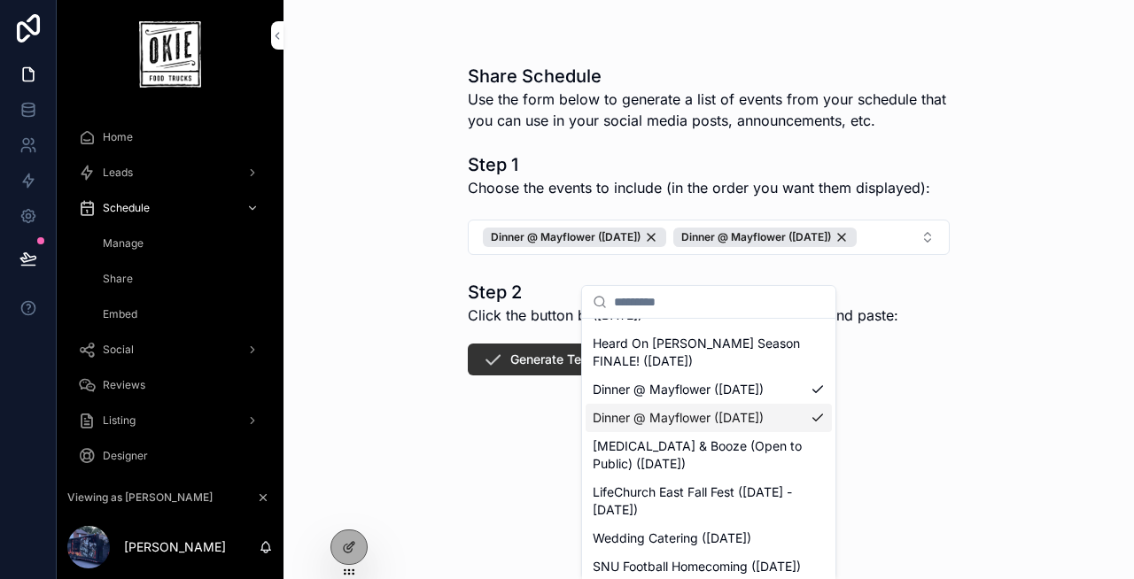
scroll to position [457, 0]
click at [683, 492] on span "LifeChurch East Fall Fest ([DATE] - [DATE])" at bounding box center [698, 501] width 211 height 35
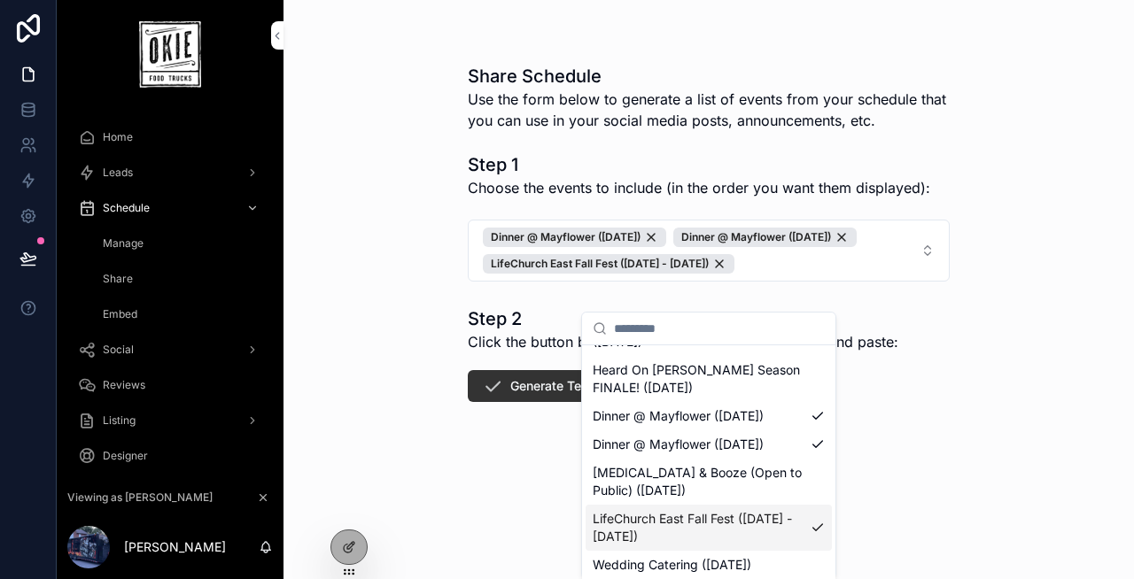
scroll to position [0, 0]
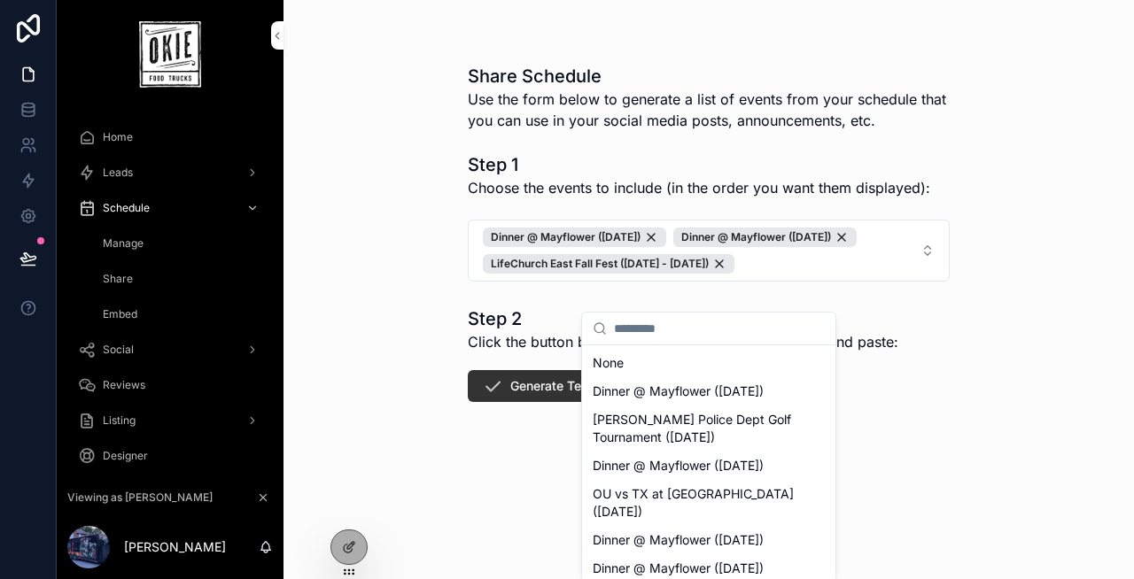
click at [533, 402] on button "Generate Text" at bounding box center [537, 386] width 139 height 32
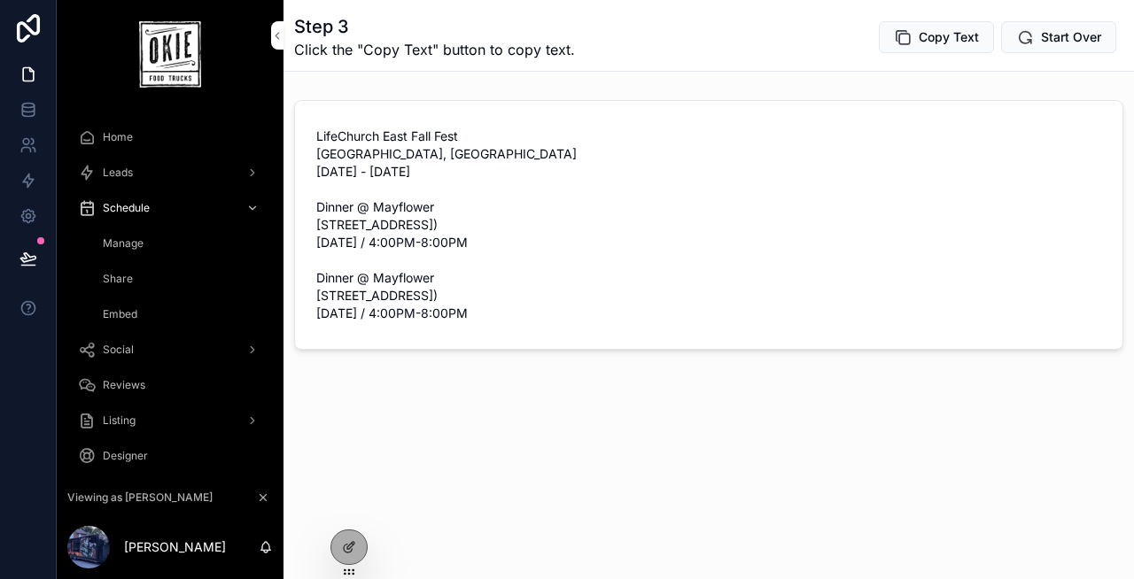
click at [352, 545] on icon at bounding box center [353, 544] width 2 height 2
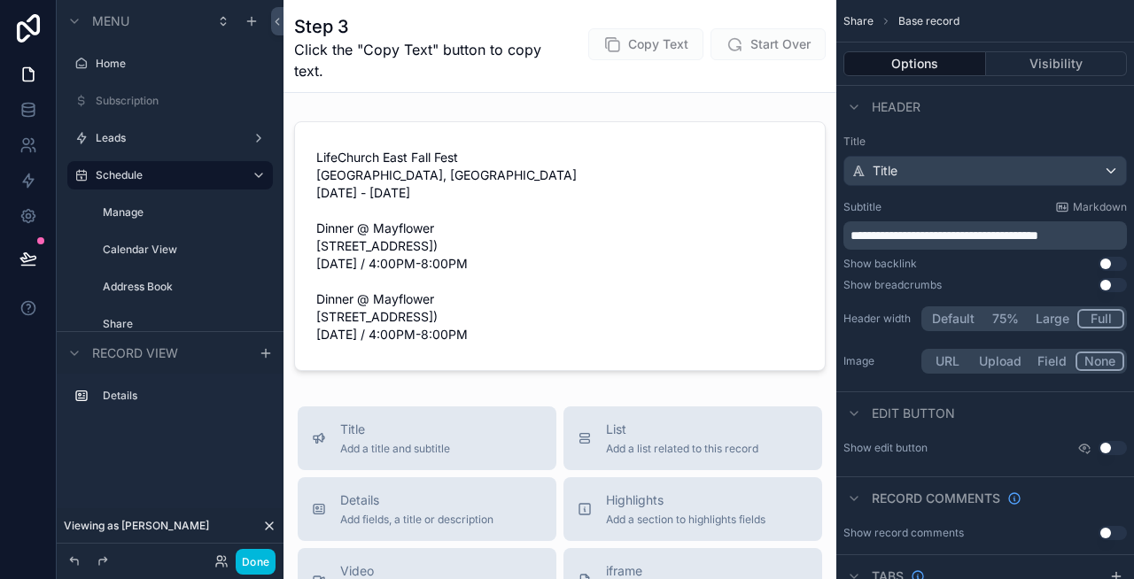
click at [624, 298] on div "scrollable content" at bounding box center [559, 246] width 553 height 264
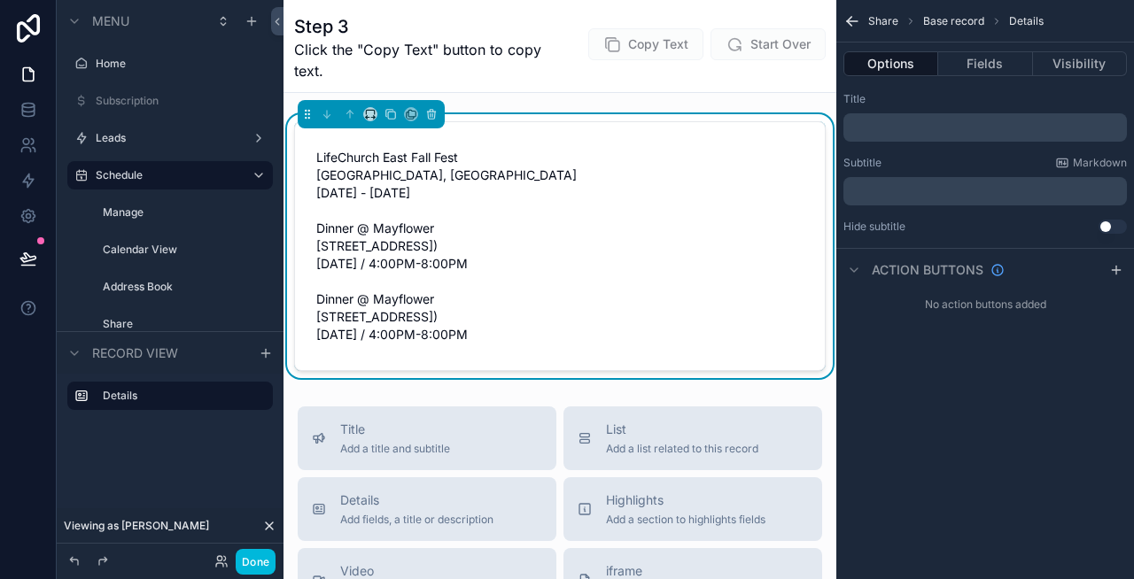
click at [151, 320] on label "Share" at bounding box center [182, 324] width 159 height 14
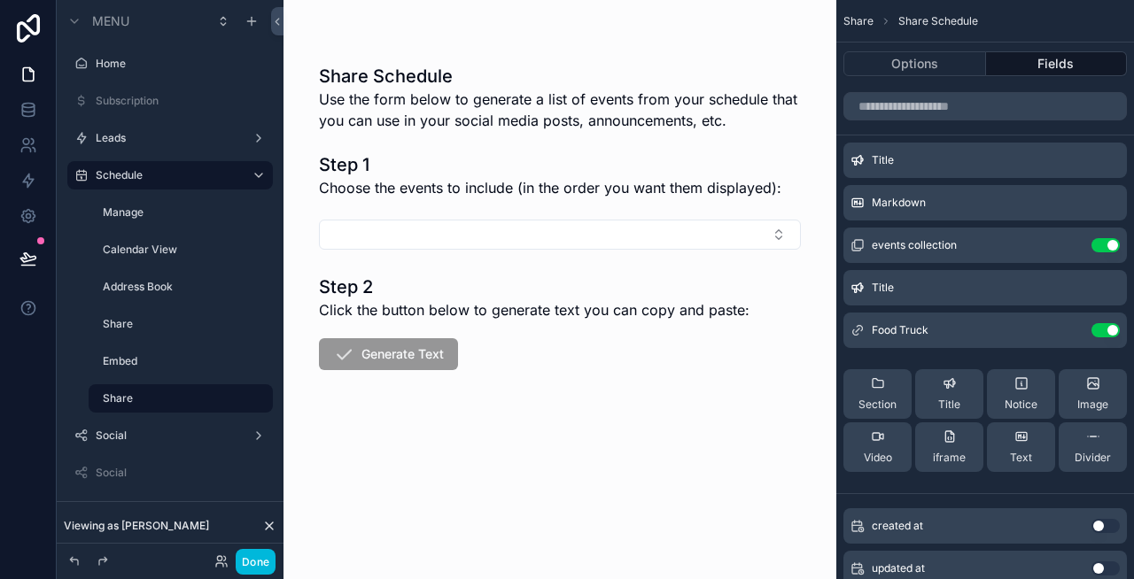
click at [0, 0] on icon "scrollable content" at bounding box center [0, 0] width 0 height 0
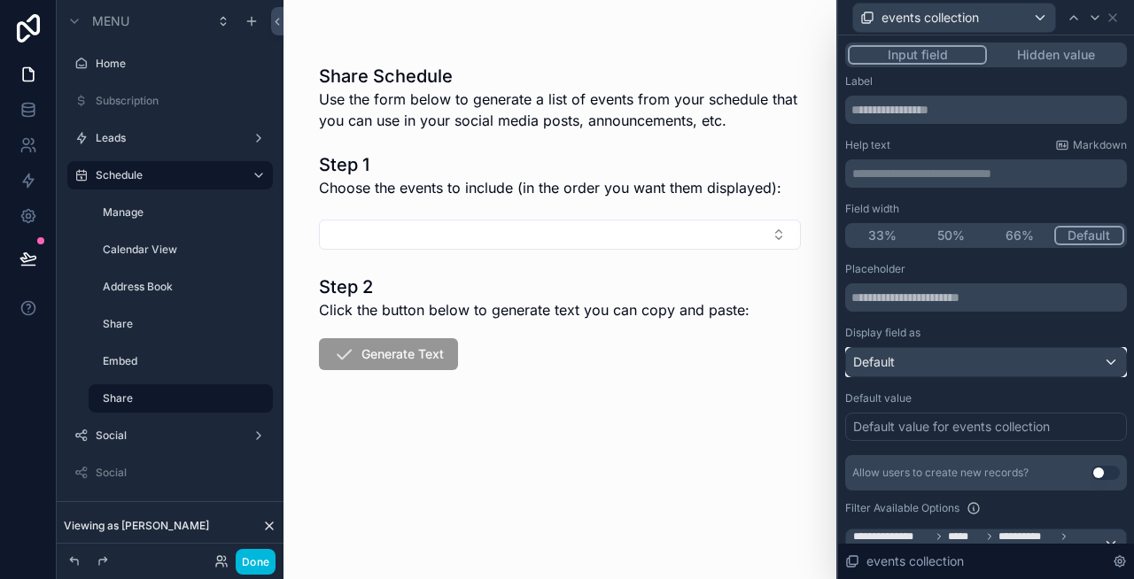
click at [982, 364] on div "Default" at bounding box center [986, 362] width 280 height 28
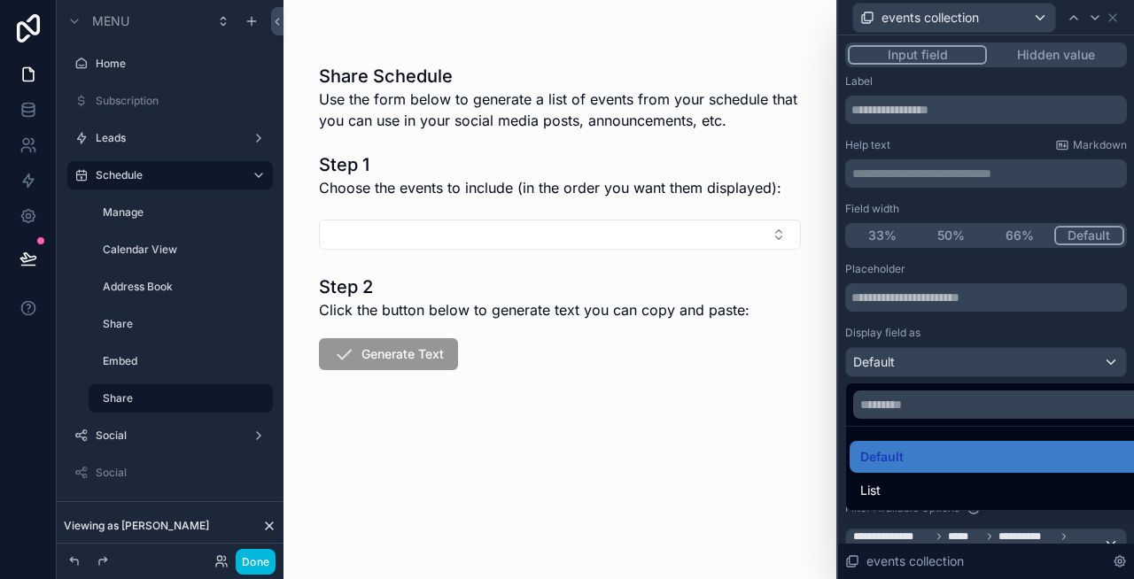
click at [927, 481] on div "List" at bounding box center [1006, 490] width 292 height 21
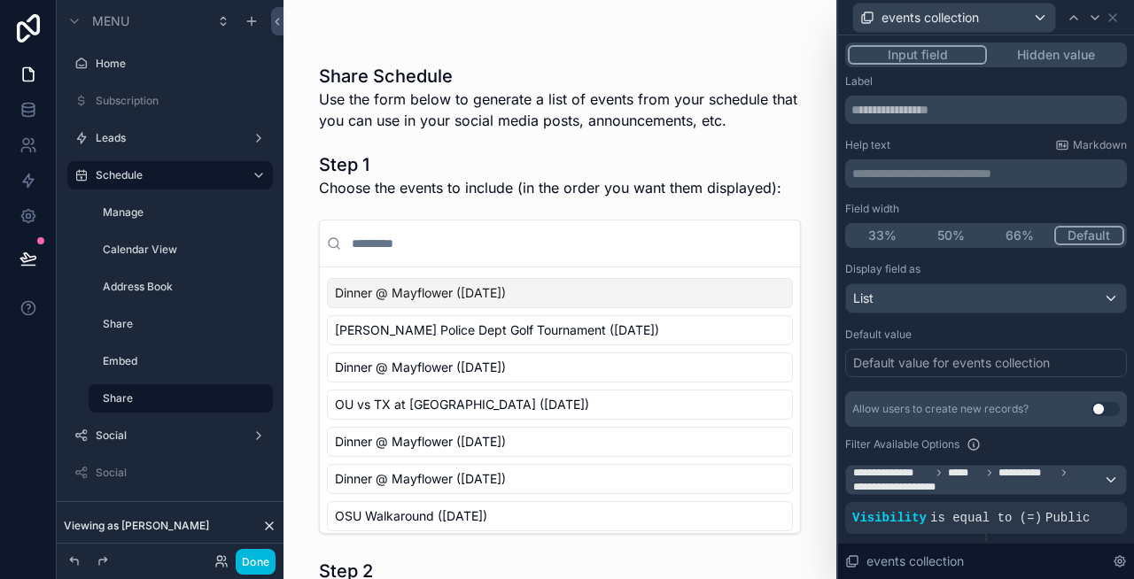
click at [709, 175] on h1 "Step 1" at bounding box center [550, 164] width 462 height 25
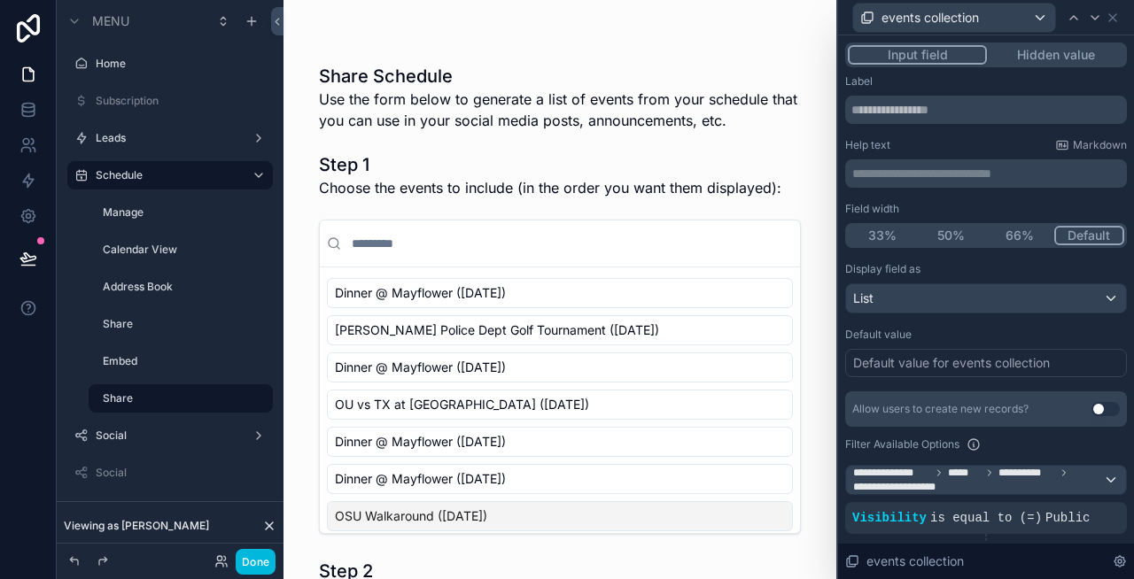
click at [260, 555] on button "Done" at bounding box center [256, 562] width 40 height 26
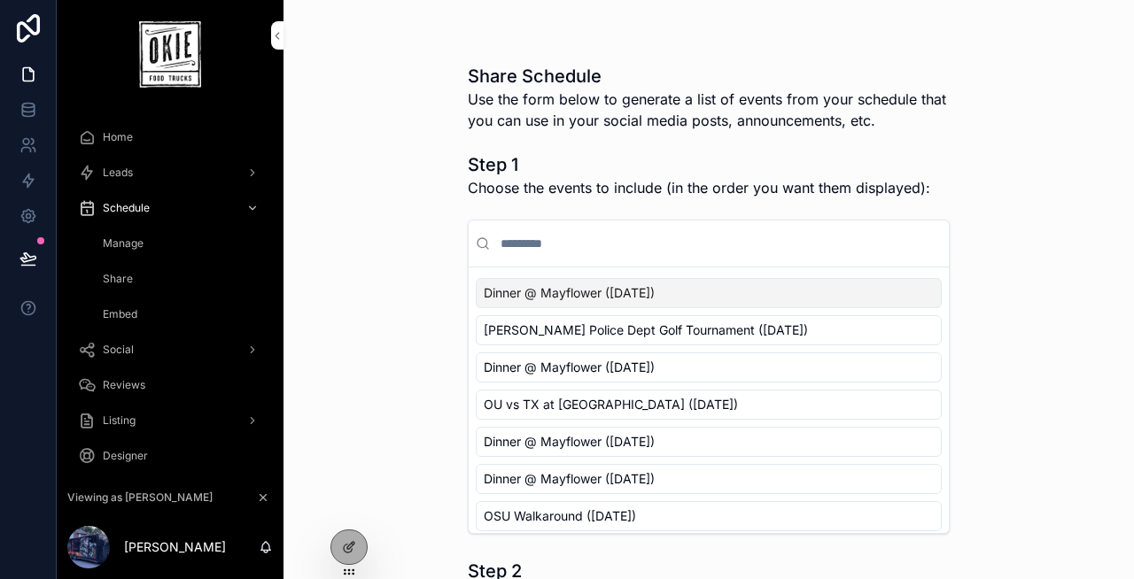
click at [794, 120] on span "Use the form below to generate a list of events from your schedule that you can…" at bounding box center [709, 110] width 482 height 43
